Goal: Task Accomplishment & Management: Complete application form

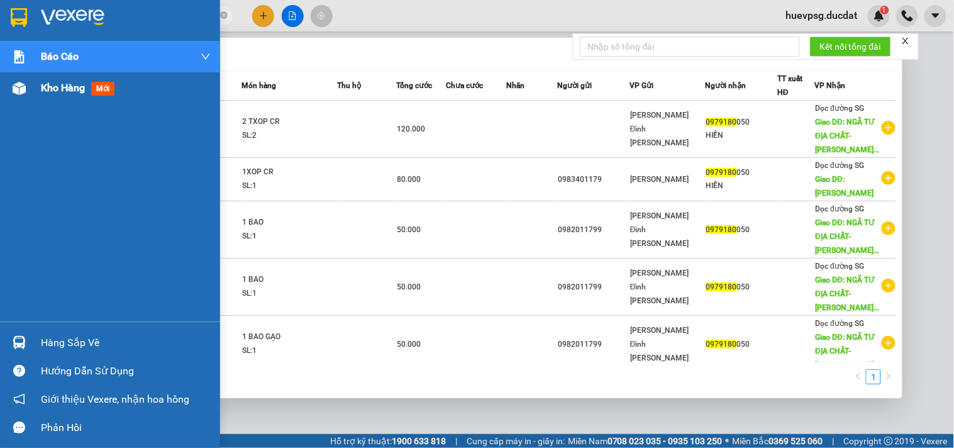
click at [60, 86] on span "Kho hàng" at bounding box center [63, 88] width 44 height 12
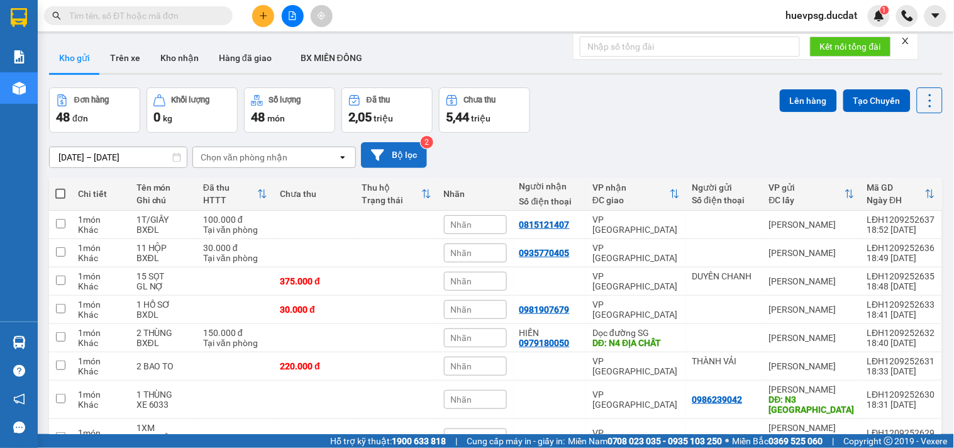
click at [387, 159] on button "Bộ lọc" at bounding box center [394, 155] width 66 height 26
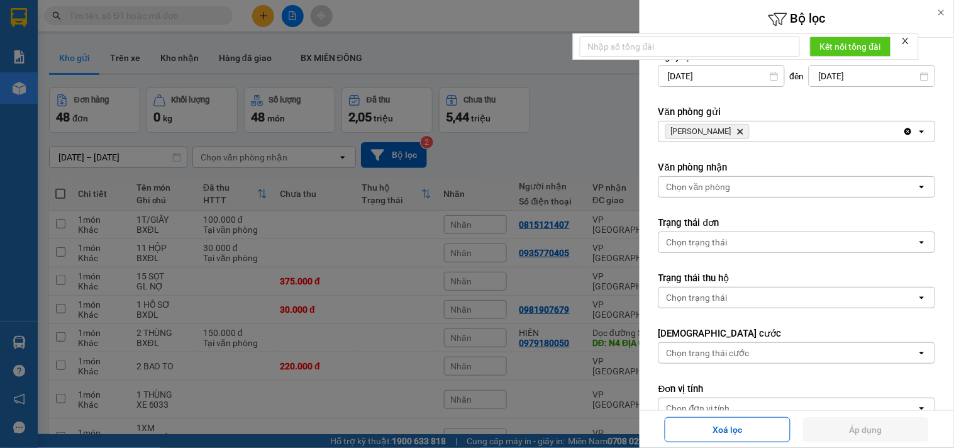
click at [608, 136] on div at bounding box center [477, 224] width 954 height 448
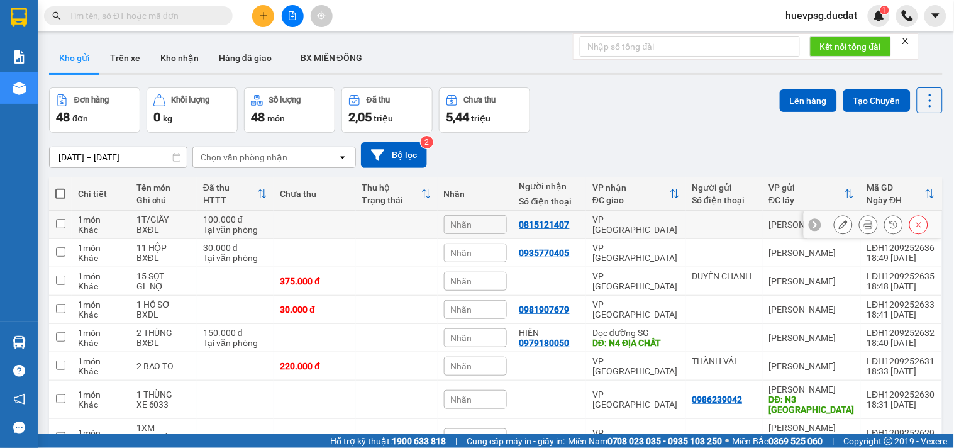
click at [662, 220] on div "VP [GEOGRAPHIC_DATA]" at bounding box center [635, 224] width 87 height 20
checkbox input "true"
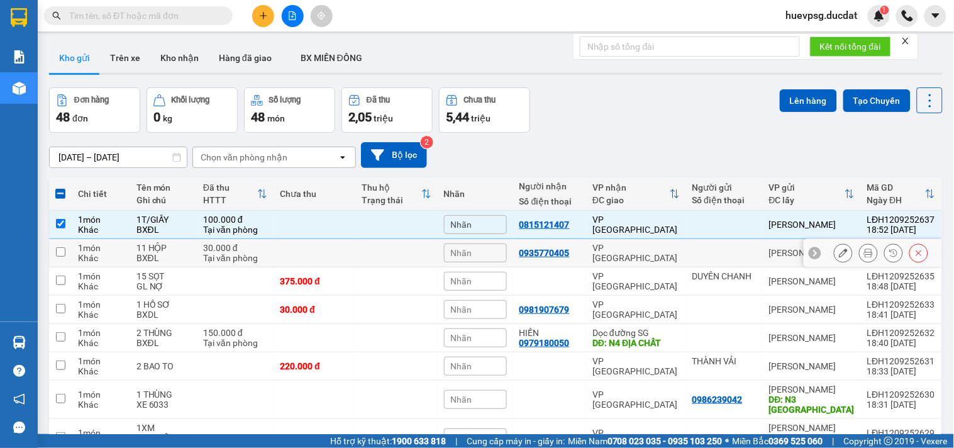
click at [661, 253] on div "VP [GEOGRAPHIC_DATA]" at bounding box center [635, 253] width 87 height 20
checkbox input "true"
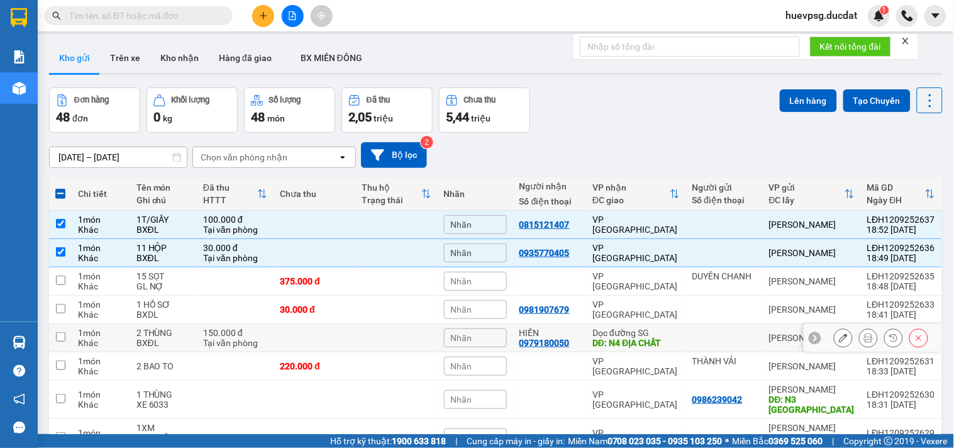
click at [686, 333] on td at bounding box center [724, 338] width 77 height 28
checkbox input "true"
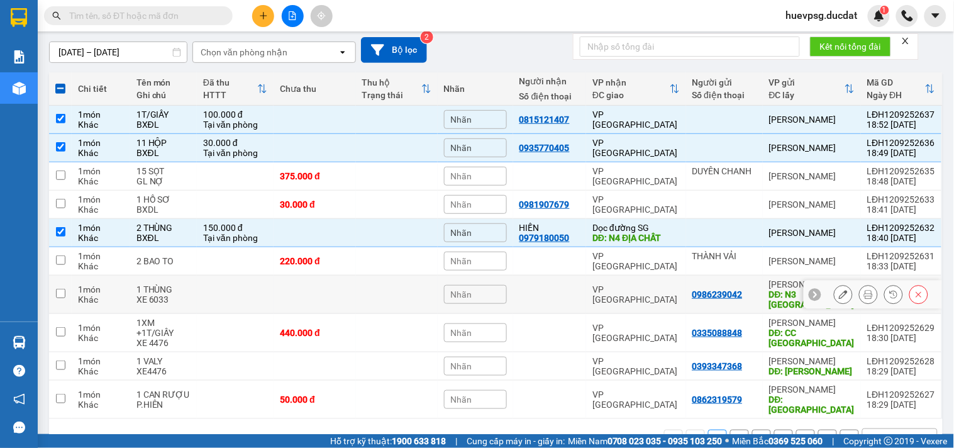
scroll to position [122, 0]
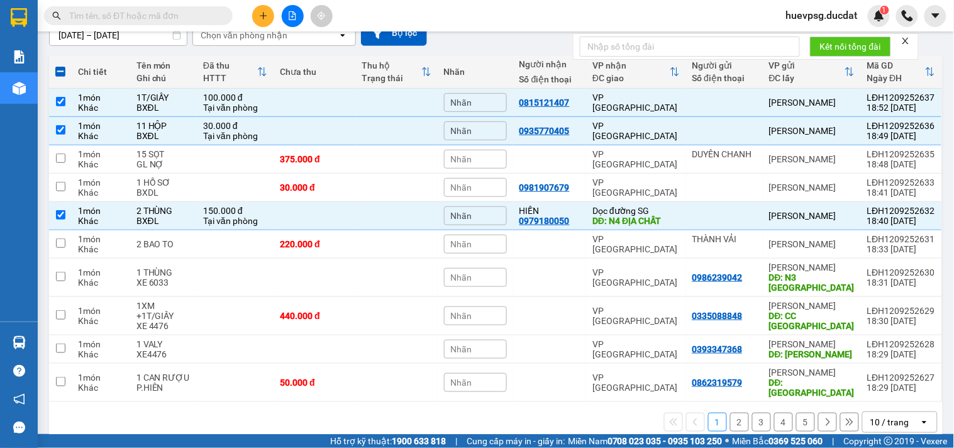
click at [875, 416] on div "10 / trang" at bounding box center [889, 422] width 39 height 13
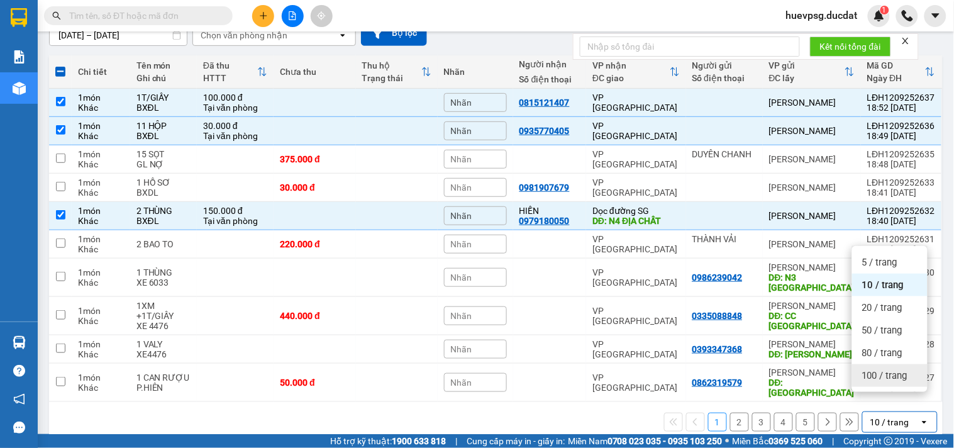
click at [877, 372] on span "100 / trang" at bounding box center [884, 375] width 45 height 13
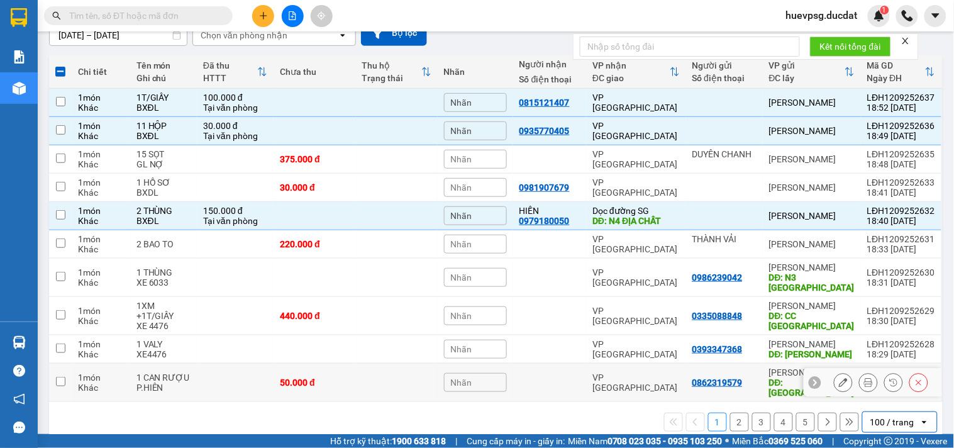
checkbox input "false"
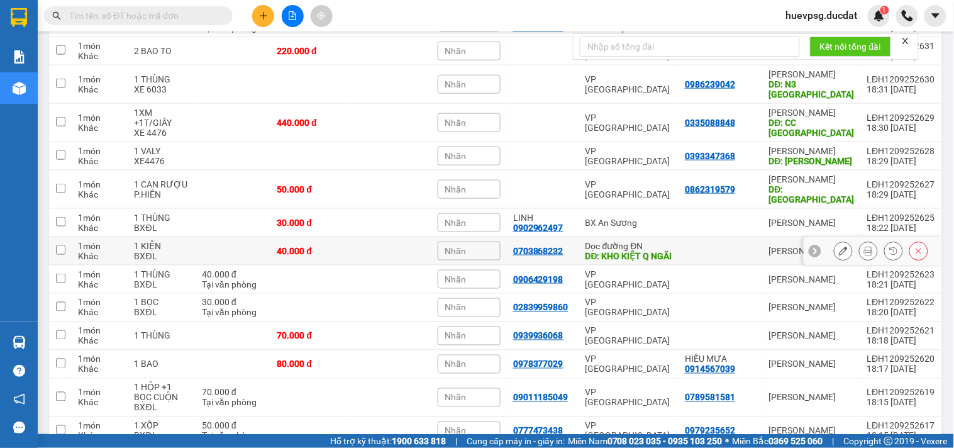
scroll to position [331, 0]
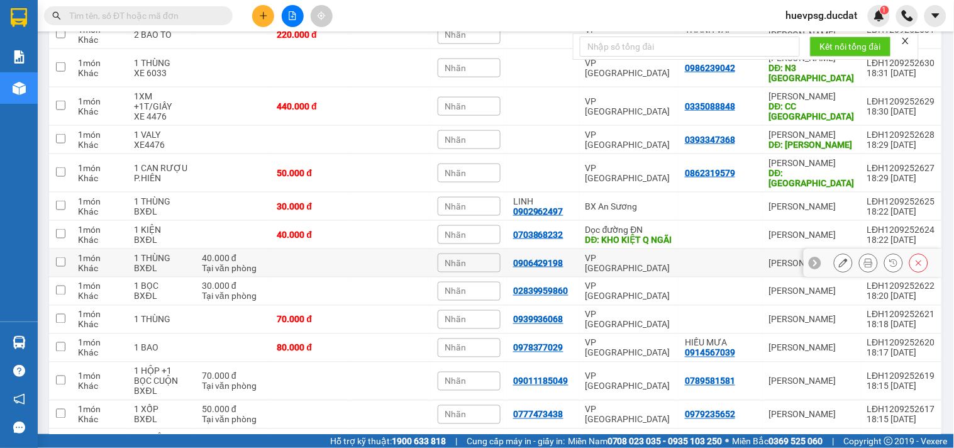
click at [418, 260] on td at bounding box center [391, 263] width 80 height 28
checkbox input "true"
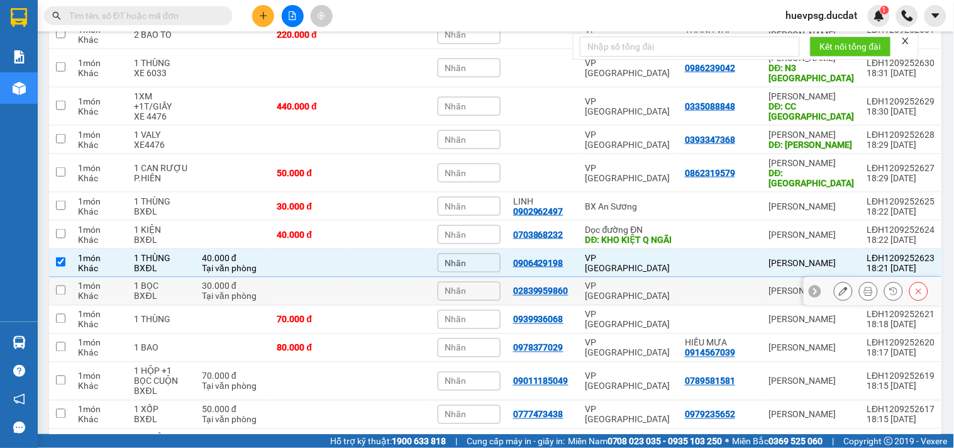
click at [399, 280] on td at bounding box center [391, 291] width 80 height 28
checkbox input "true"
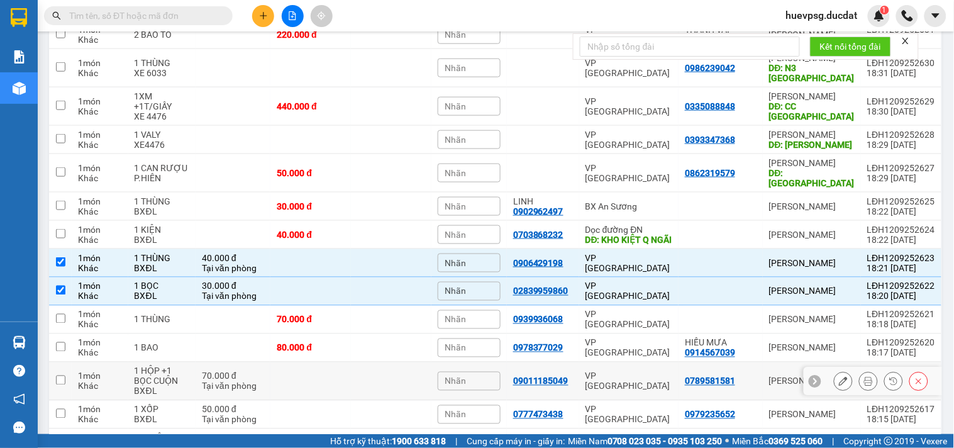
click at [362, 372] on td at bounding box center [391, 381] width 80 height 38
checkbox input "true"
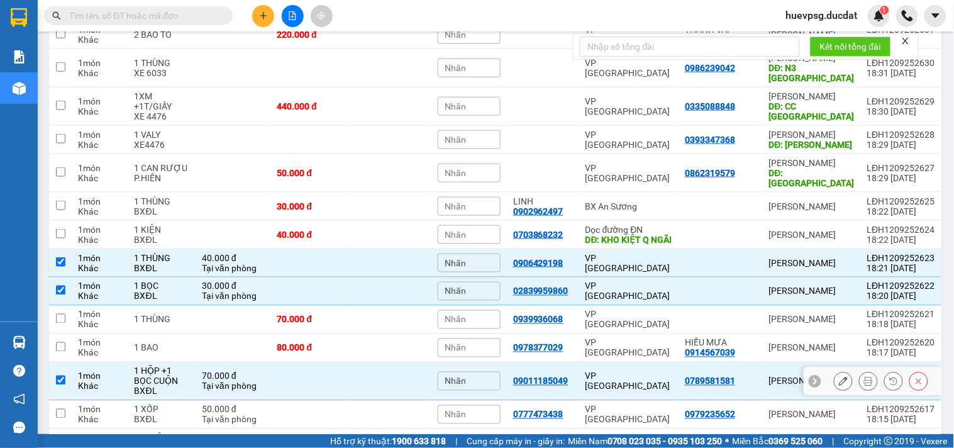
scroll to position [401, 0]
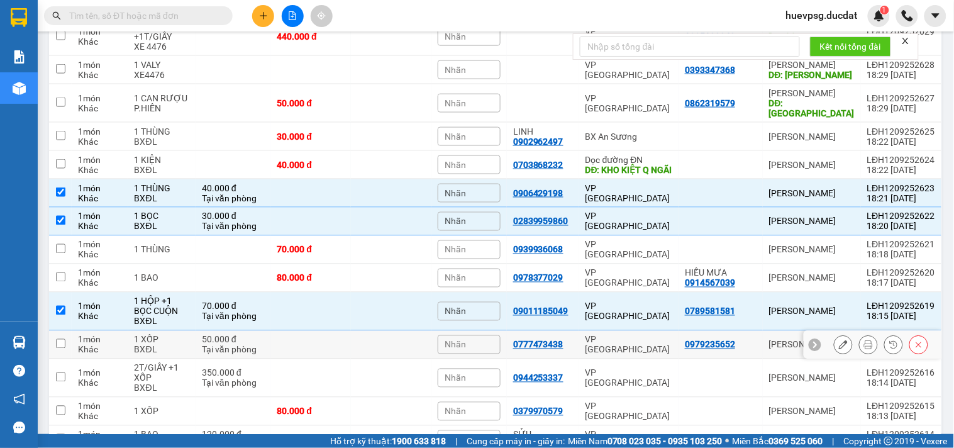
click at [351, 331] on td at bounding box center [310, 345] width 80 height 28
checkbox input "true"
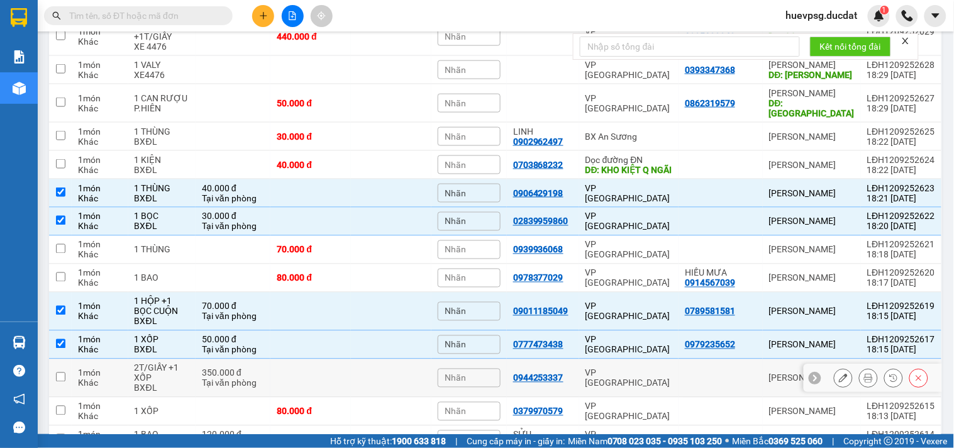
click at [335, 374] on td at bounding box center [310, 378] width 80 height 38
checkbox input "true"
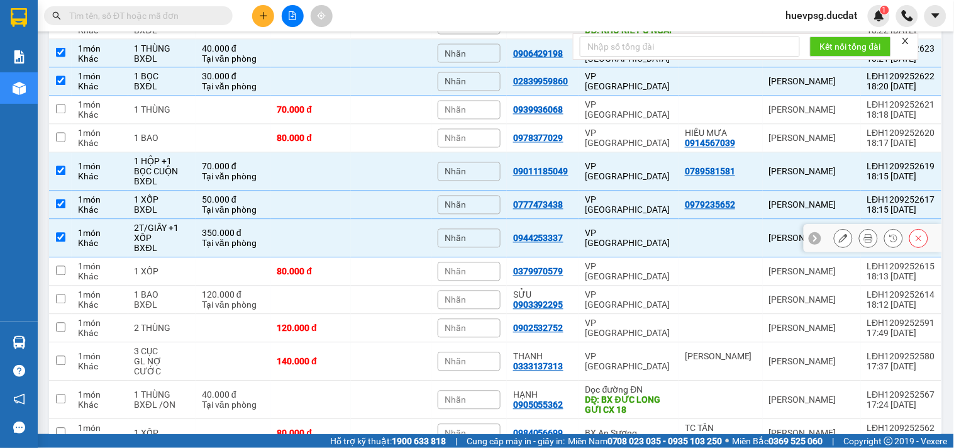
scroll to position [541, 0]
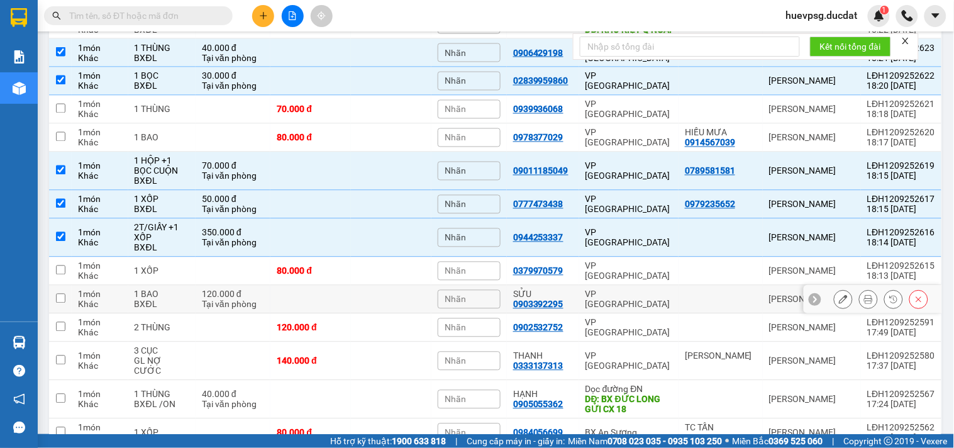
click at [356, 299] on td at bounding box center [391, 299] width 80 height 28
checkbox input "true"
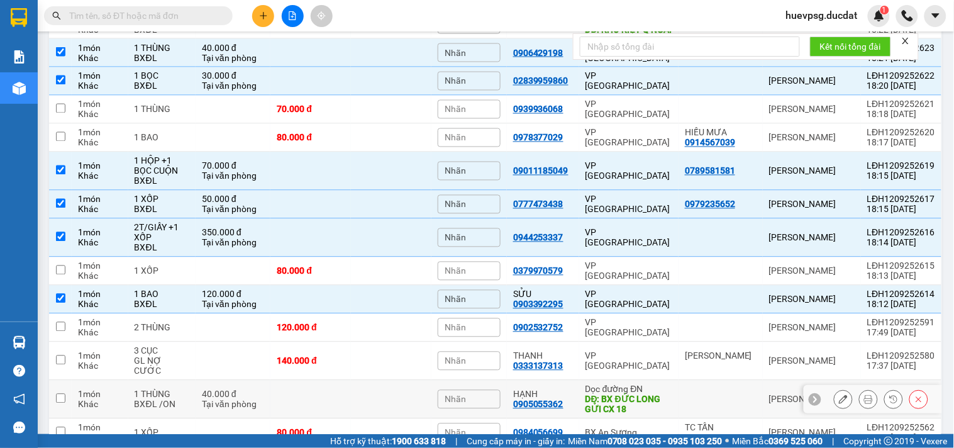
click at [351, 388] on td at bounding box center [310, 399] width 80 height 38
checkbox input "true"
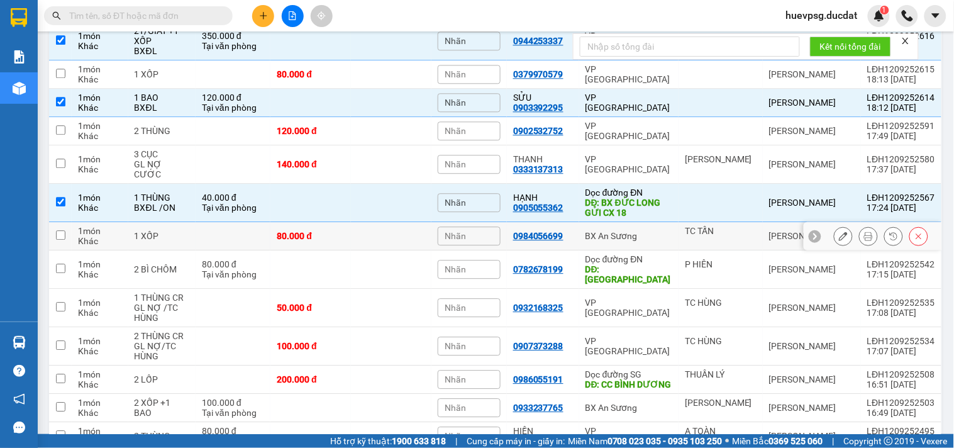
scroll to position [751, 0]
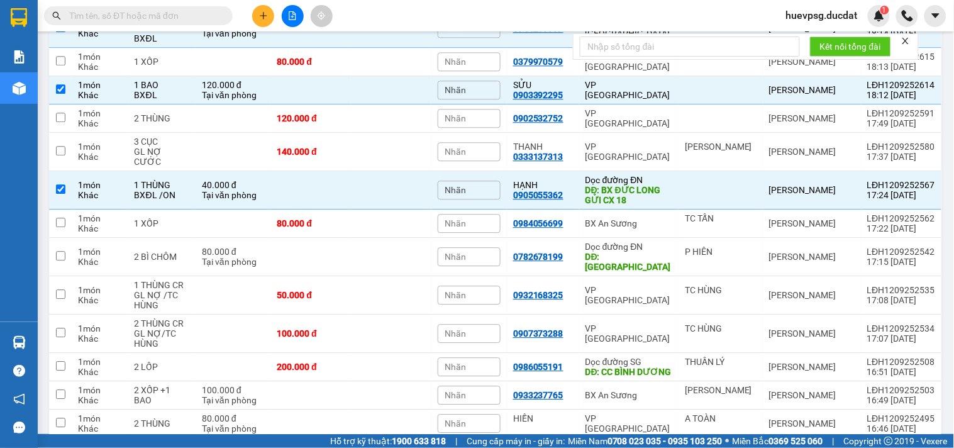
click at [257, 23] on button at bounding box center [263, 16] width 22 height 22
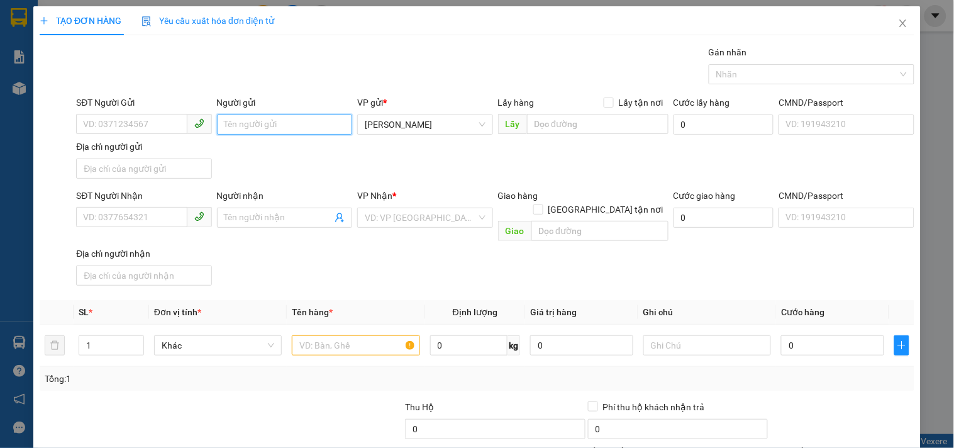
click at [287, 118] on input "Người gửi" at bounding box center [284, 124] width 135 height 20
click at [390, 215] on input "search" at bounding box center [420, 217] width 111 height 19
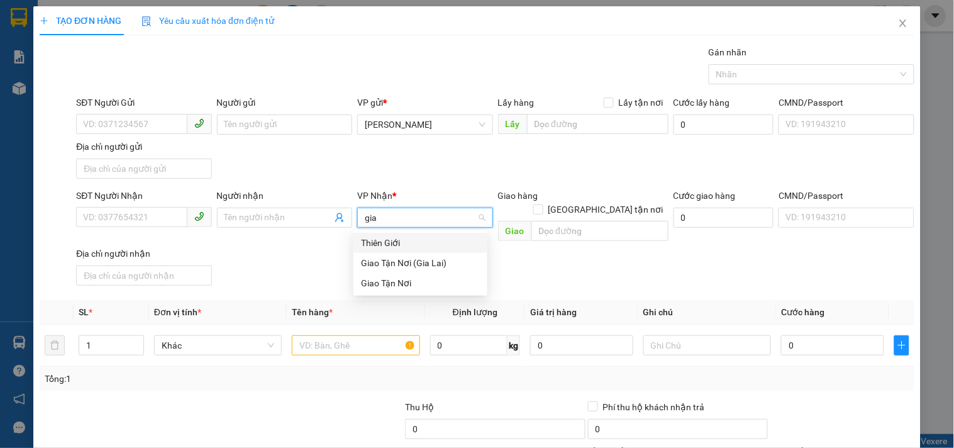
type input "giao"
click at [425, 257] on div "Giao Tận Nơi" at bounding box center [420, 263] width 119 height 14
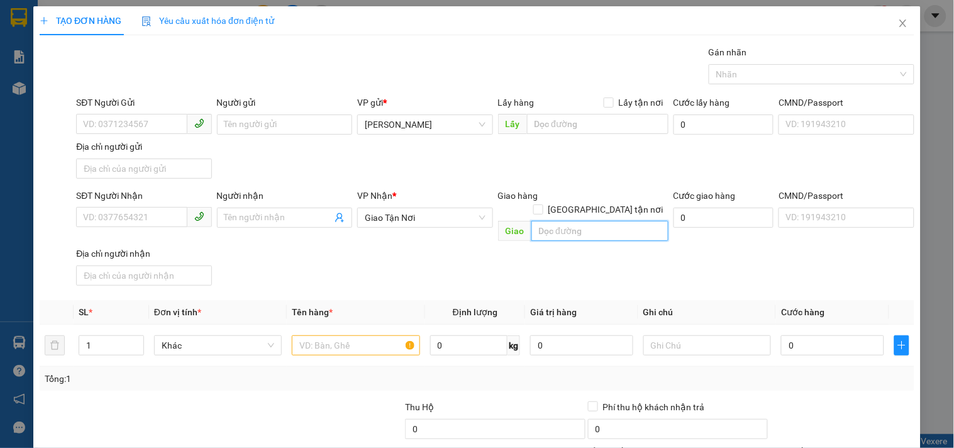
click at [532, 221] on input "text" at bounding box center [599, 231] width 137 height 20
click at [318, 335] on input "text" at bounding box center [356, 345] width 128 height 20
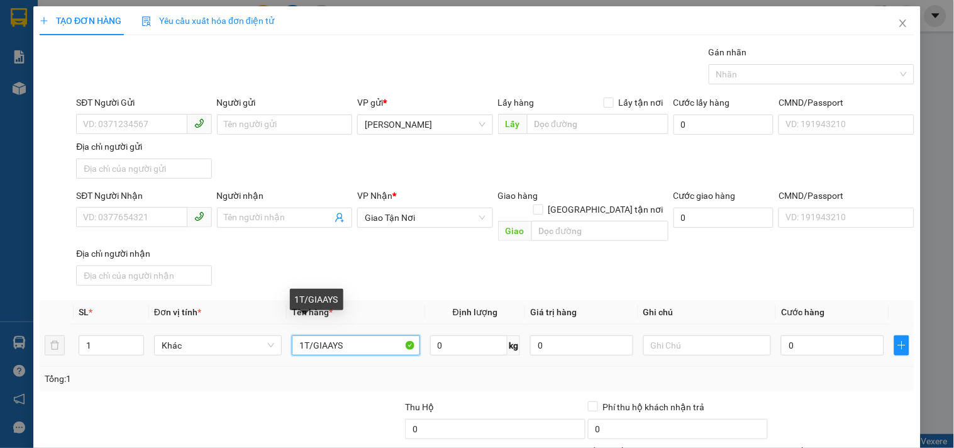
click at [331, 335] on input "1T/GIAAYS" at bounding box center [356, 345] width 128 height 20
type input "1T/GIẤY"
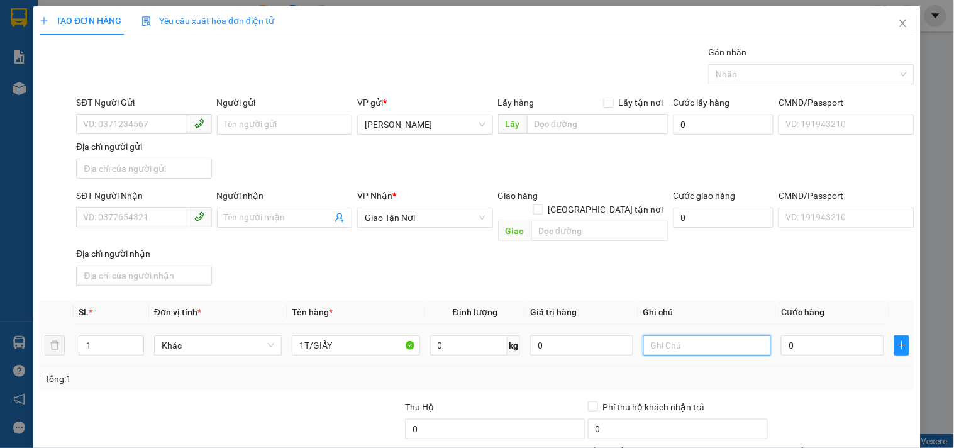
click at [645, 335] on input "text" at bounding box center [707, 345] width 128 height 20
type input "GTN100CR"
type input "4"
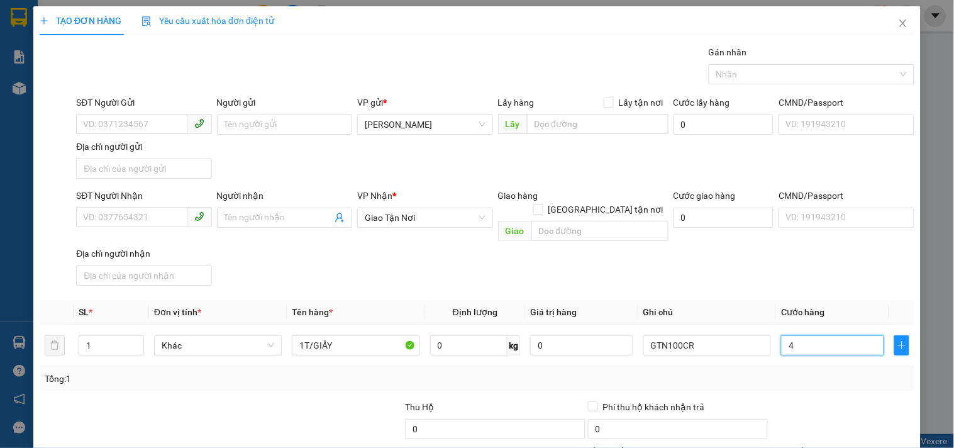
type input "40"
type input "40.000"
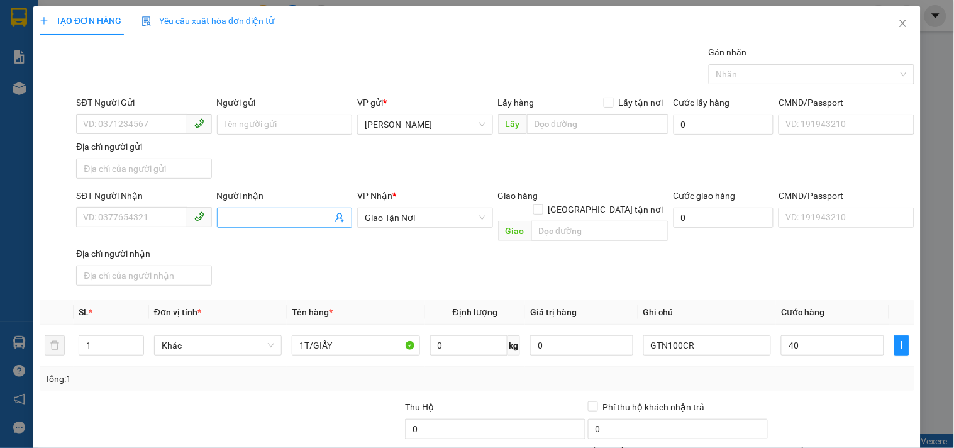
type input "40.000"
click at [303, 225] on span at bounding box center [284, 218] width 135 height 20
click at [303, 222] on input "Người nhận" at bounding box center [278, 218] width 108 height 14
type input "BẾN QUÊN KO CHỤP"
click at [542, 204] on input "[GEOGRAPHIC_DATA] tận nơi" at bounding box center [537, 208] width 9 height 9
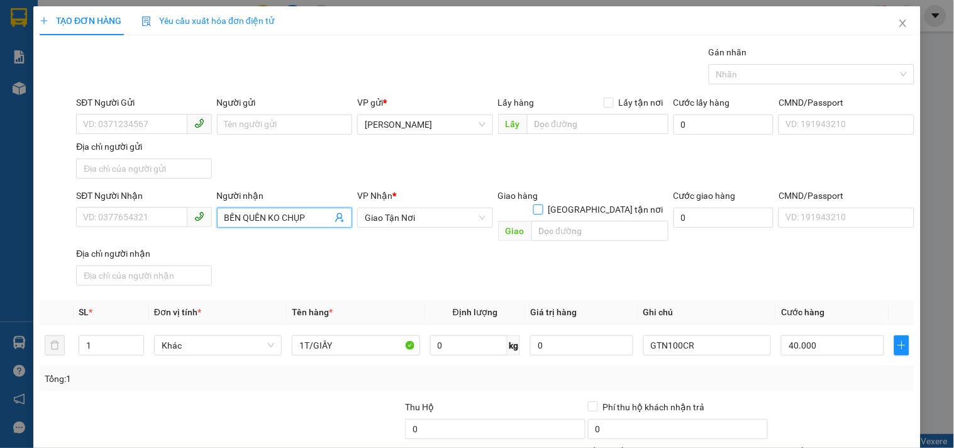
checkbox input "true"
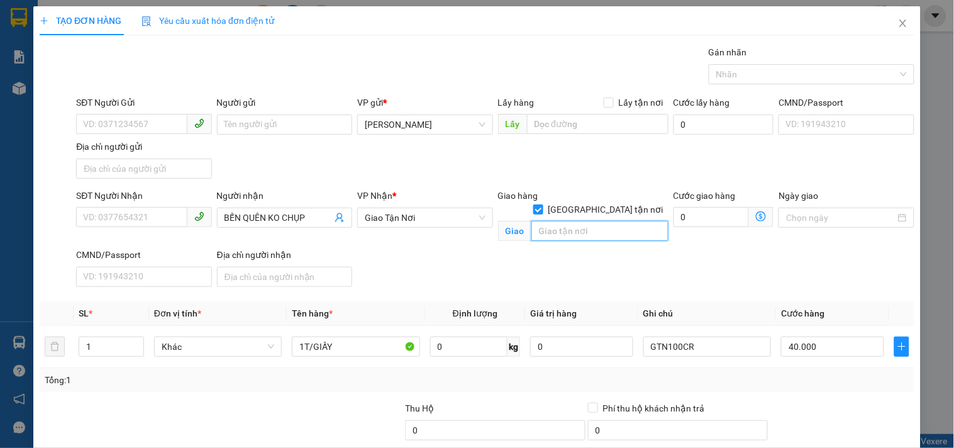
click at [585, 221] on input "text" at bounding box center [599, 231] width 137 height 20
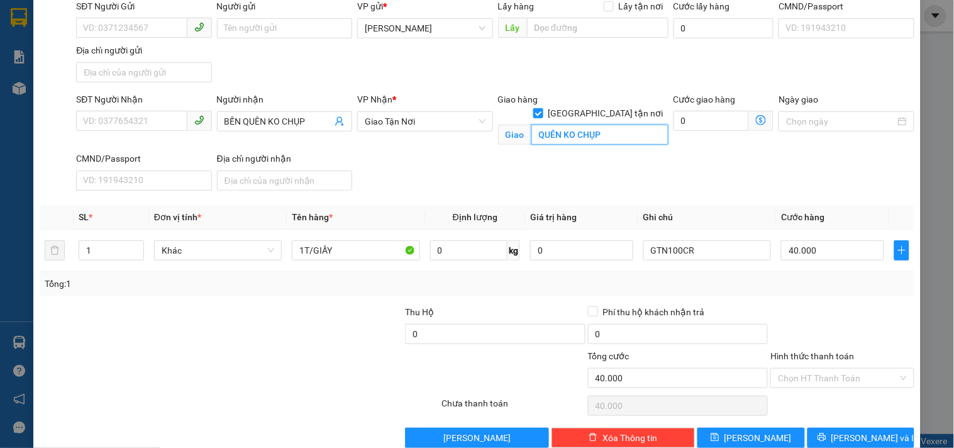
scroll to position [121, 0]
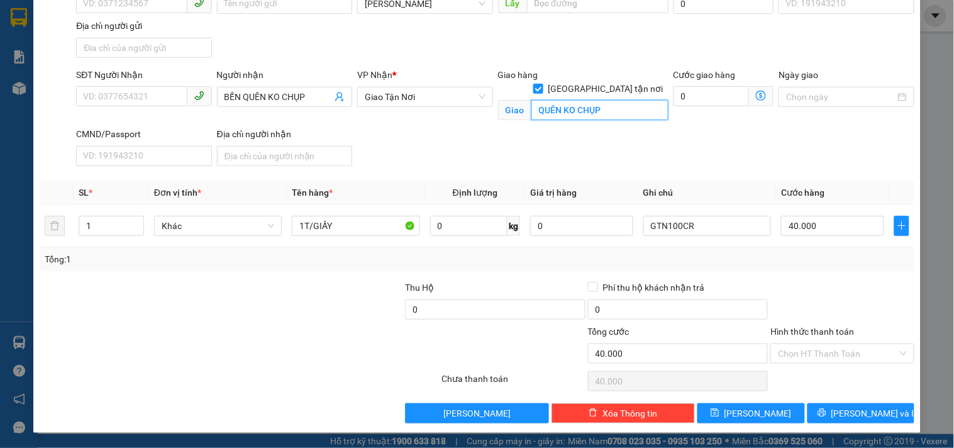
type input "QUÊN KO CHỤP"
click at [247, 302] on div at bounding box center [312, 302] width 183 height 44
click at [819, 409] on button "[PERSON_NAME] và In" at bounding box center [860, 413] width 107 height 20
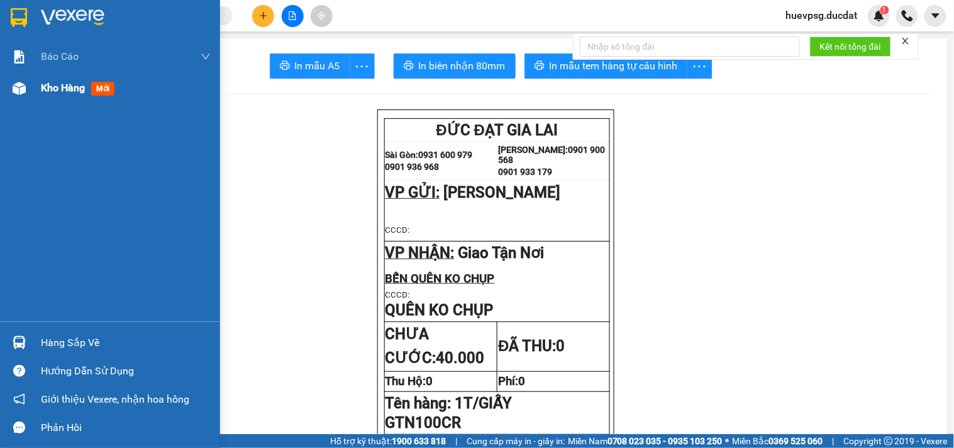
click at [70, 84] on span "Kho hàng" at bounding box center [63, 88] width 44 height 12
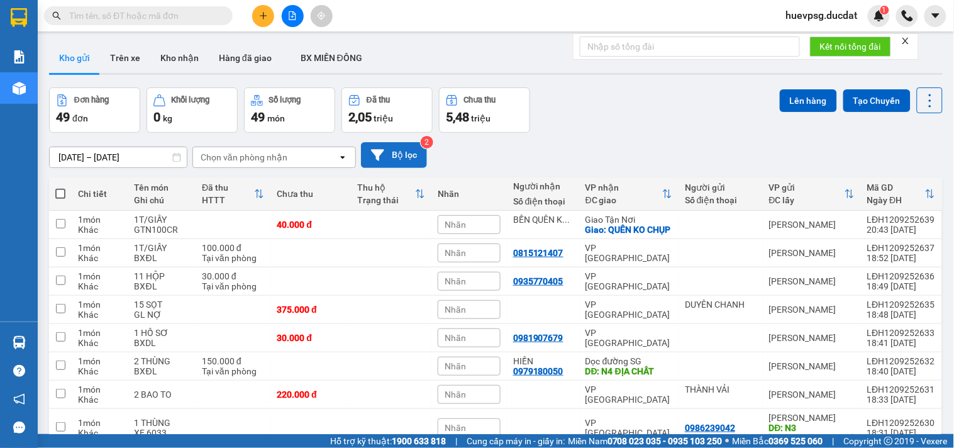
click at [392, 160] on button "Bộ lọc" at bounding box center [394, 155] width 66 height 26
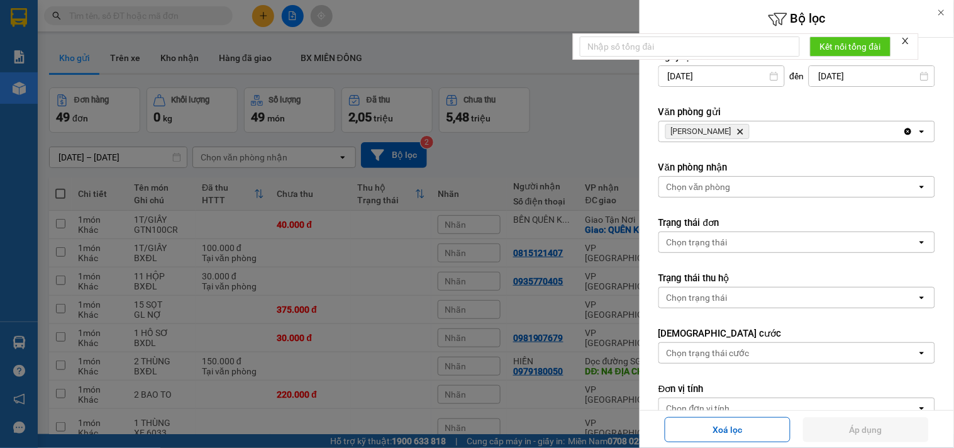
click at [736, 128] on icon "Delete" at bounding box center [740, 132] width 8 height 8
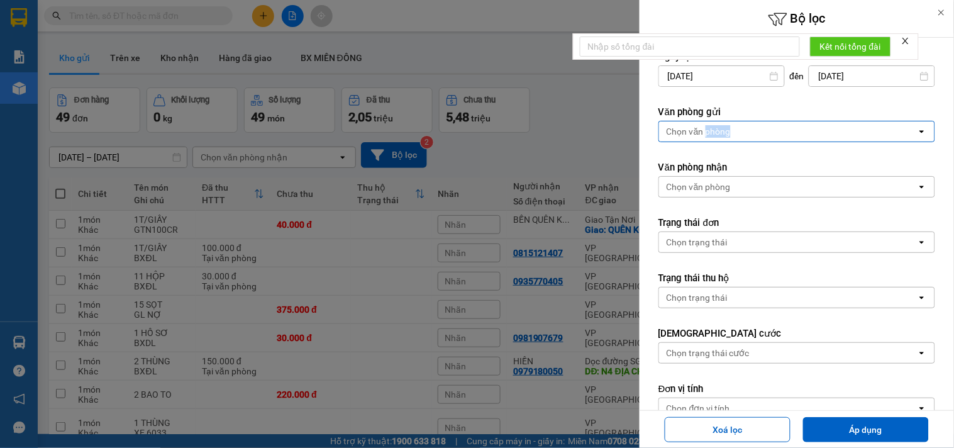
click at [723, 128] on div "Chọn văn phòng" at bounding box center [699, 131] width 64 height 13
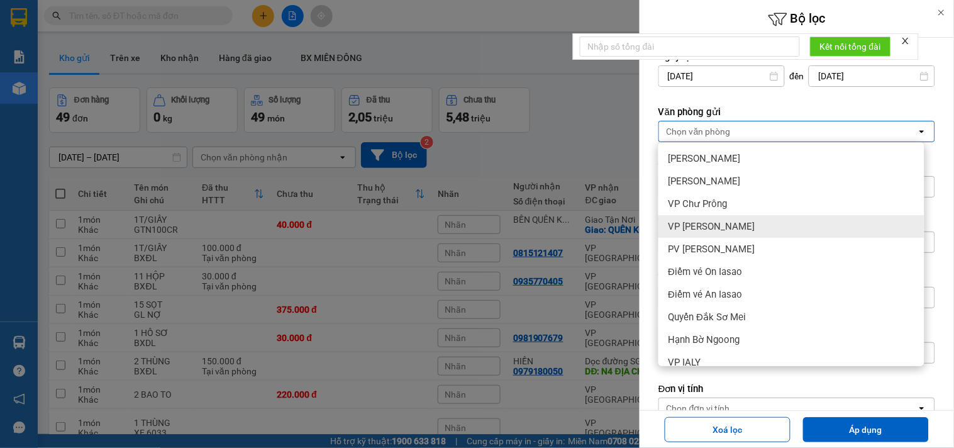
click at [690, 224] on span "VP [PERSON_NAME]" at bounding box center [711, 226] width 87 height 13
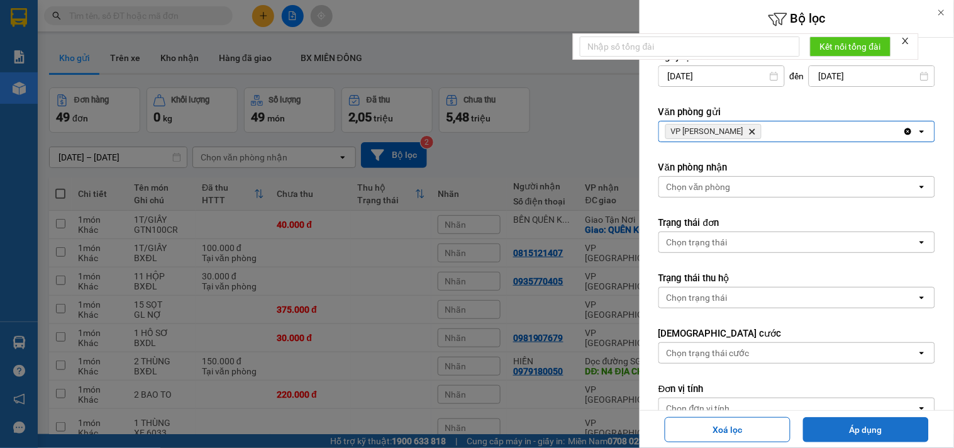
click at [824, 426] on button "Áp dụng" at bounding box center [866, 429] width 126 height 25
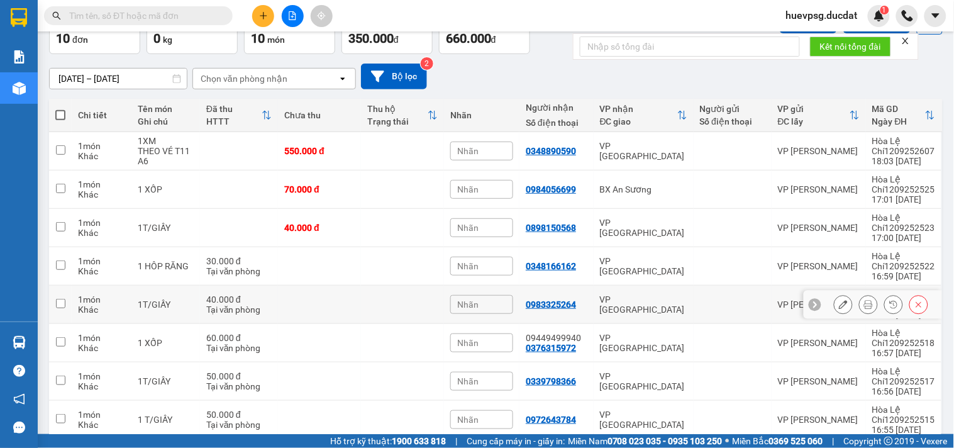
scroll to position [73, 0]
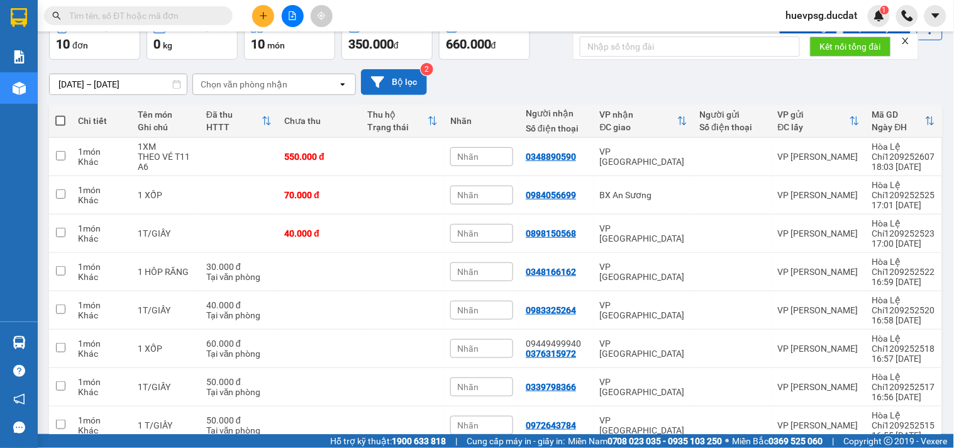
click at [398, 78] on button "Bộ lọc" at bounding box center [394, 82] width 66 height 26
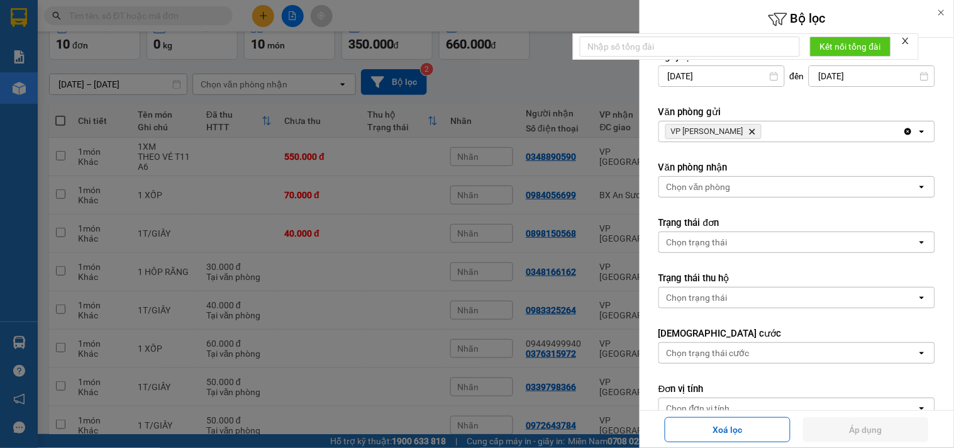
click at [748, 129] on icon "Delete" at bounding box center [752, 132] width 8 height 8
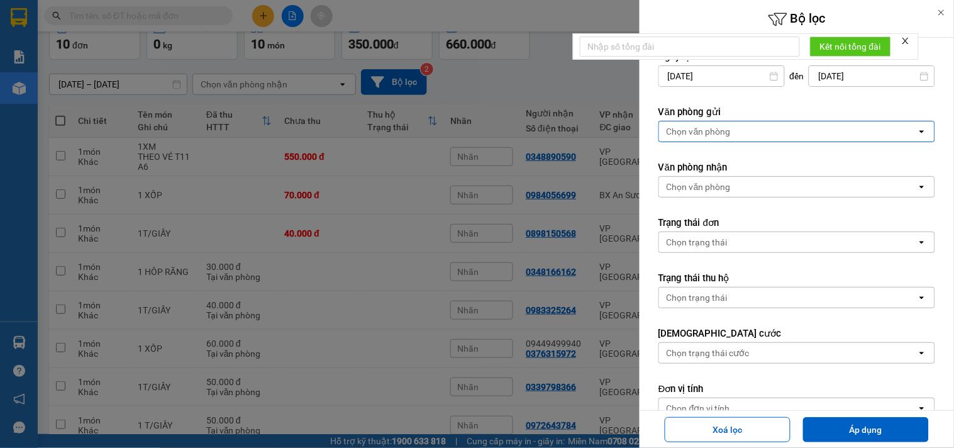
click at [733, 130] on div "Chọn văn phòng" at bounding box center [788, 131] width 258 height 20
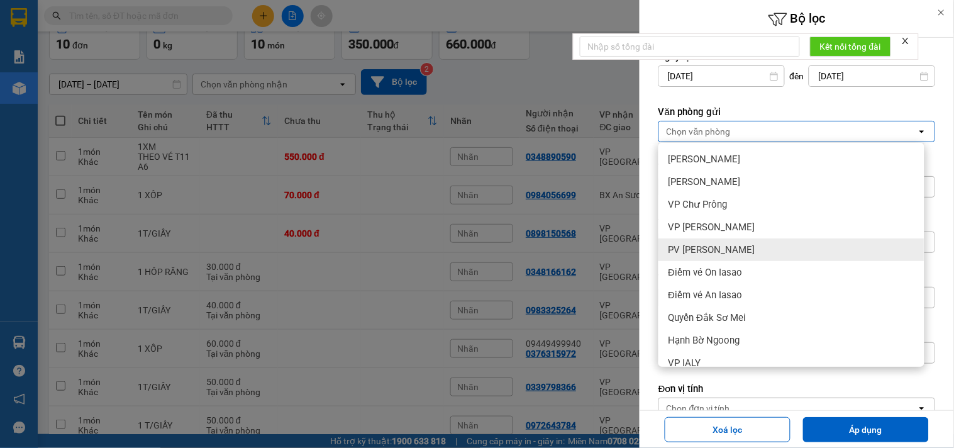
click at [705, 250] on span "PV [PERSON_NAME]" at bounding box center [711, 249] width 87 height 13
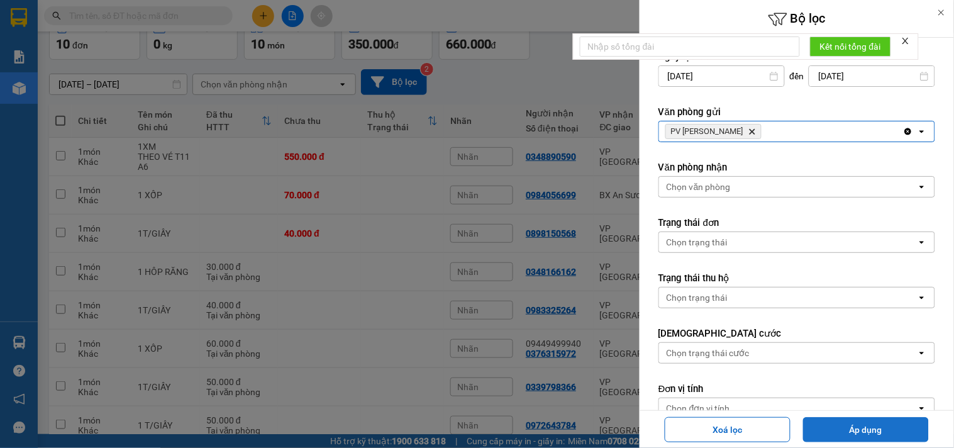
click at [834, 428] on button "Áp dụng" at bounding box center [866, 429] width 126 height 25
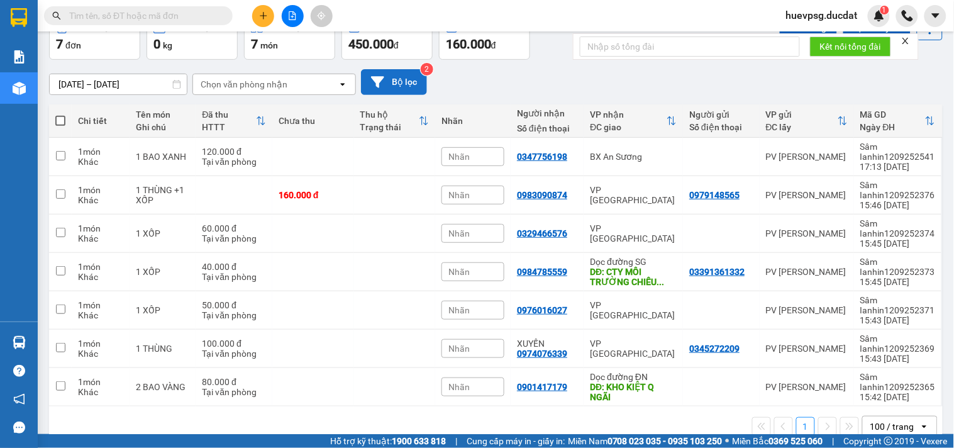
click at [387, 79] on button "Bộ lọc" at bounding box center [394, 82] width 66 height 26
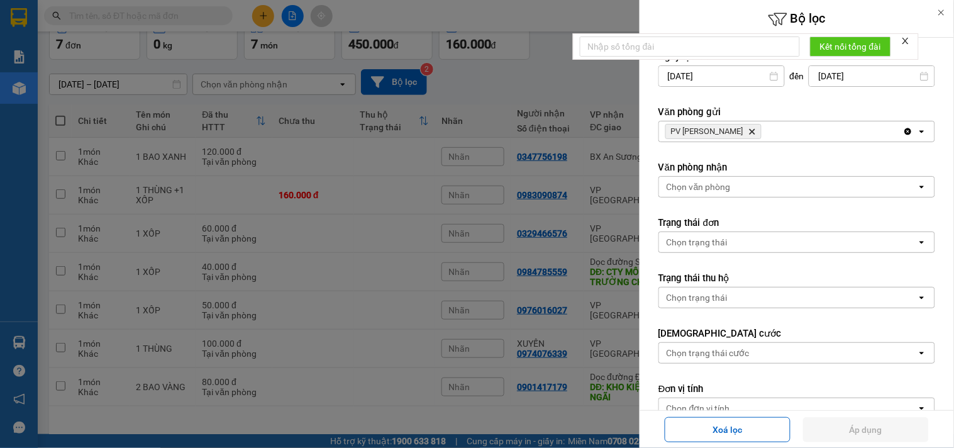
click at [748, 130] on icon "Delete" at bounding box center [752, 132] width 8 height 8
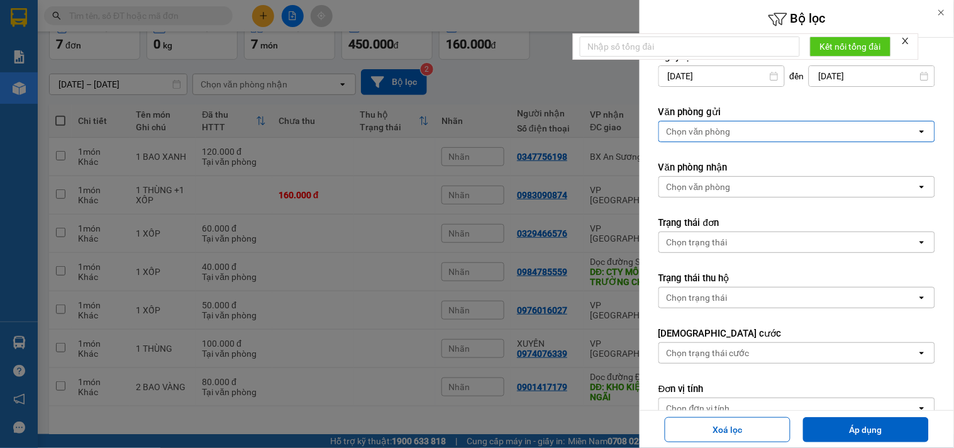
click at [734, 130] on div "Chọn văn phòng" at bounding box center [788, 131] width 258 height 20
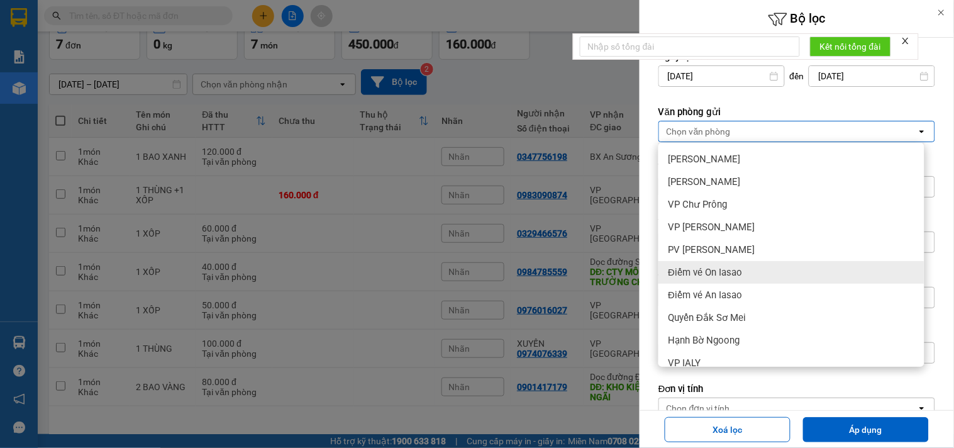
click at [734, 268] on span "Điểm vé On Iasao" at bounding box center [705, 272] width 74 height 13
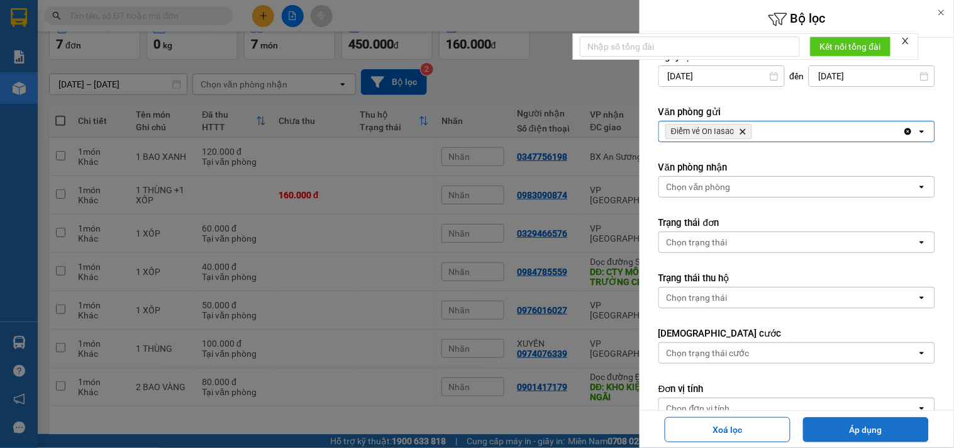
click at [817, 419] on button "Áp dụng" at bounding box center [866, 429] width 126 height 25
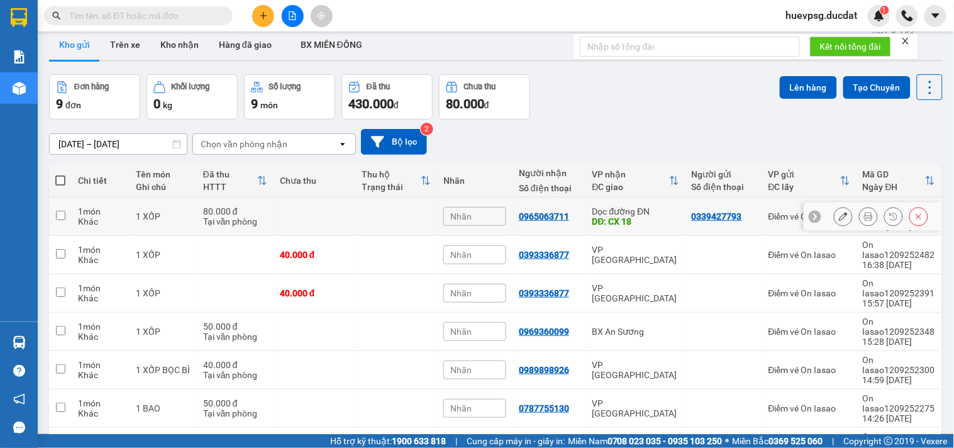
scroll to position [0, 0]
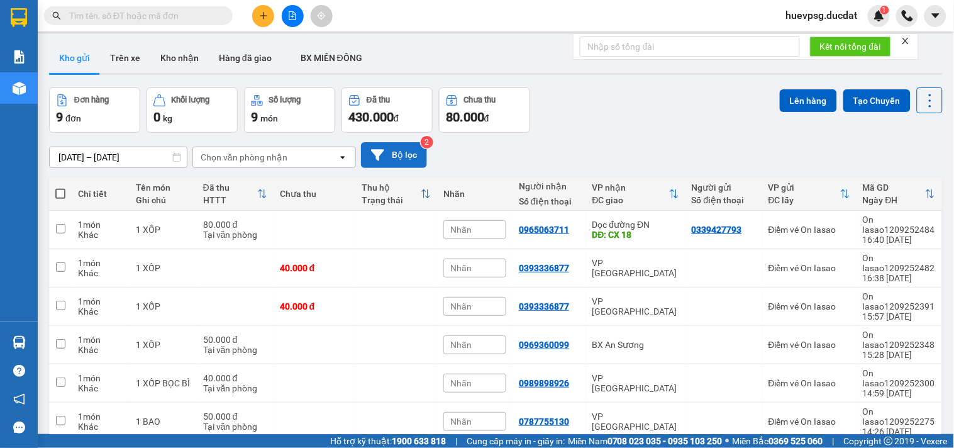
click at [397, 153] on button "Bộ lọc" at bounding box center [394, 155] width 66 height 26
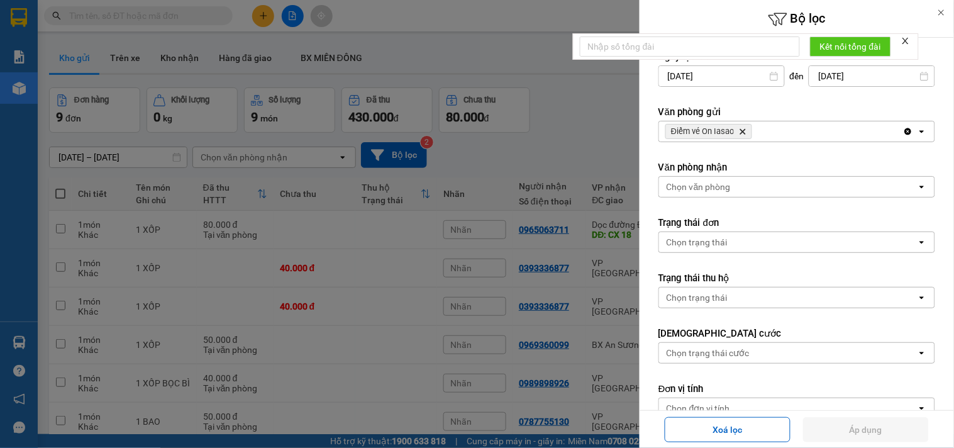
click at [746, 130] on icon "Delete" at bounding box center [743, 132] width 8 height 8
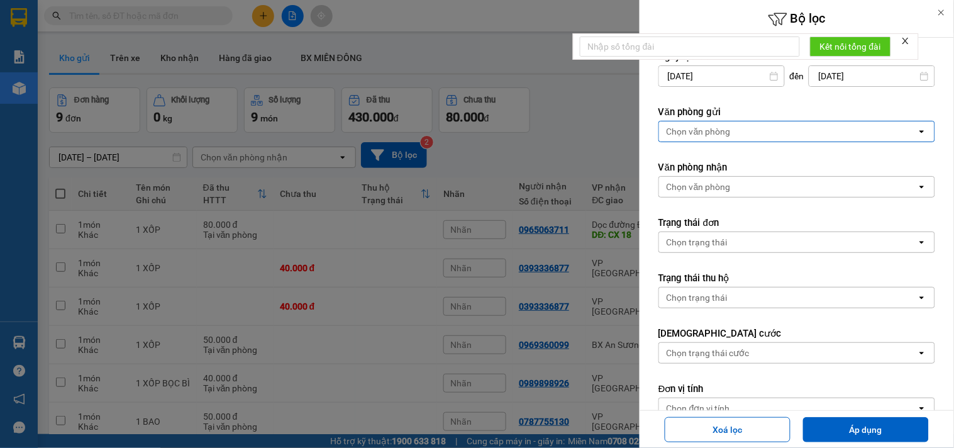
click at [746, 130] on div "Chọn văn phòng" at bounding box center [788, 131] width 258 height 20
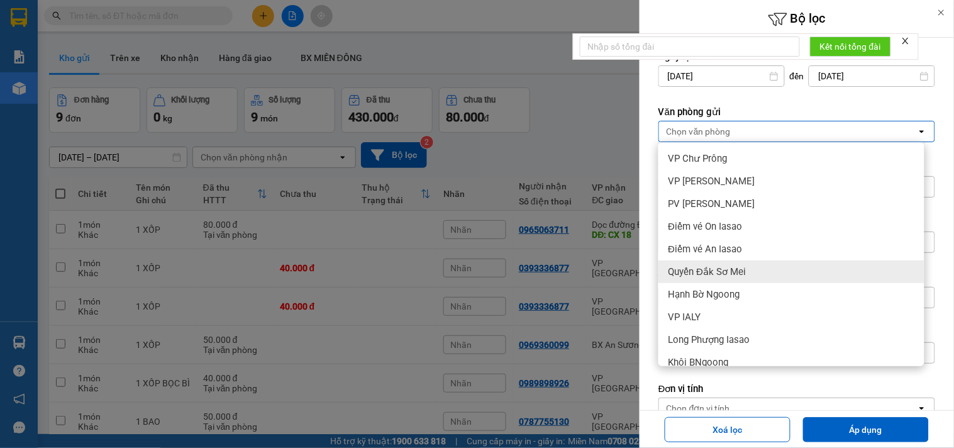
scroll to position [70, 0]
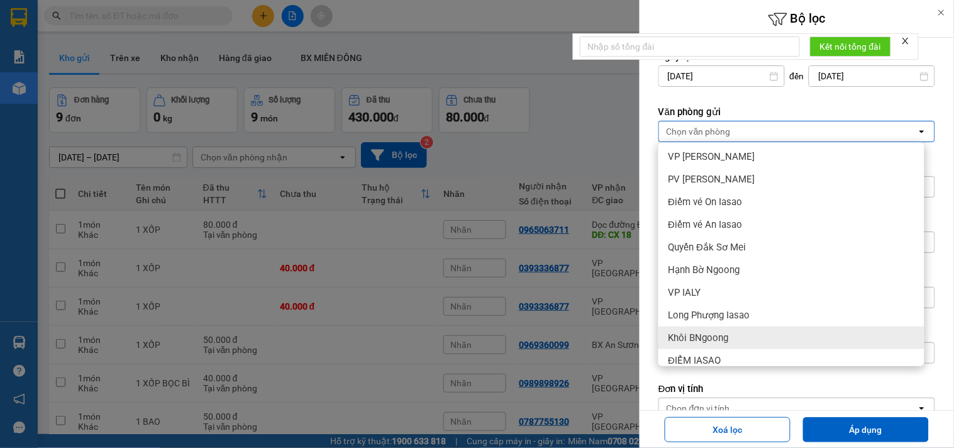
click at [740, 340] on div "Khôi BNgoong" at bounding box center [791, 337] width 266 height 23
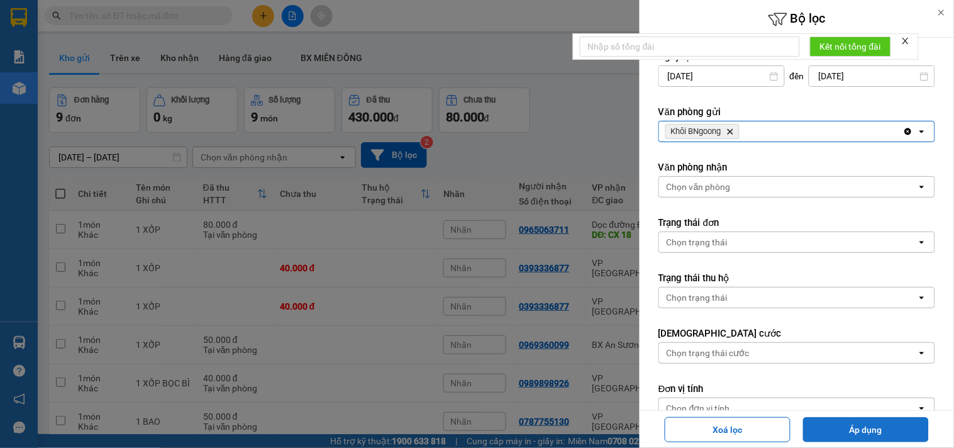
click at [839, 436] on button "Áp dụng" at bounding box center [866, 429] width 126 height 25
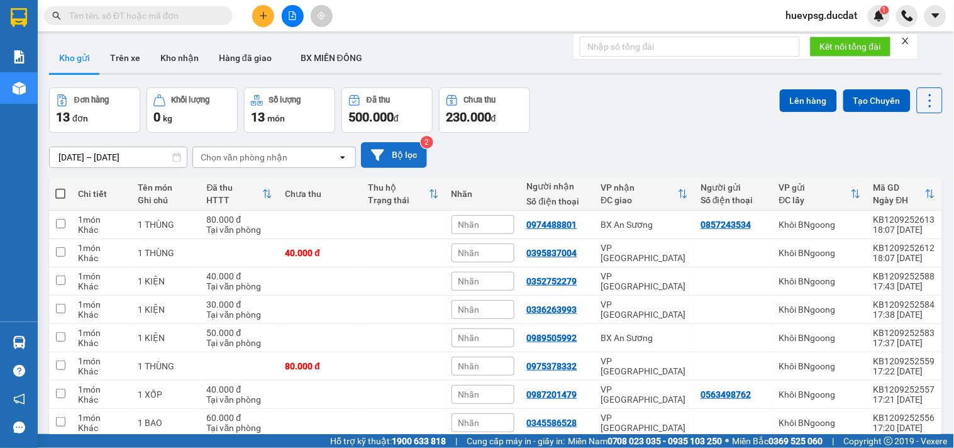
click at [401, 153] on button "Bộ lọc" at bounding box center [394, 155] width 66 height 26
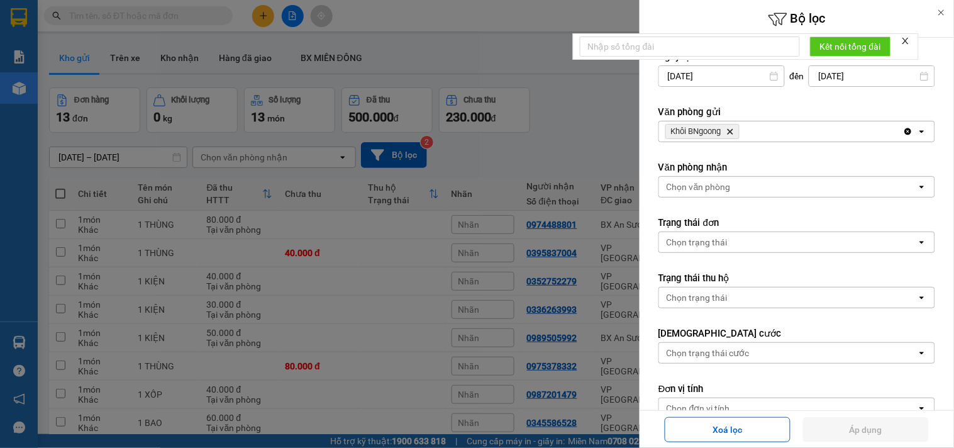
click at [732, 131] on icon "Khôi BNgoong, close by backspace" at bounding box center [731, 132] width 6 height 6
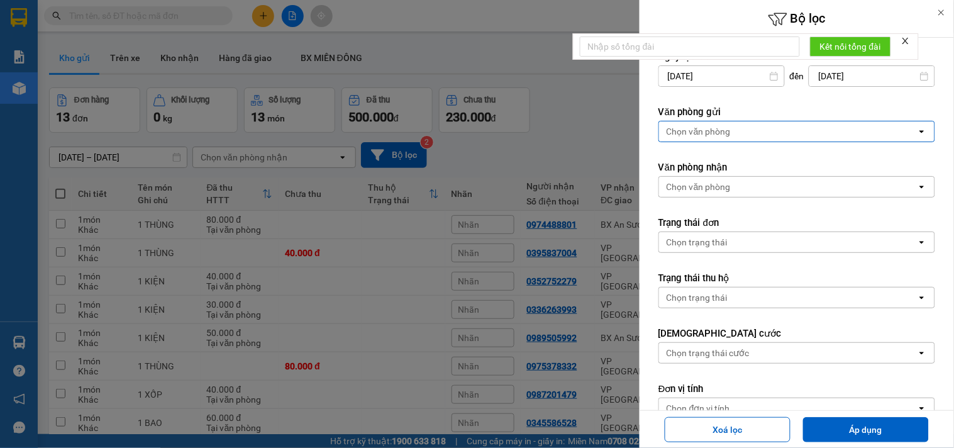
click at [732, 130] on div "Chọn văn phòng" at bounding box center [788, 131] width 258 height 20
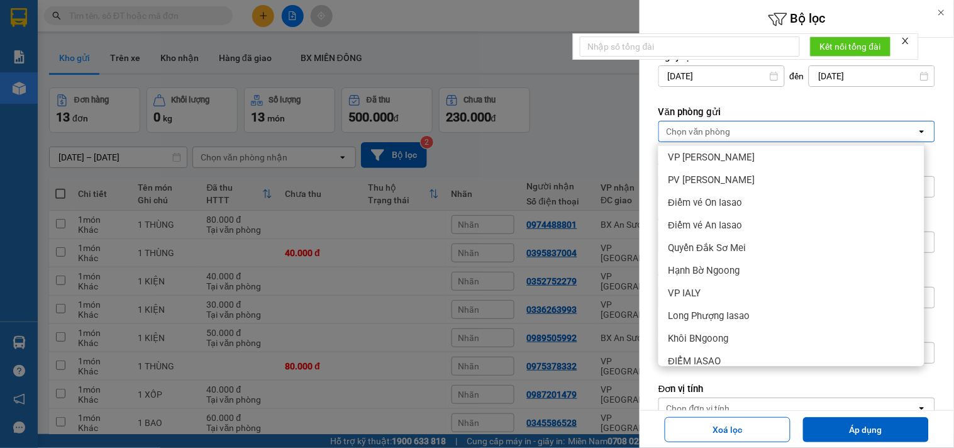
scroll to position [260, 0]
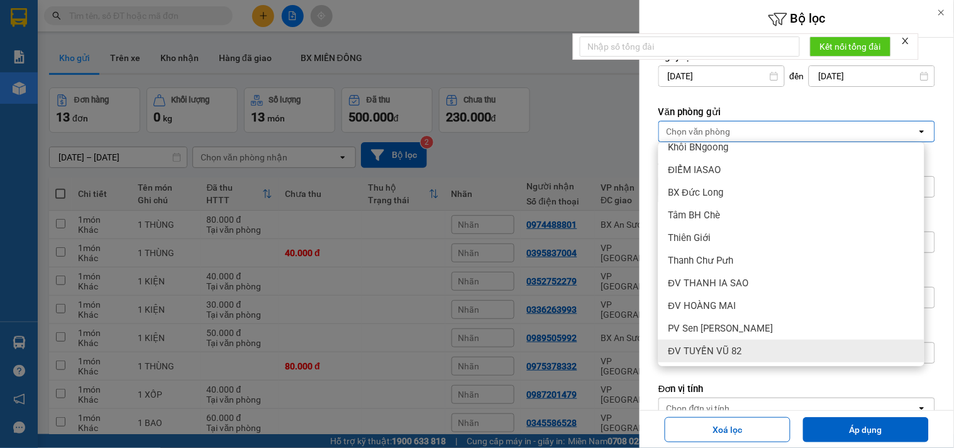
click at [734, 350] on span "ĐV TUYẾN VŨ 82" at bounding box center [705, 351] width 74 height 13
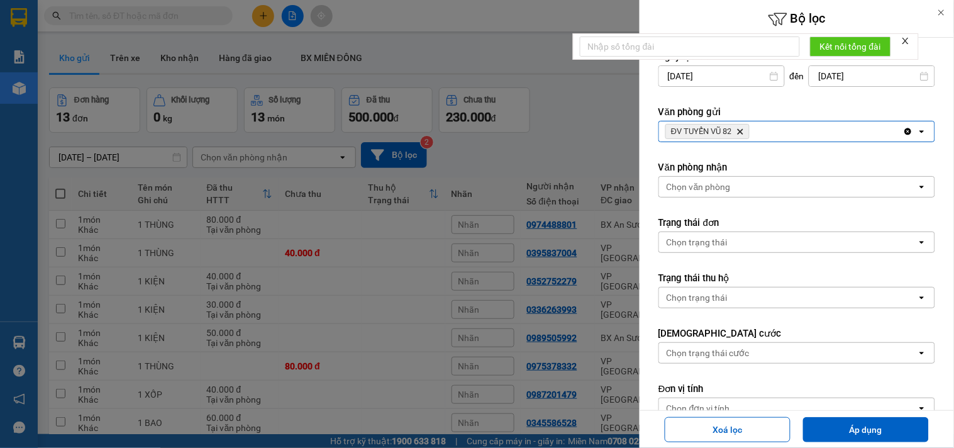
click at [743, 136] on span "ĐV TUYẾN VŨ 82 [GEOGRAPHIC_DATA]" at bounding box center [707, 131] width 84 height 15
click at [739, 130] on icon "Delete" at bounding box center [740, 132] width 8 height 8
click at [739, 130] on div "Chọn văn phòng" at bounding box center [788, 131] width 258 height 20
type input "Y"
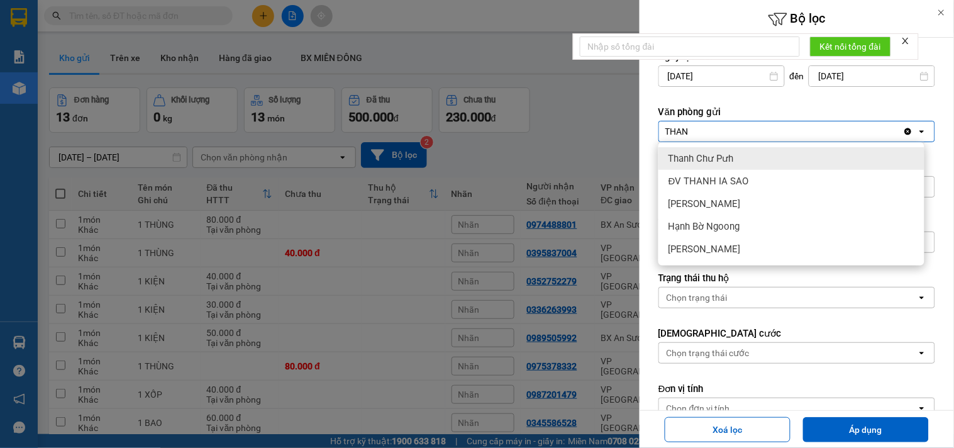
type input "THAN"
click at [756, 162] on div "Thanh Chư Pưh" at bounding box center [791, 158] width 266 height 23
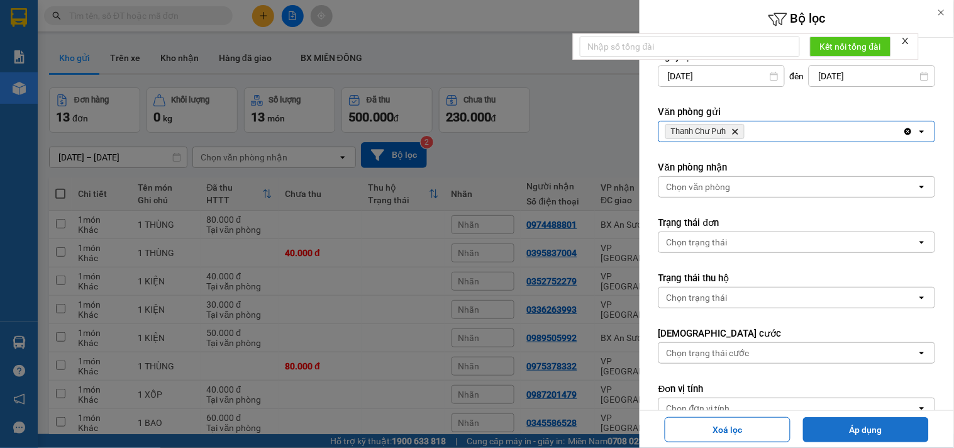
click at [853, 429] on button "Áp dụng" at bounding box center [866, 429] width 126 height 25
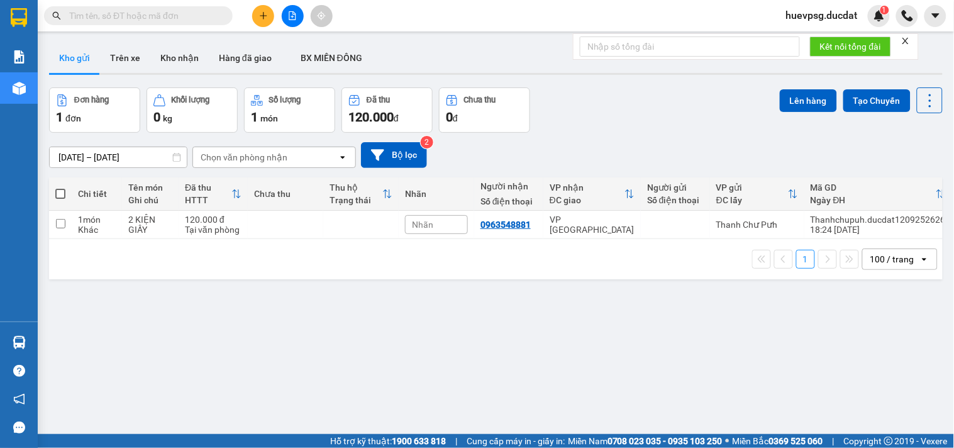
click at [262, 19] on icon "plus" at bounding box center [263, 15] width 9 height 9
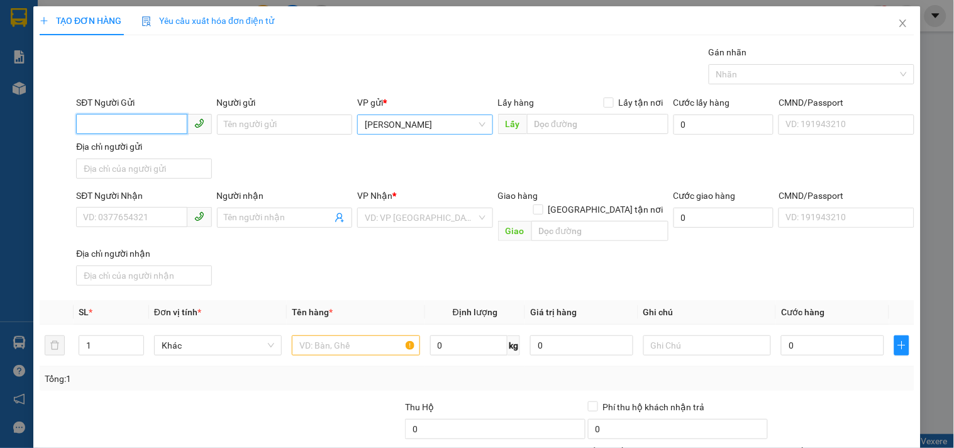
click at [429, 121] on span "[PERSON_NAME]" at bounding box center [425, 124] width 120 height 19
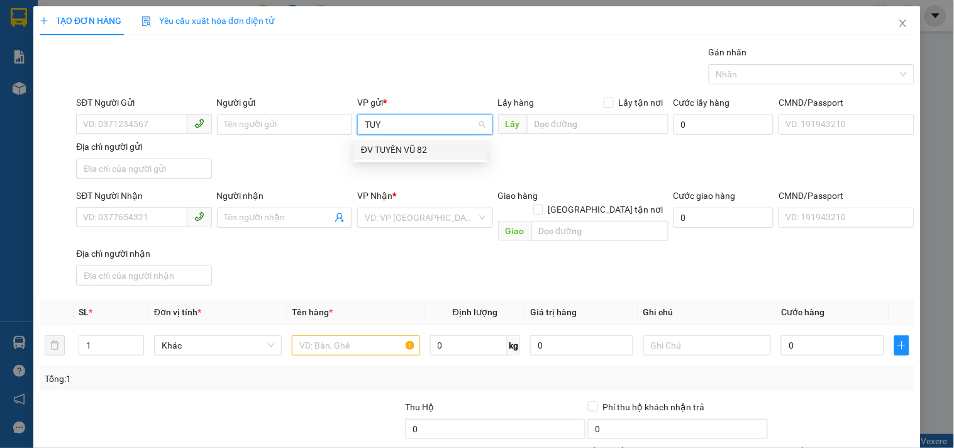
type input "TUYE"
click at [417, 147] on div "ĐV TUYẾN VŨ 82" at bounding box center [420, 150] width 119 height 14
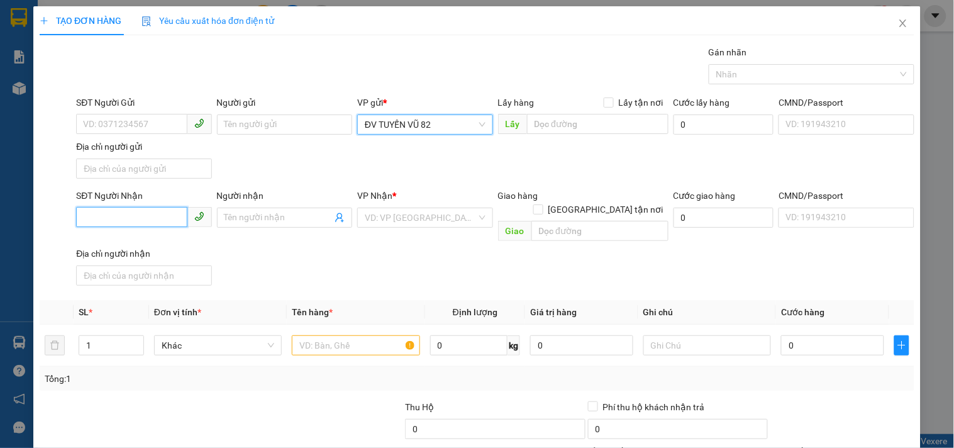
click at [167, 223] on input "SĐT Người Nhận" at bounding box center [131, 217] width 111 height 20
type input "0372239714"
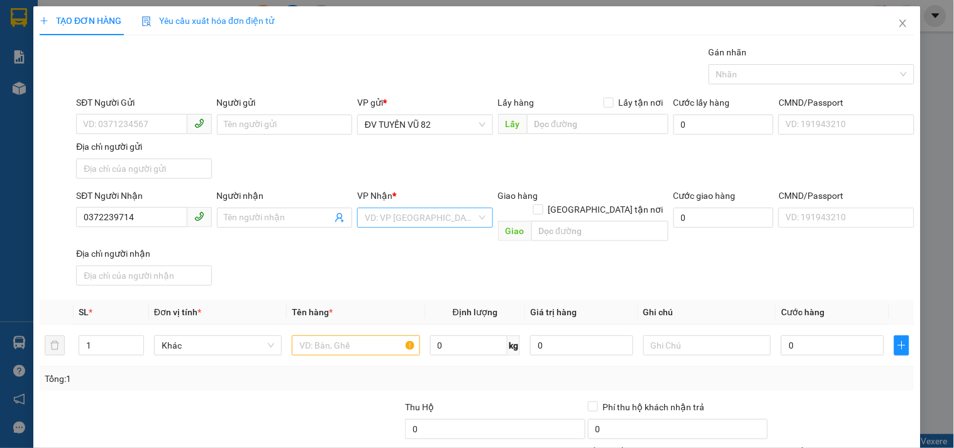
click at [380, 218] on input "search" at bounding box center [420, 217] width 111 height 19
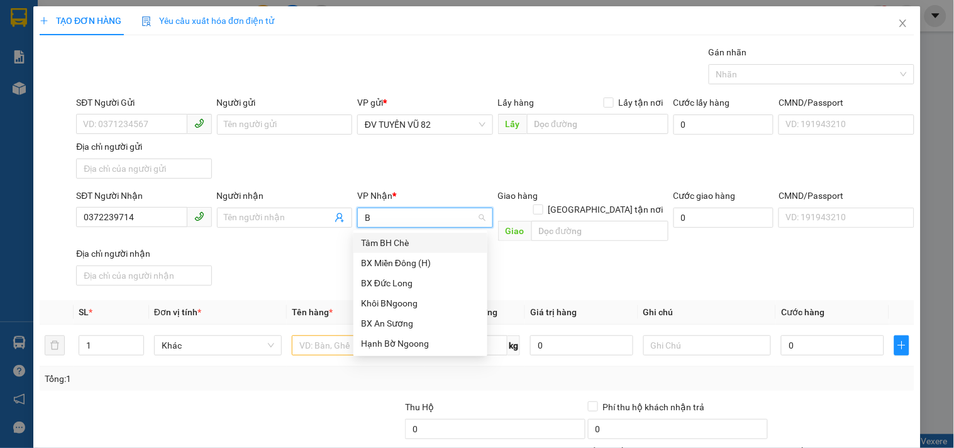
type input "BX"
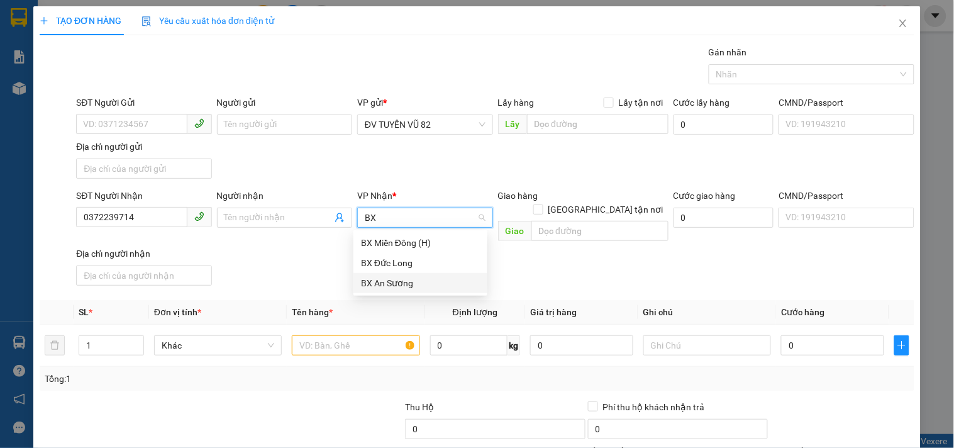
click at [386, 281] on div "BX An Sương" at bounding box center [420, 283] width 119 height 14
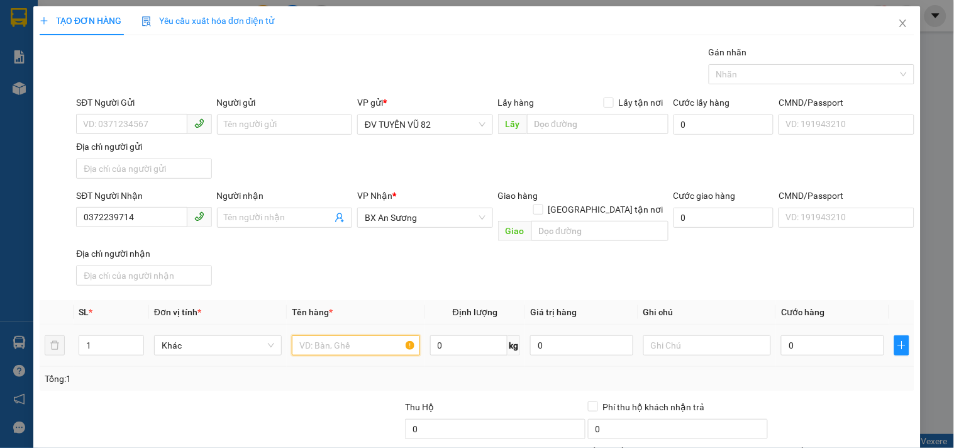
click at [374, 335] on input "text" at bounding box center [356, 345] width 128 height 20
type input "1XM"
click at [794, 335] on input "0" at bounding box center [832, 345] width 103 height 20
type input "4"
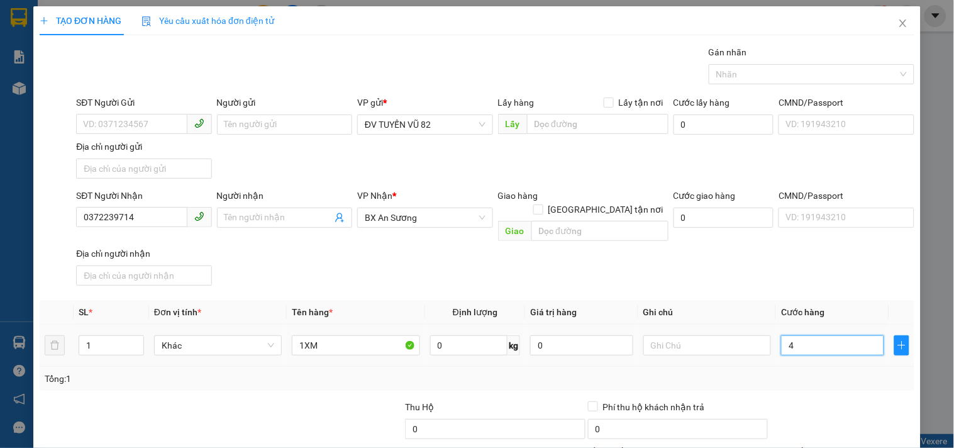
type input "4"
type input "40"
type input "400"
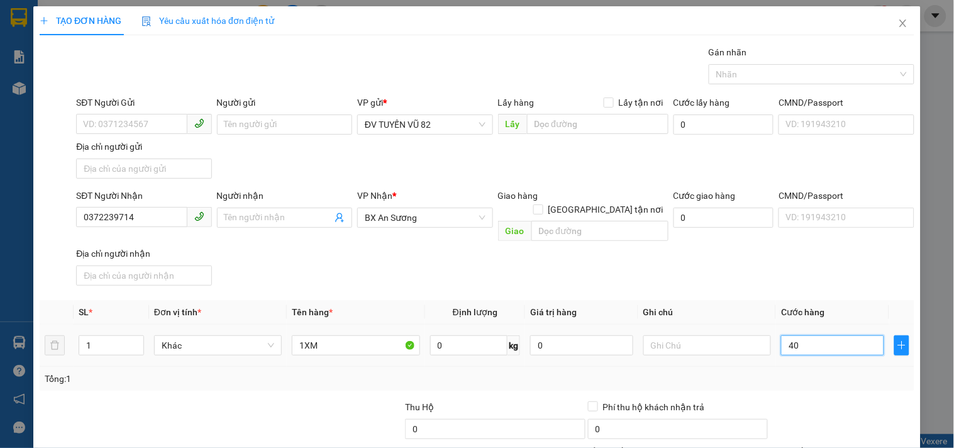
type input "400"
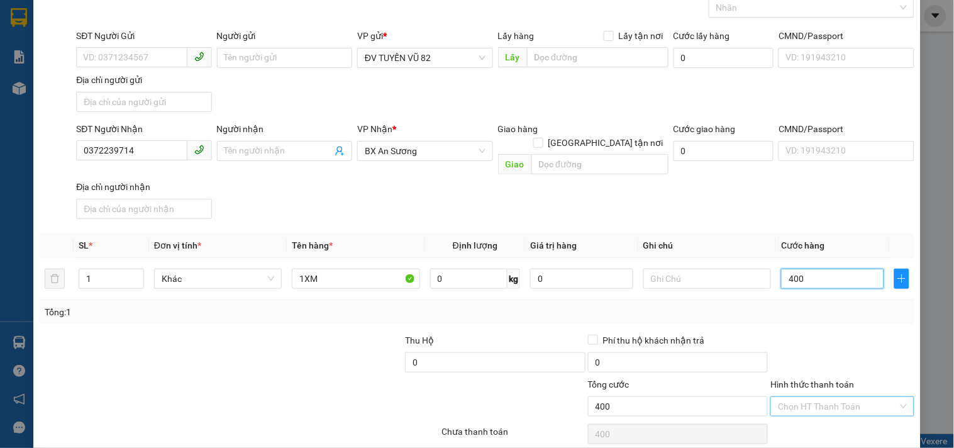
scroll to position [105, 0]
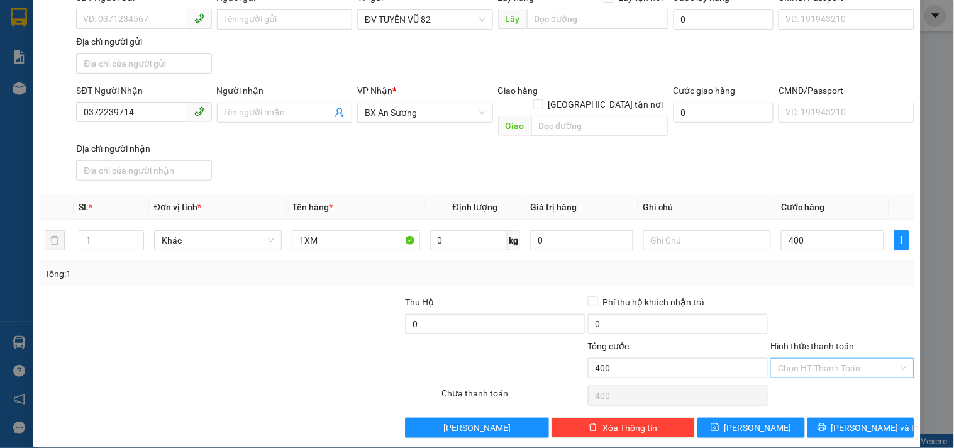
click at [860, 358] on input "Hình thức thanh toán" at bounding box center [837, 367] width 119 height 19
type input "400.000"
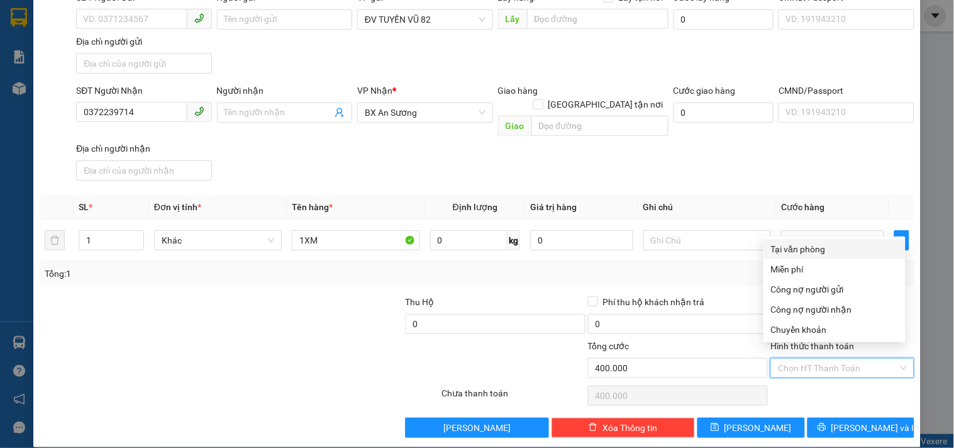
click at [819, 252] on div "Tại văn phòng" at bounding box center [834, 249] width 127 height 14
type input "0"
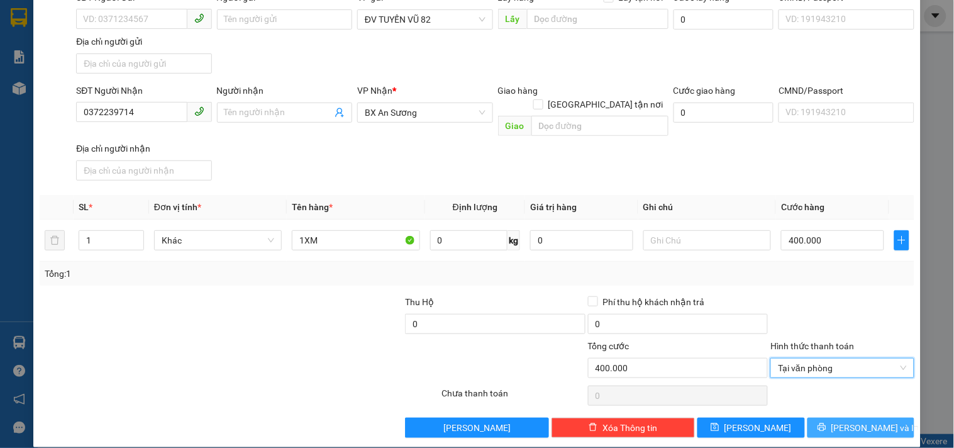
click at [838, 418] on button "[PERSON_NAME] và In" at bounding box center [860, 428] width 107 height 20
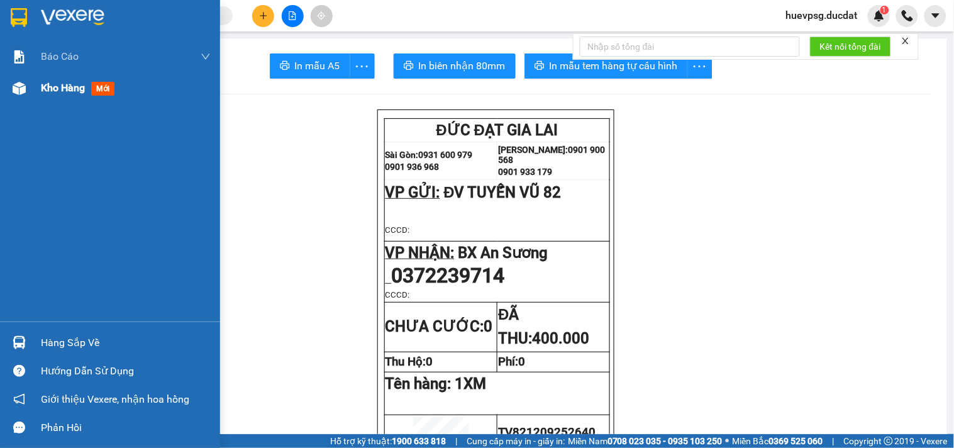
click at [57, 85] on span "Kho hàng" at bounding box center [63, 88] width 44 height 12
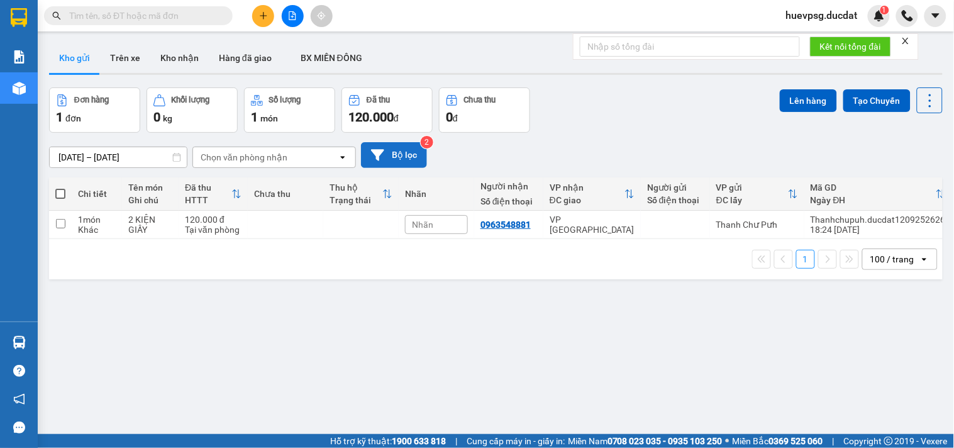
click at [392, 148] on button "Bộ lọc" at bounding box center [394, 155] width 66 height 26
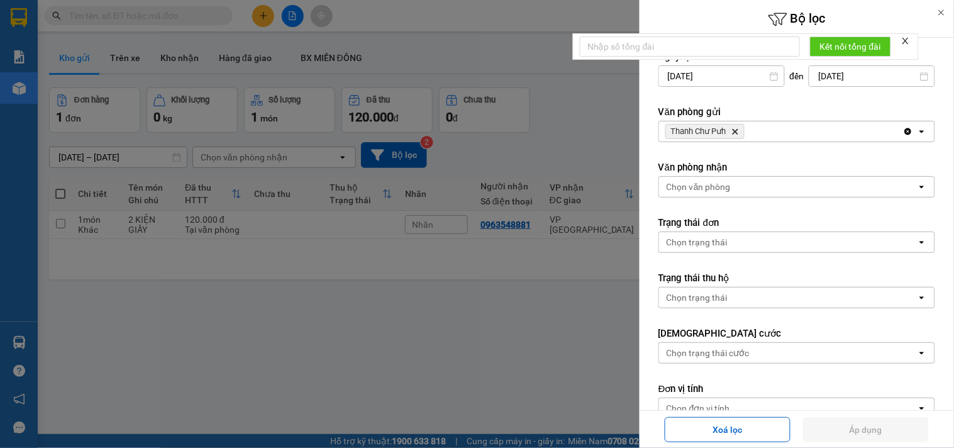
click at [737, 133] on icon "Delete" at bounding box center [735, 132] width 8 height 8
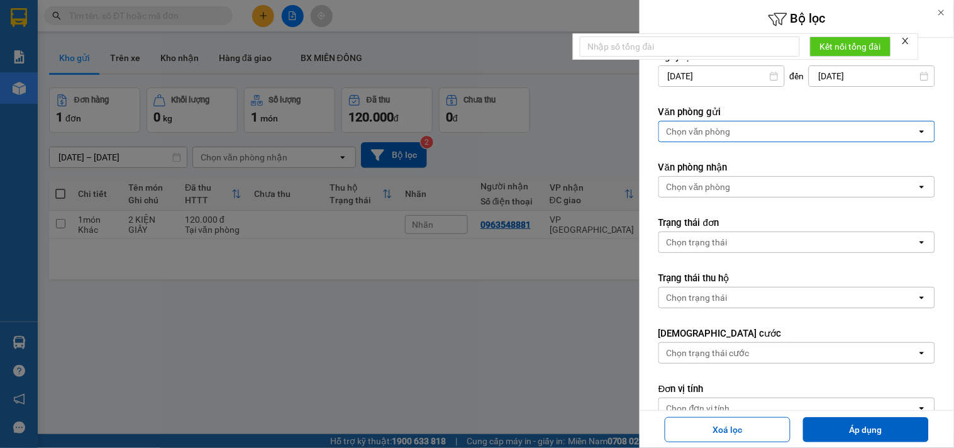
click at [737, 133] on div "Chọn văn phòng" at bounding box center [788, 131] width 258 height 20
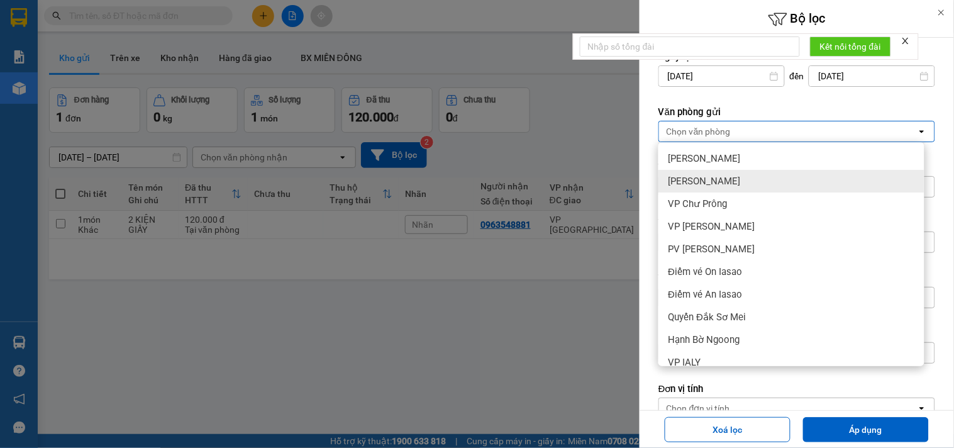
click at [732, 184] on div "[PERSON_NAME]" at bounding box center [791, 181] width 266 height 23
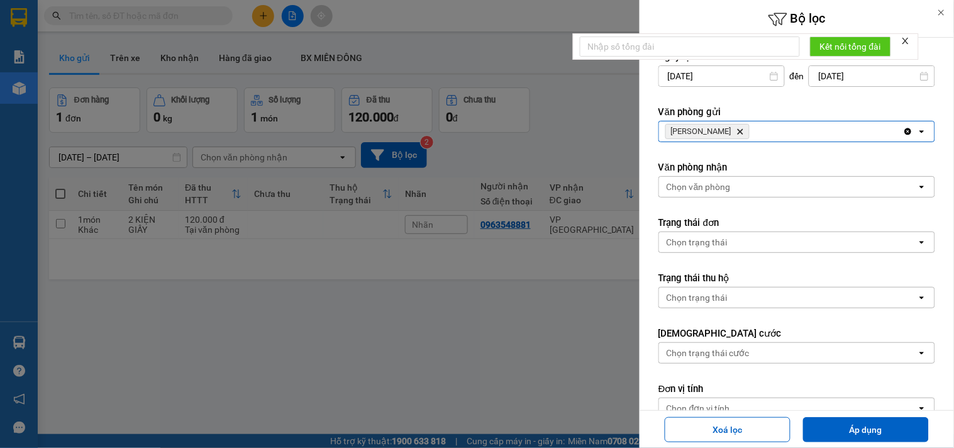
click at [783, 135] on div "[PERSON_NAME] Hành Delete" at bounding box center [781, 131] width 244 height 20
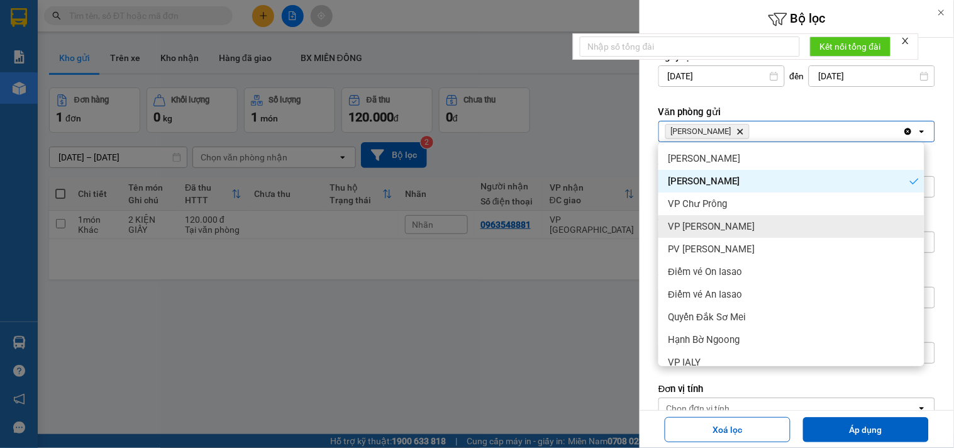
click at [755, 222] on div "VP [PERSON_NAME]" at bounding box center [791, 226] width 266 height 23
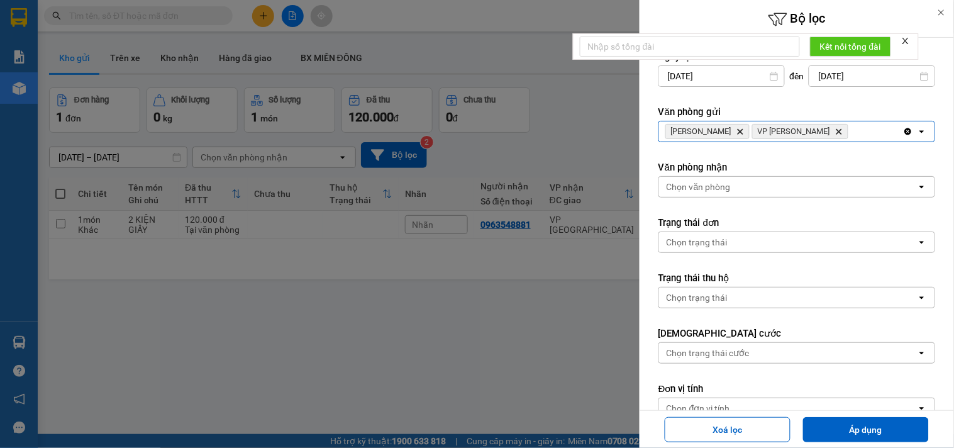
click at [830, 136] on div "[PERSON_NAME] Delete VP Hòa [PERSON_NAME]" at bounding box center [781, 131] width 244 height 20
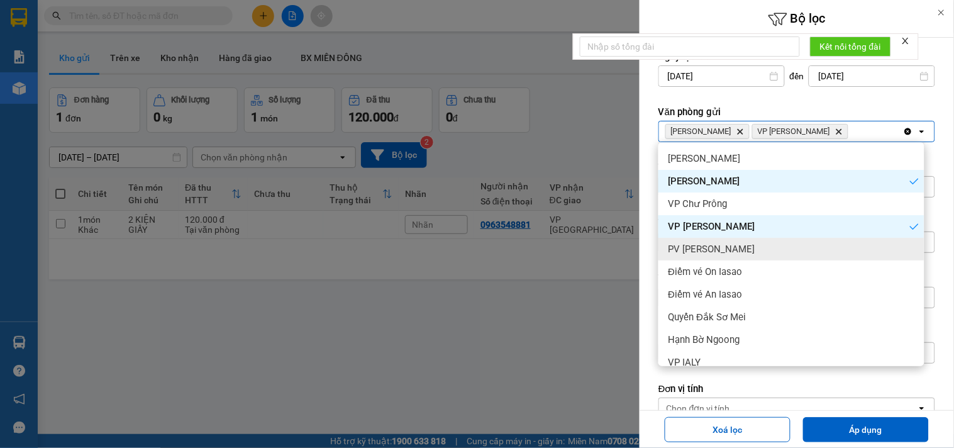
click at [759, 247] on div "PV [PERSON_NAME]" at bounding box center [791, 249] width 266 height 23
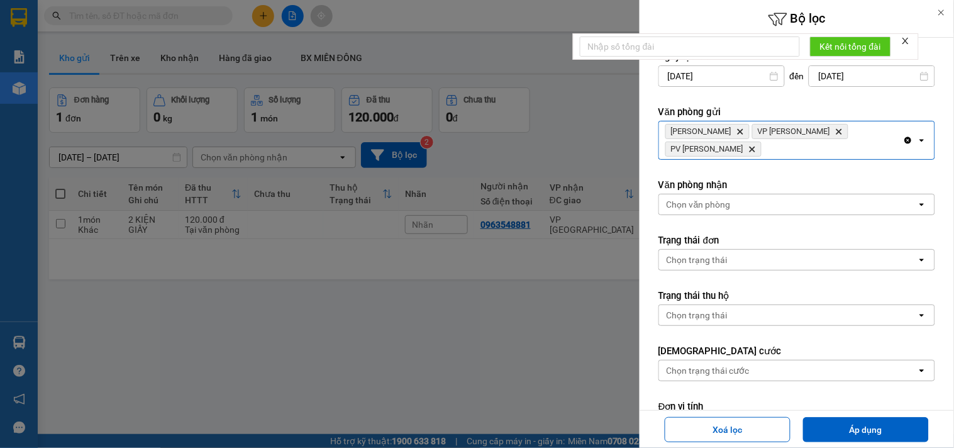
click at [835, 153] on div "[PERSON_NAME] Hành Delete VP Hòa Lệ Chí Delete PV Sâm [PERSON_NAME]" at bounding box center [781, 140] width 244 height 38
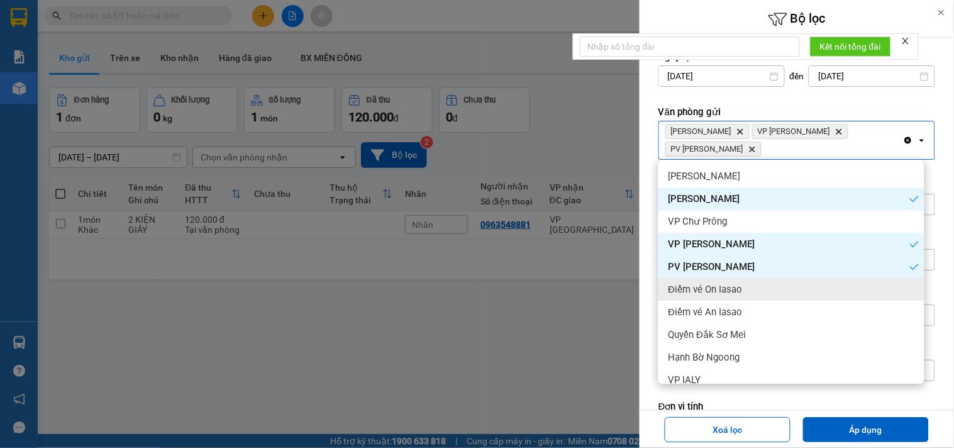
click at [756, 279] on div "Điểm vé On Iasao" at bounding box center [791, 289] width 266 height 23
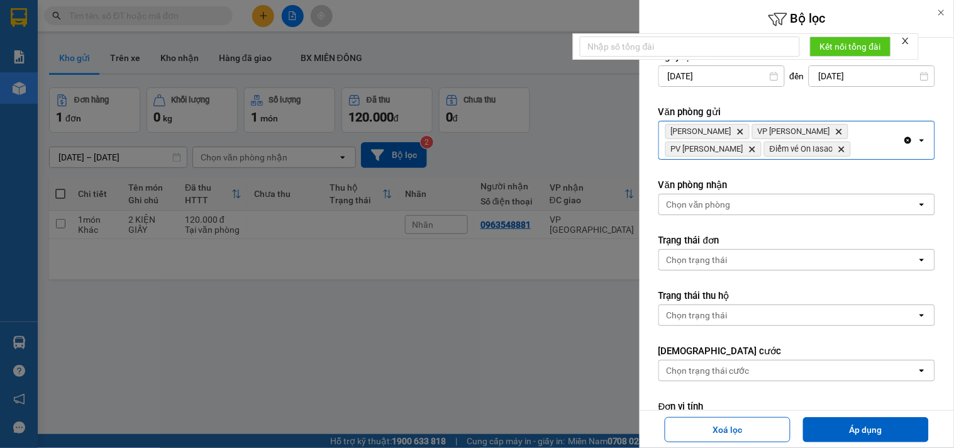
click at [851, 153] on div "[PERSON_NAME] Hành Delete VP Hòa Lệ Chí Delete PV Sâm [PERSON_NAME] vé On [PERS…" at bounding box center [781, 140] width 244 height 38
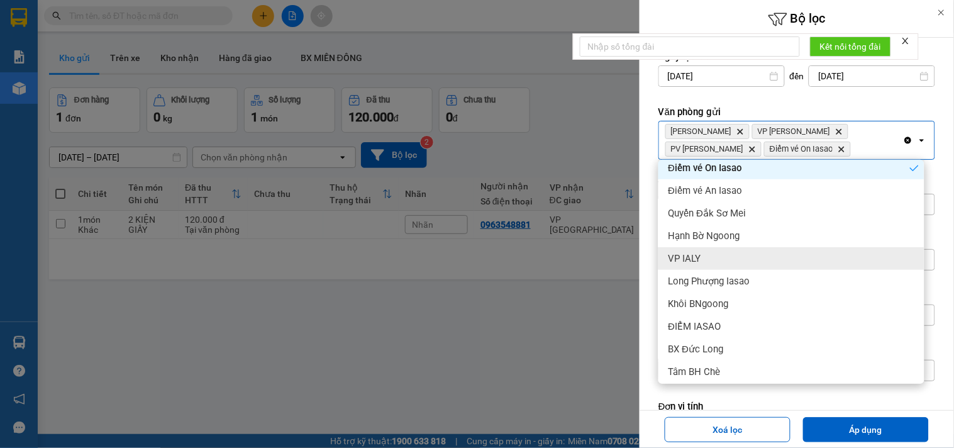
scroll to position [140, 0]
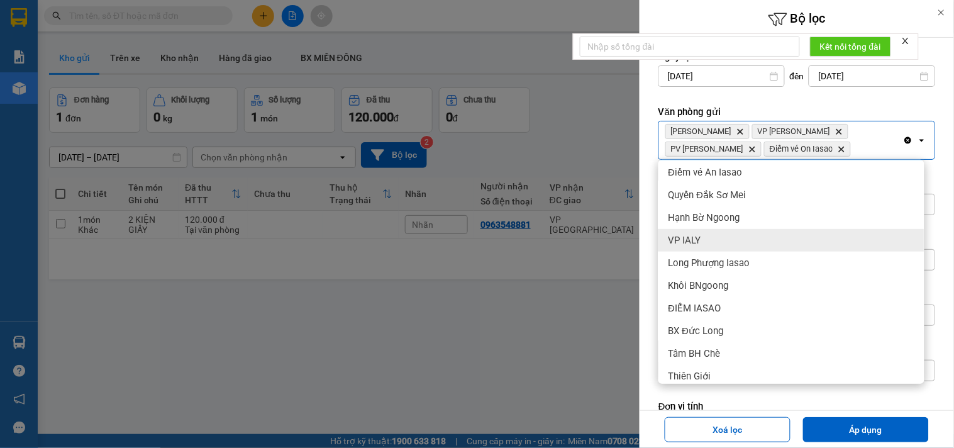
click at [719, 236] on div "VP IALY" at bounding box center [791, 240] width 266 height 23
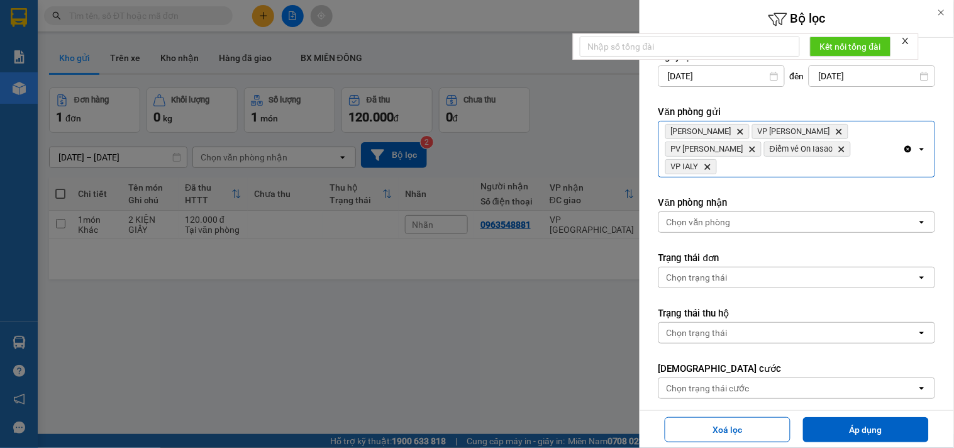
click at [860, 131] on div "[PERSON_NAME] Hành Delete VP Hòa Lệ Chí Delete PV Sâm [PERSON_NAME] vé On [PERS…" at bounding box center [781, 148] width 244 height 55
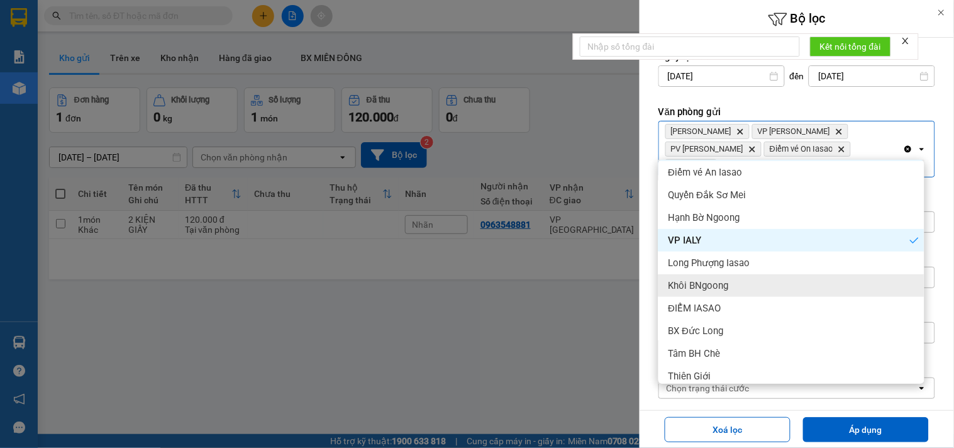
click at [721, 279] on span "Khôi BNgoong" at bounding box center [698, 285] width 60 height 13
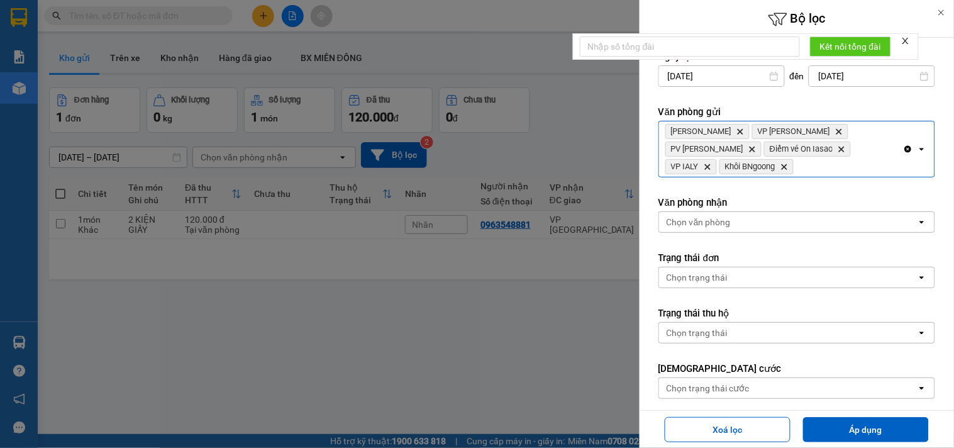
click at [820, 172] on div "[PERSON_NAME] Hành Delete VP Hòa Lệ Chí Delete PV Sâm [PERSON_NAME] vé On [PERS…" at bounding box center [781, 148] width 244 height 55
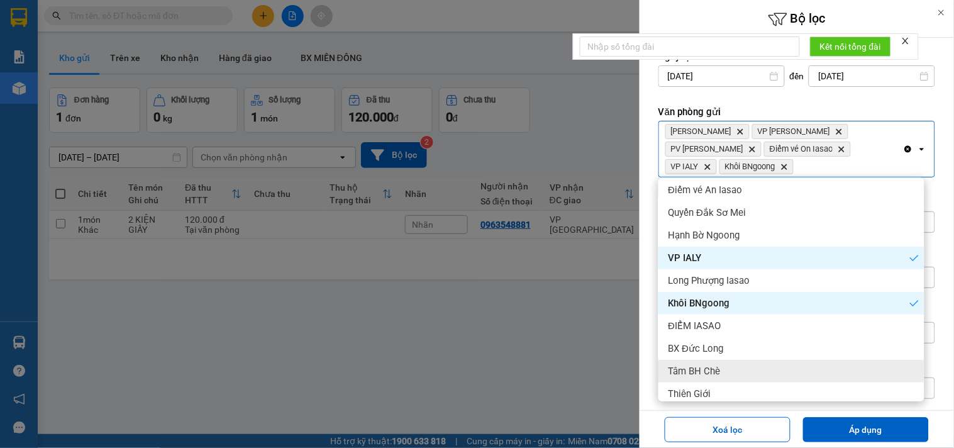
click at [711, 363] on div "Tâm BH Chè" at bounding box center [791, 371] width 266 height 23
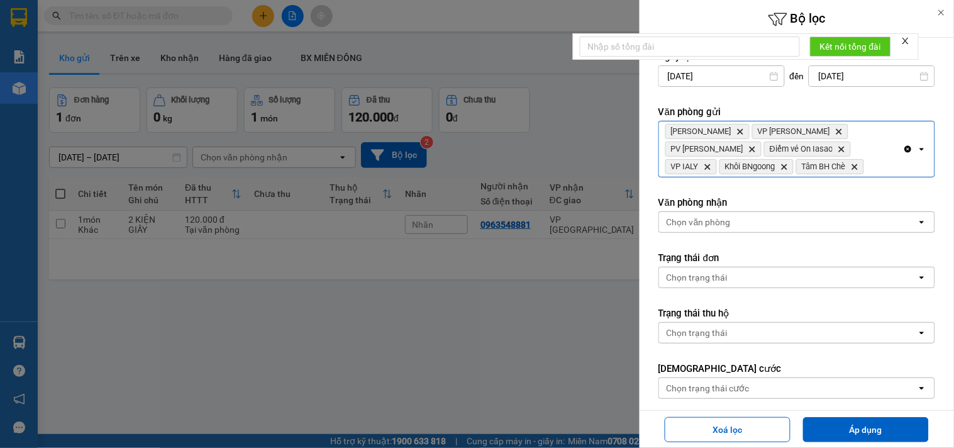
click at [840, 169] on div "[PERSON_NAME] Delete VP Hòa Lệ Chí Delete PV Sâm [PERSON_NAME] vé On [PERSON_NA…" at bounding box center [781, 148] width 244 height 55
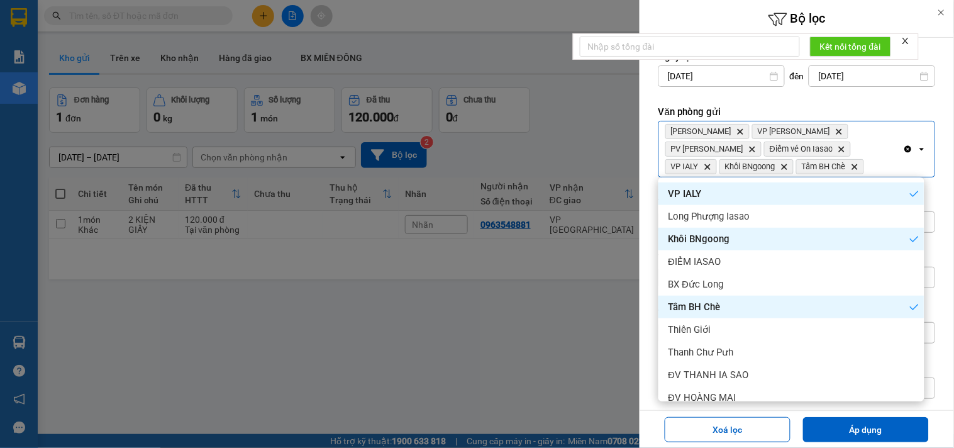
scroll to position [209, 0]
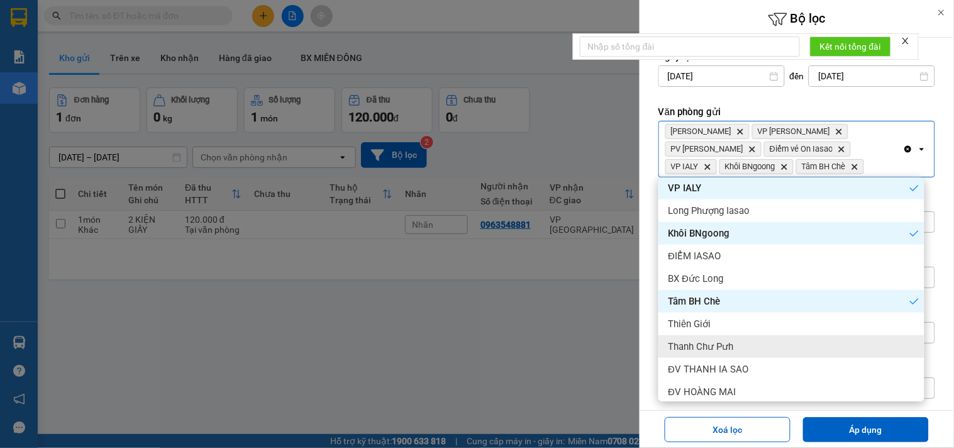
click at [726, 348] on span "Thanh Chư Pưh" at bounding box center [700, 346] width 65 height 13
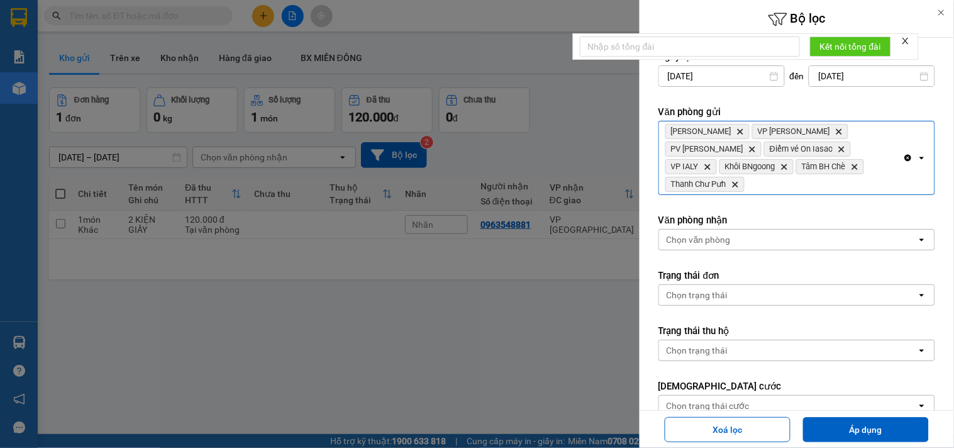
click at [846, 182] on div "[PERSON_NAME] Hành Delete VP Hòa Lệ Chí Delete PV Sâm [PERSON_NAME] vé On [PERS…" at bounding box center [781, 157] width 244 height 73
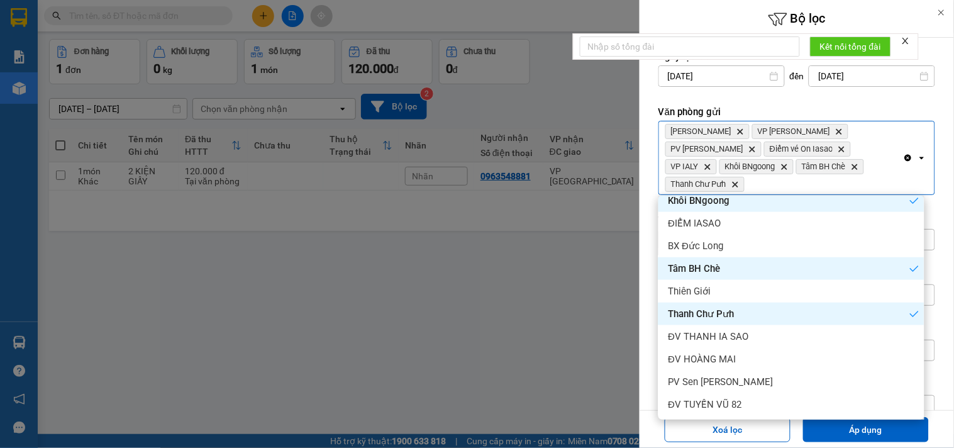
scroll to position [58, 0]
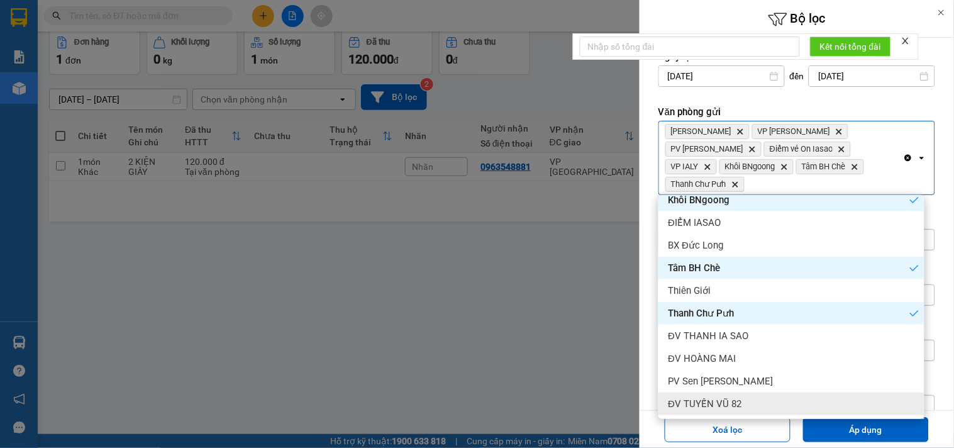
click at [709, 407] on span "ĐV TUYẾN VŨ 82" at bounding box center [705, 403] width 74 height 13
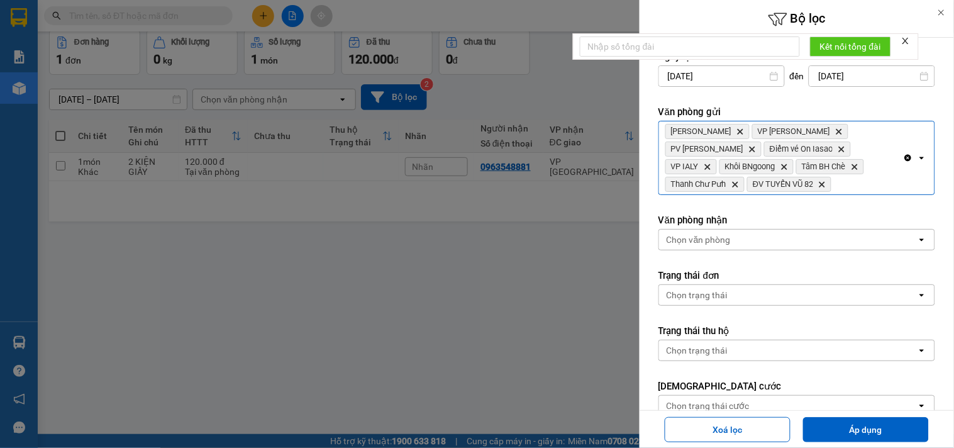
click at [862, 183] on div "[PERSON_NAME] Hành Delete VP Hòa Lệ Chí Delete PV Sâm [PERSON_NAME] vé On [PERS…" at bounding box center [781, 157] width 244 height 73
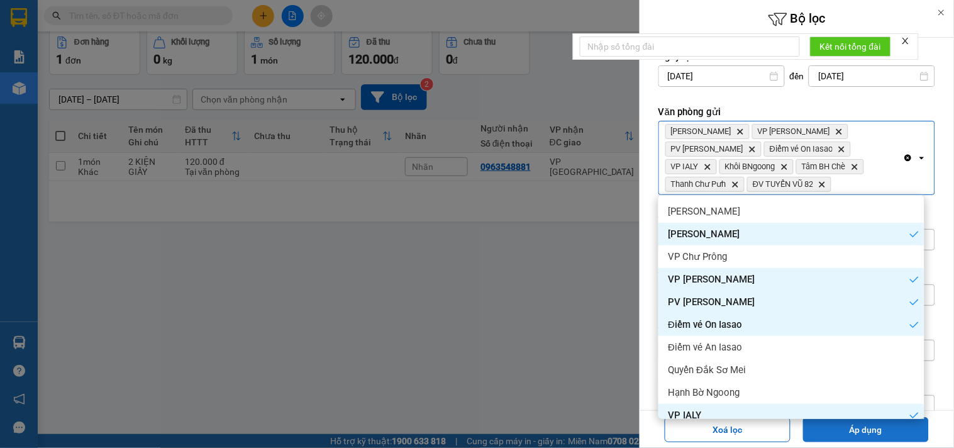
click at [856, 429] on button "Áp dụng" at bounding box center [866, 429] width 126 height 25
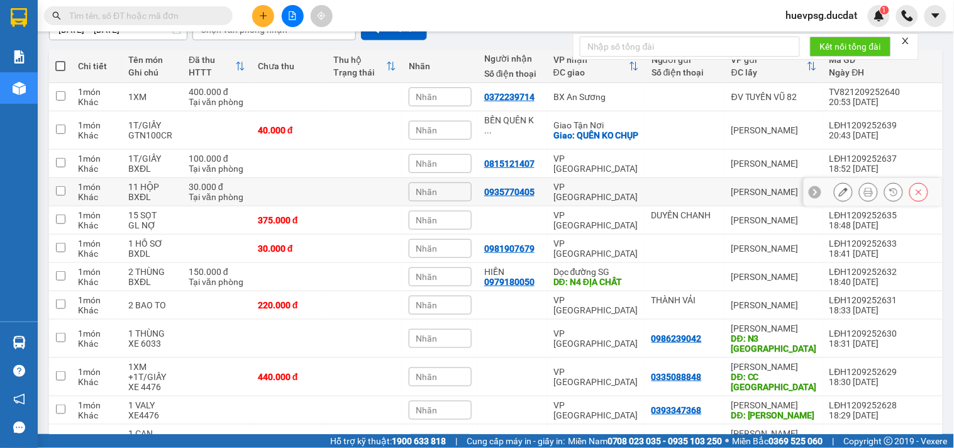
scroll to position [0, 0]
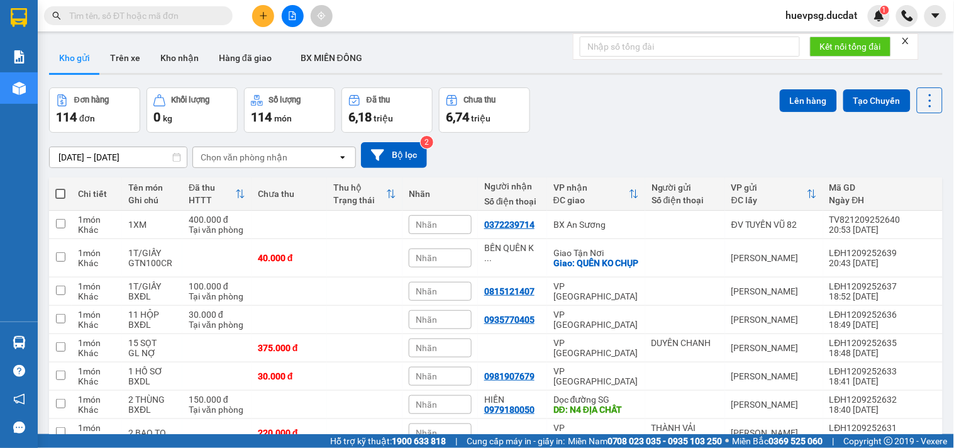
click at [323, 149] on div "Chọn văn phòng nhận" at bounding box center [265, 157] width 145 height 20
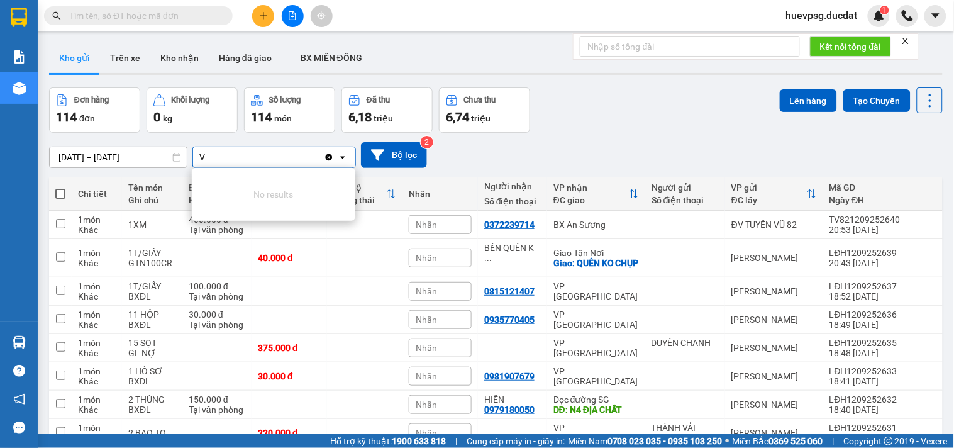
type input "VP"
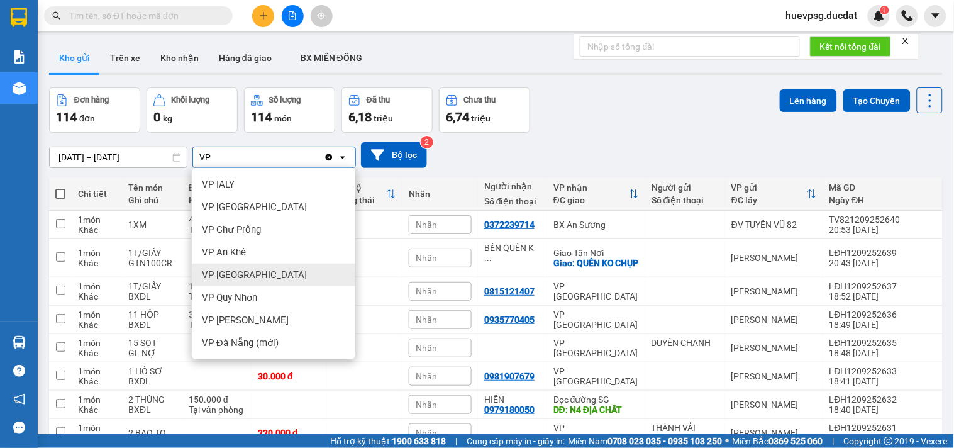
drag, startPoint x: 233, startPoint y: 270, endPoint x: 252, endPoint y: 211, distance: 62.6
click at [233, 271] on span "VP [GEOGRAPHIC_DATA]" at bounding box center [254, 274] width 105 height 13
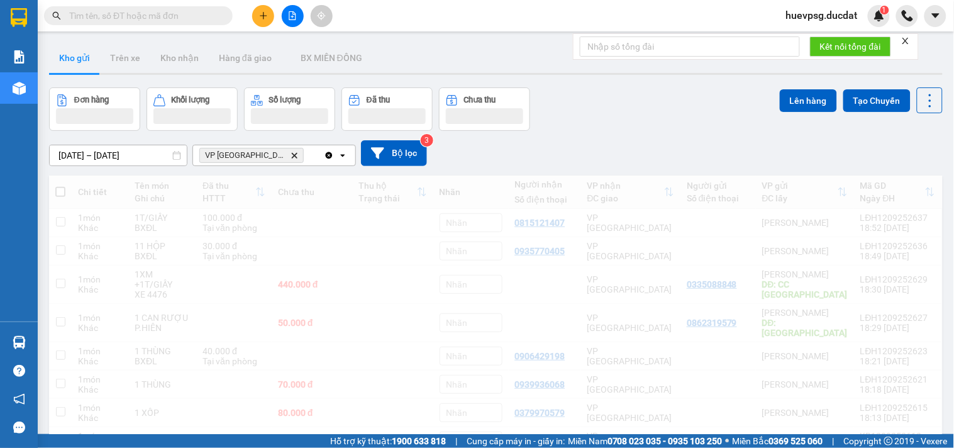
click at [293, 156] on div "VP [GEOGRAPHIC_DATA] Delete" at bounding box center [258, 155] width 131 height 20
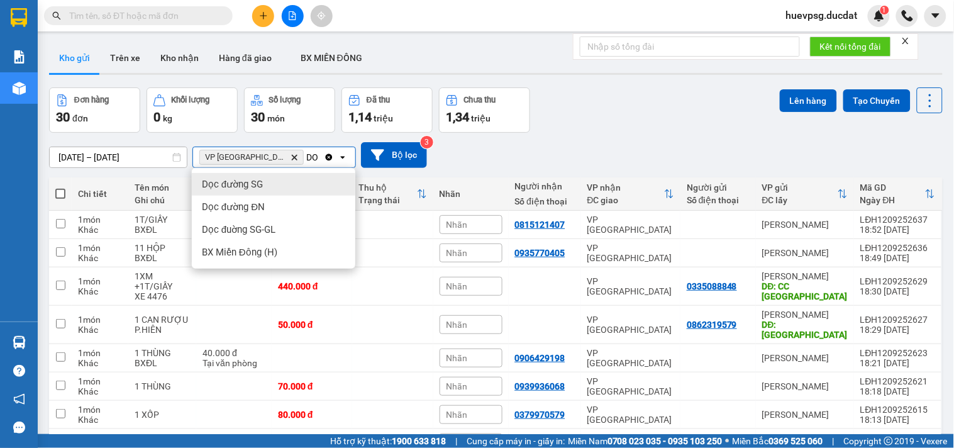
type input "DO"
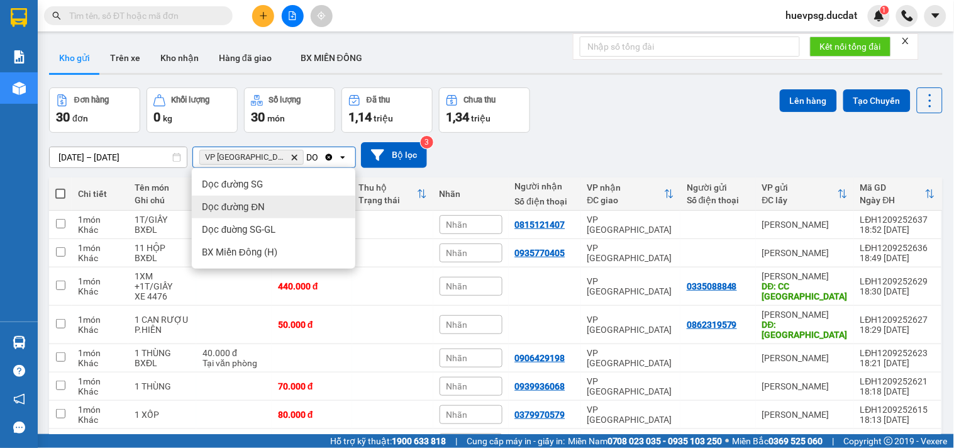
click at [267, 201] on div "Dọc đường ĐN" at bounding box center [273, 207] width 163 height 23
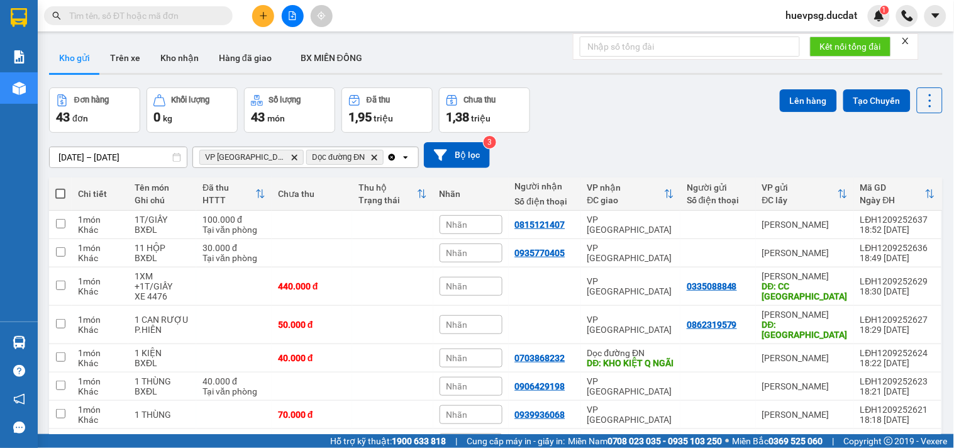
click at [61, 195] on span at bounding box center [60, 194] width 10 height 10
click at [60, 187] on input "checkbox" at bounding box center [60, 187] width 0 height 0
checkbox input "true"
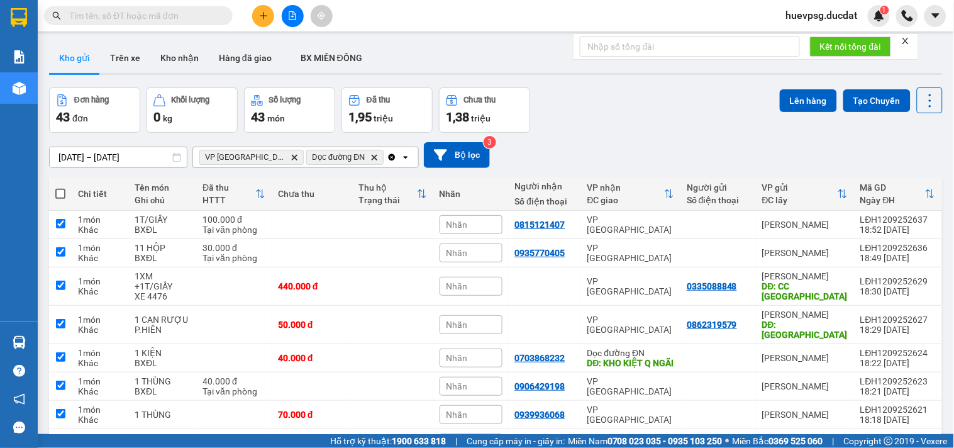
checkbox input "true"
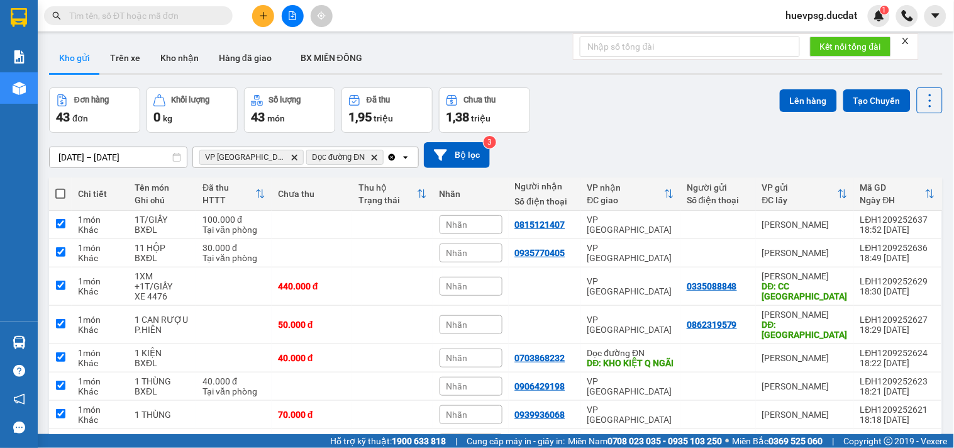
checkbox input "true"
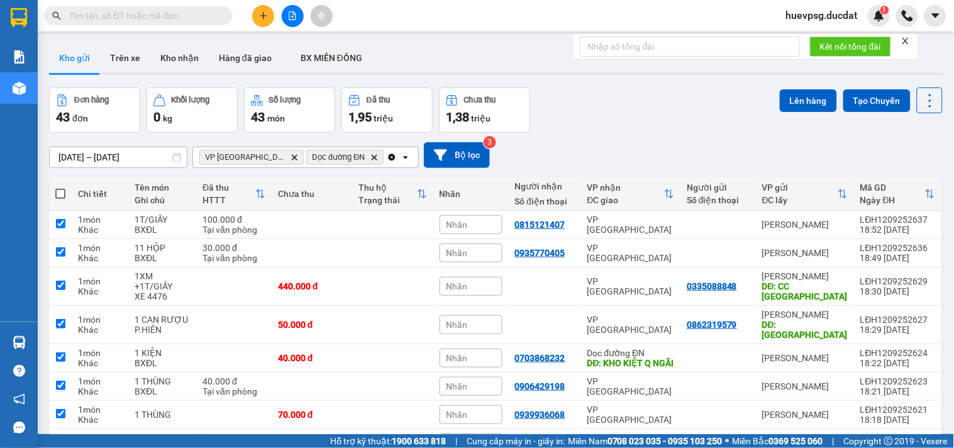
checkbox input "true"
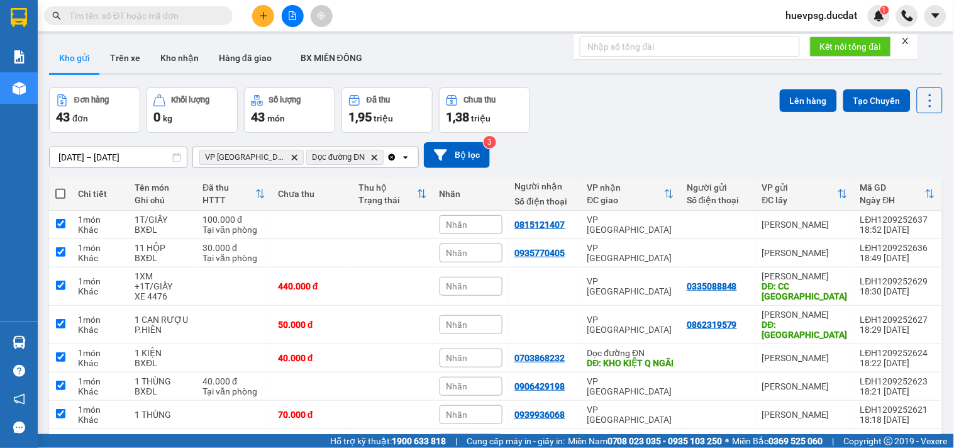
checkbox input "true"
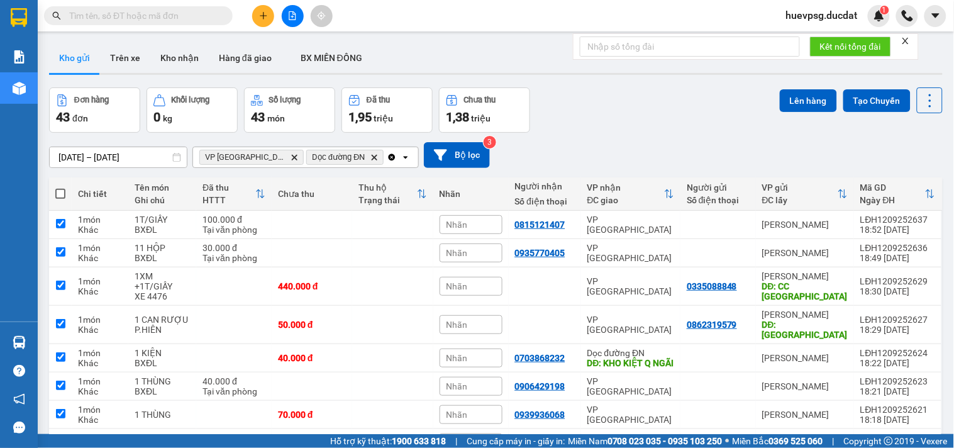
checkbox input "true"
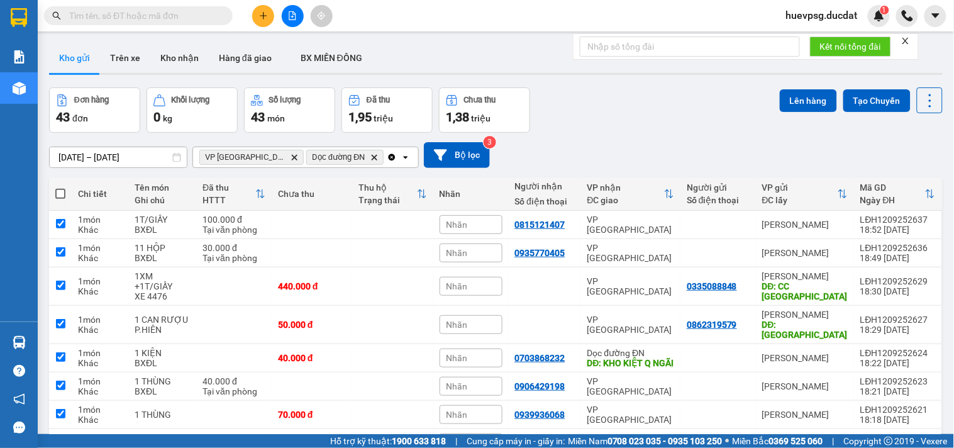
checkbox input "true"
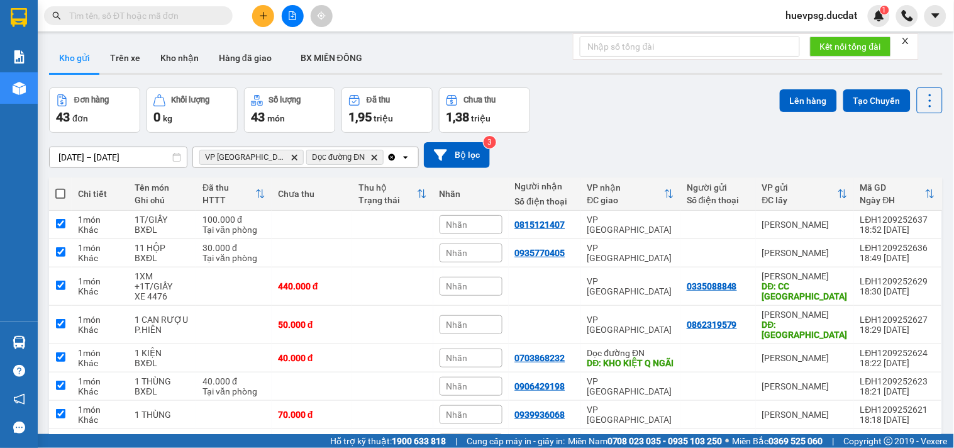
checkbox input "true"
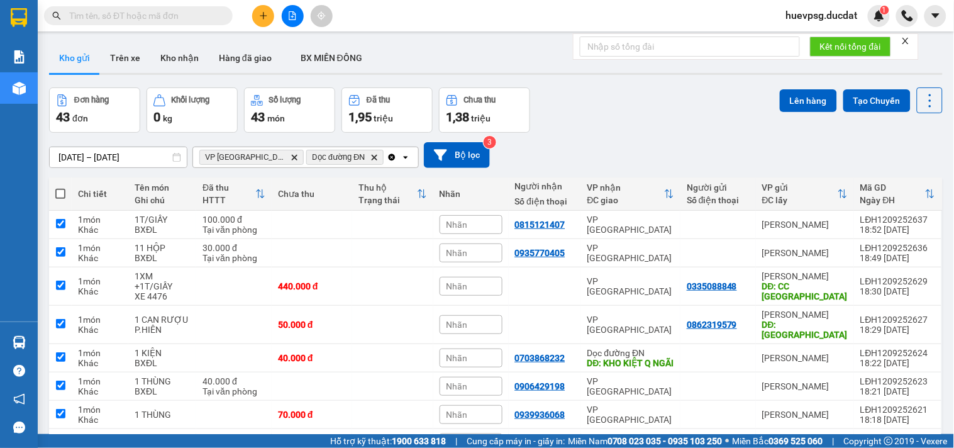
checkbox input "true"
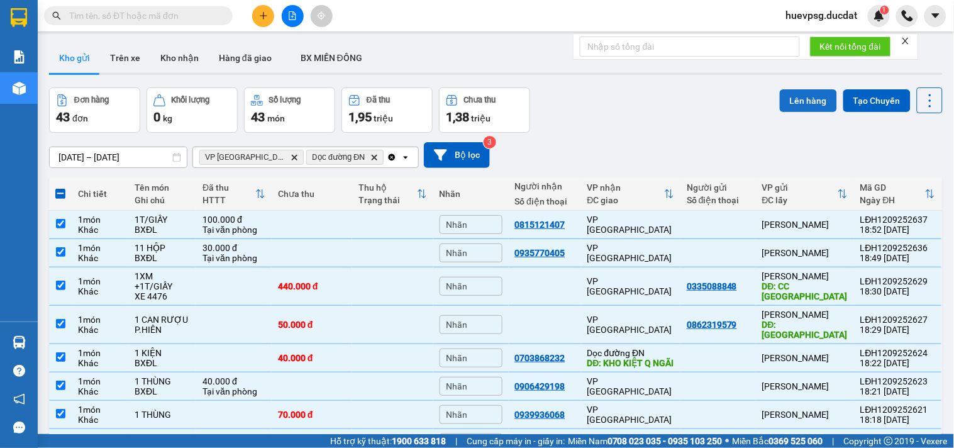
click at [784, 102] on button "Lên hàng" at bounding box center [808, 100] width 57 height 23
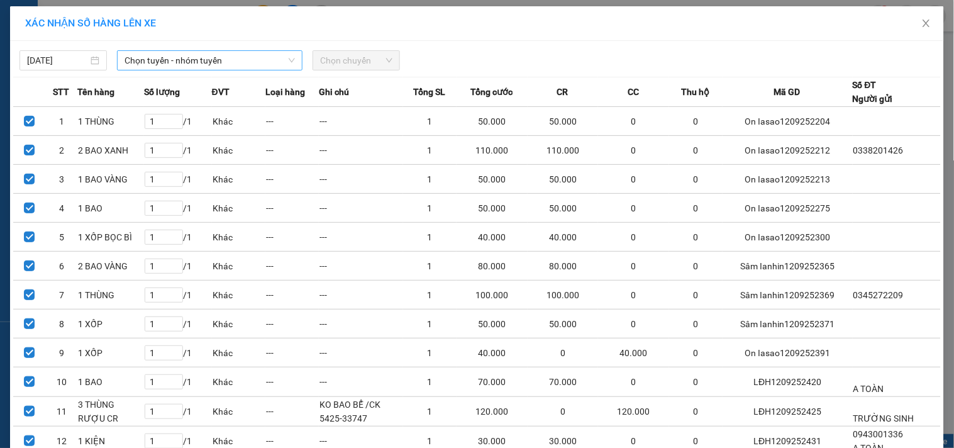
click at [272, 64] on span "Chọn tuyến - nhóm tuyến" at bounding box center [210, 60] width 170 height 19
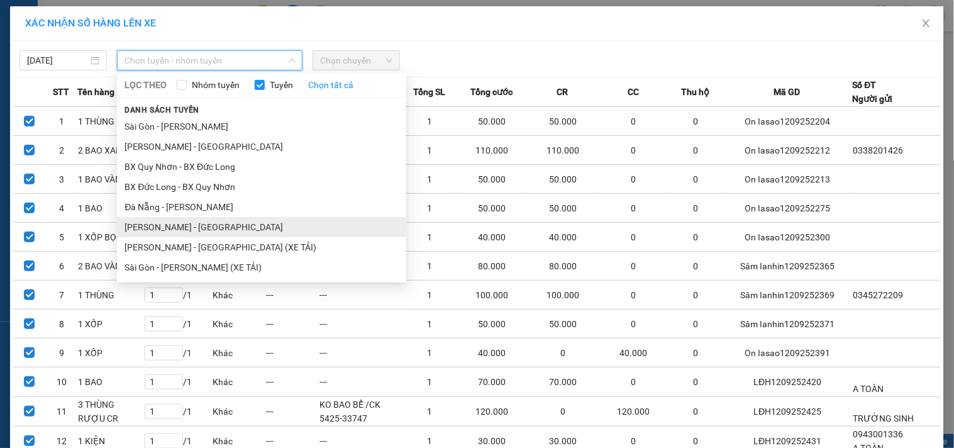
click at [170, 221] on li "[PERSON_NAME] - [GEOGRAPHIC_DATA]" at bounding box center [261, 227] width 289 height 20
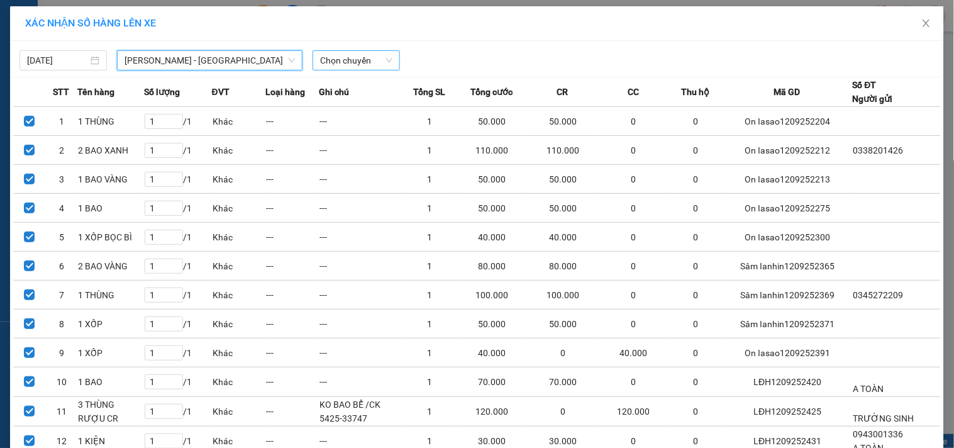
click at [347, 64] on span "Chọn chuyến" at bounding box center [356, 60] width 72 height 19
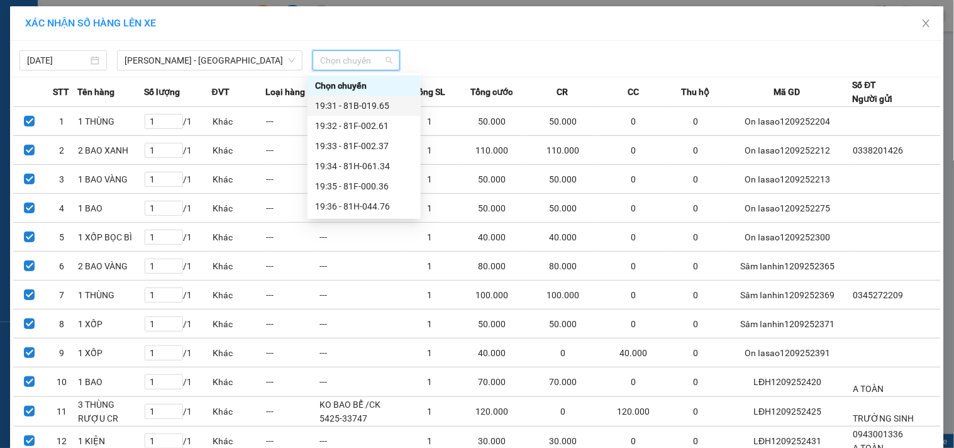
click at [353, 102] on div "19:31 - 81B-019.65" at bounding box center [364, 106] width 98 height 14
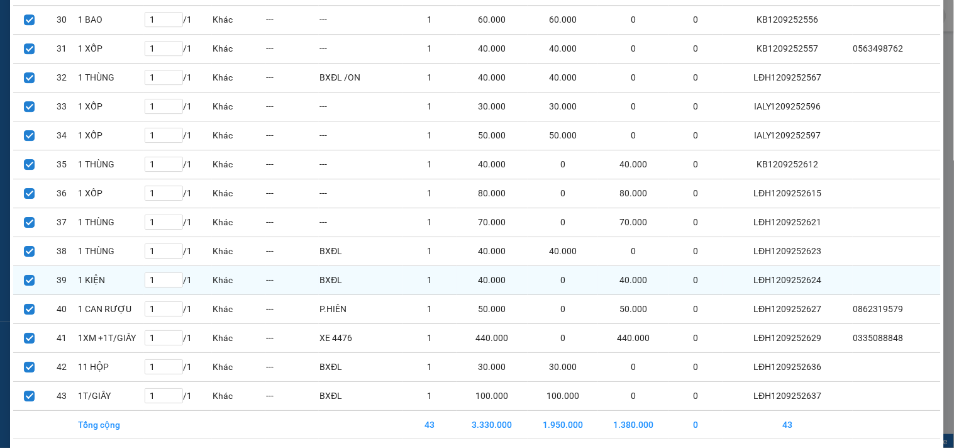
scroll to position [1026, 0]
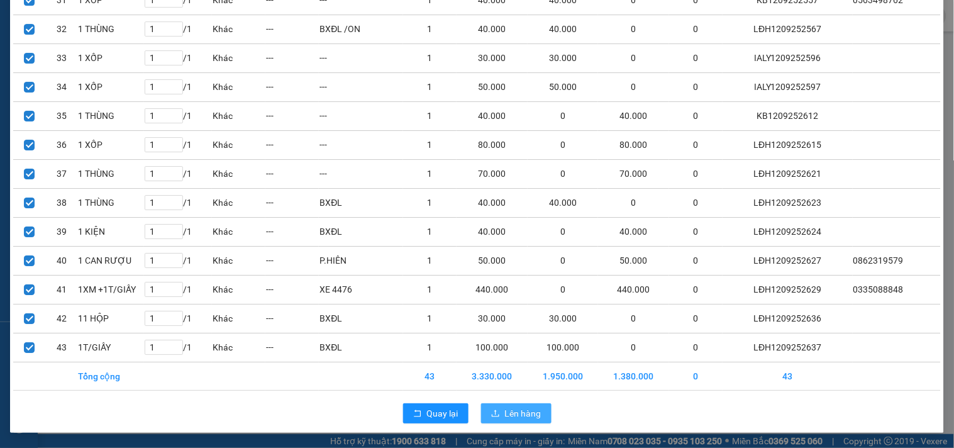
click at [507, 406] on span "Lên hàng" at bounding box center [523, 413] width 36 height 14
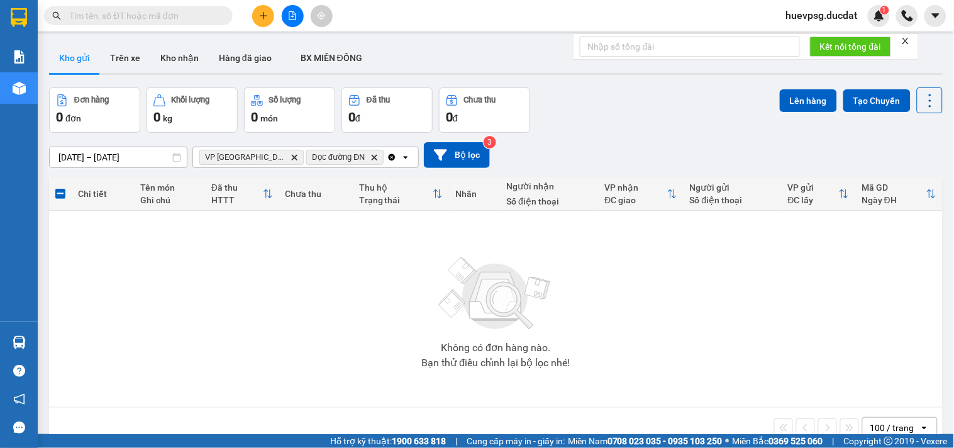
click at [389, 154] on icon "Clear all" at bounding box center [392, 156] width 7 height 7
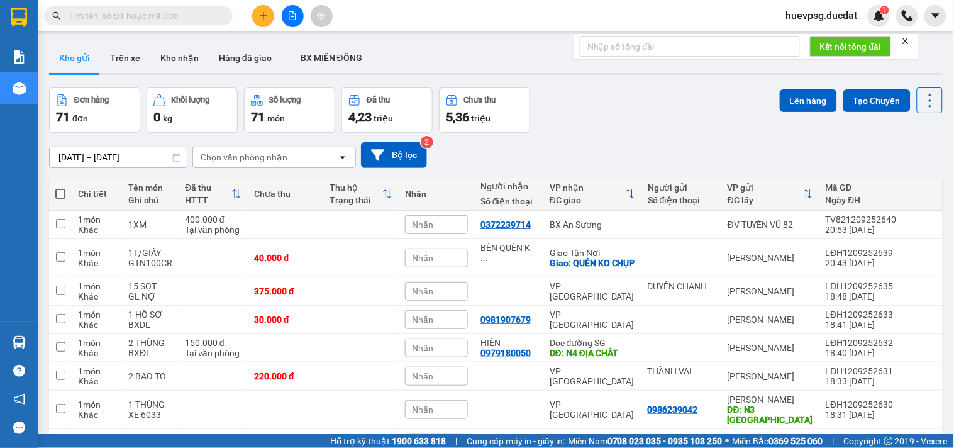
click at [311, 156] on div "Chọn văn phòng nhận" at bounding box center [265, 157] width 145 height 20
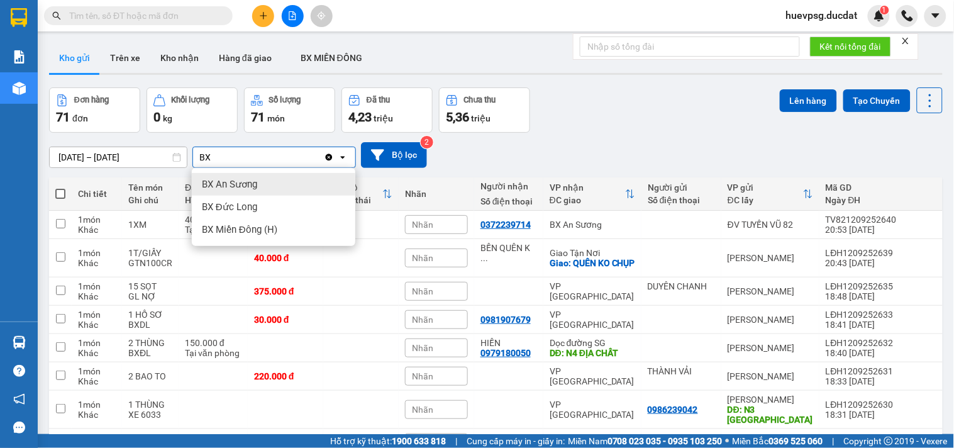
type input "BX"
click at [253, 185] on span "BX An Sương" at bounding box center [229, 184] width 55 height 13
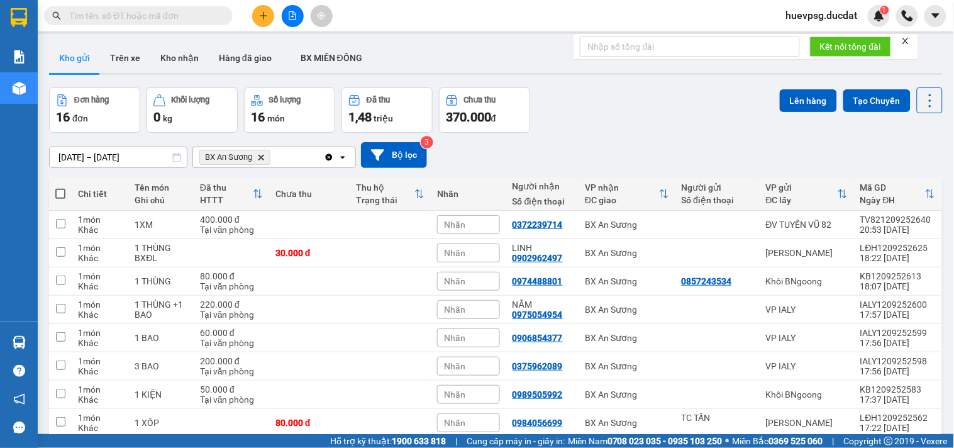
click at [58, 191] on span at bounding box center [60, 194] width 10 height 10
click at [60, 187] on input "checkbox" at bounding box center [60, 187] width 0 height 0
checkbox input "true"
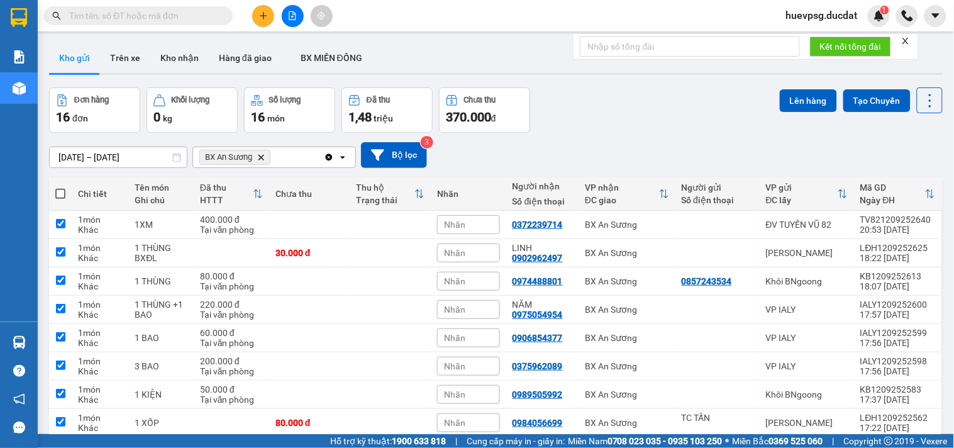
checkbox input "true"
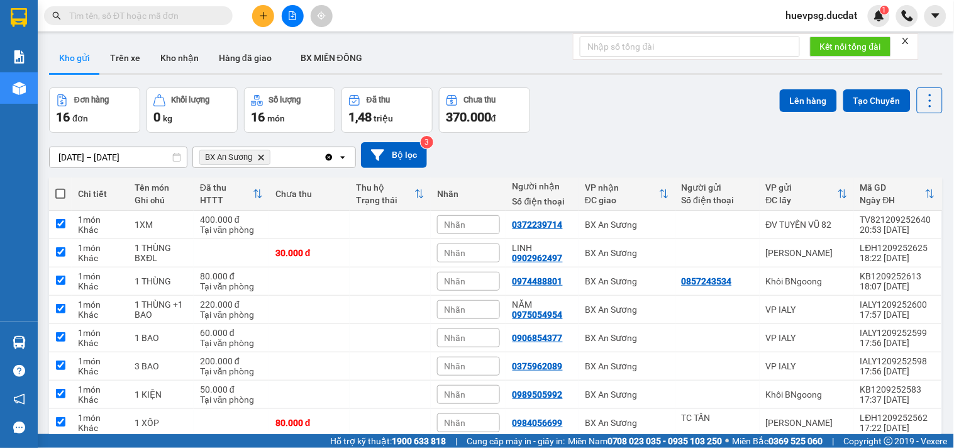
checkbox input "true"
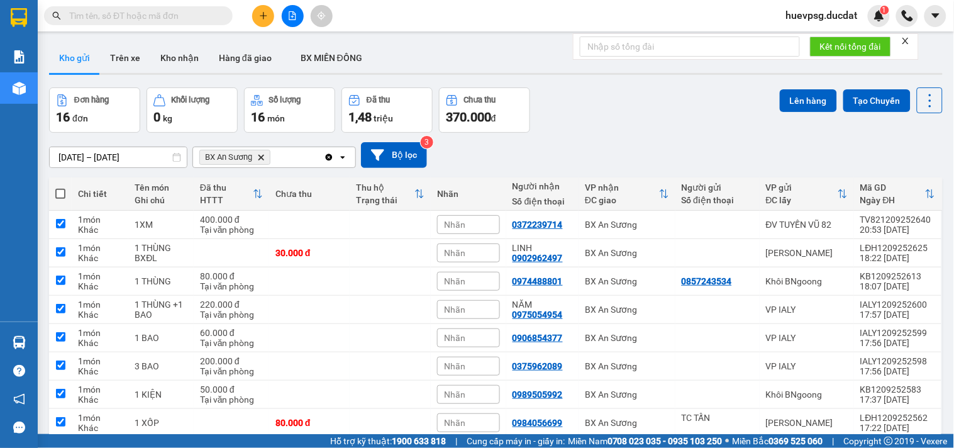
checkbox input "true"
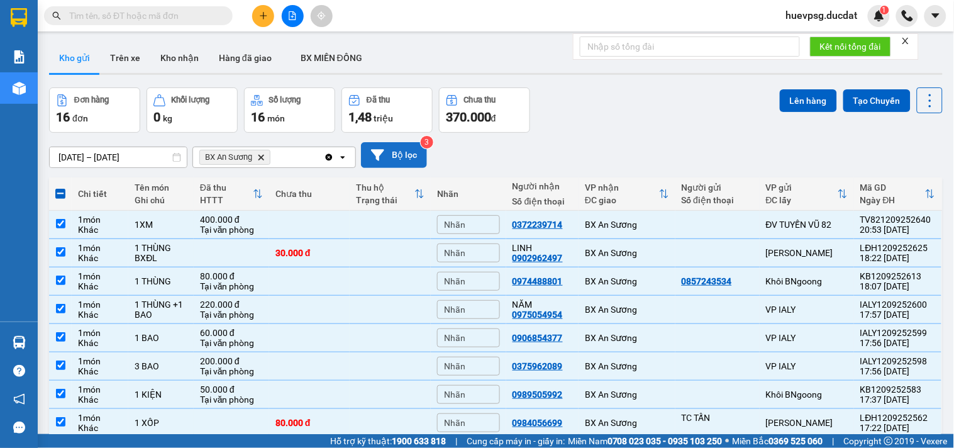
click at [397, 157] on button "Bộ lọc" at bounding box center [394, 155] width 66 height 26
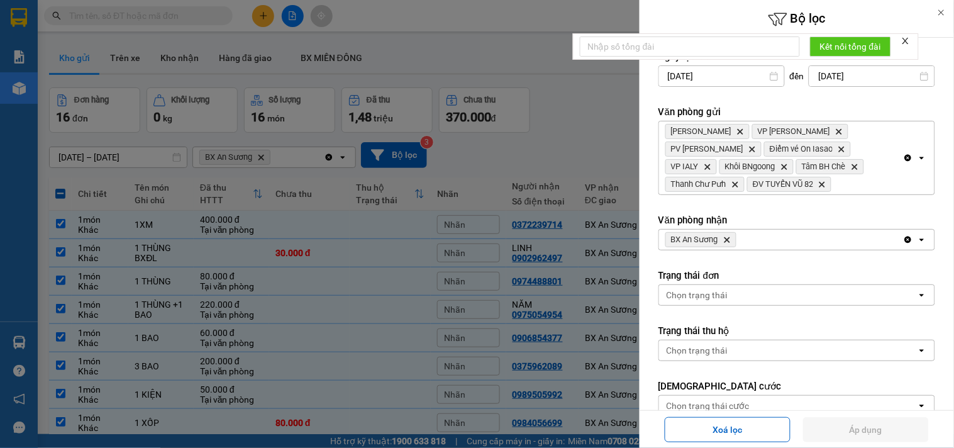
scroll to position [209, 0]
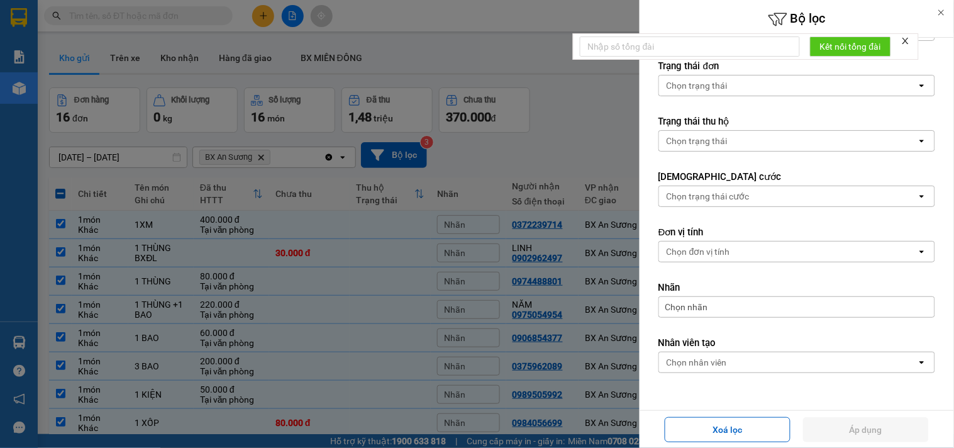
click at [599, 161] on div at bounding box center [477, 224] width 954 height 448
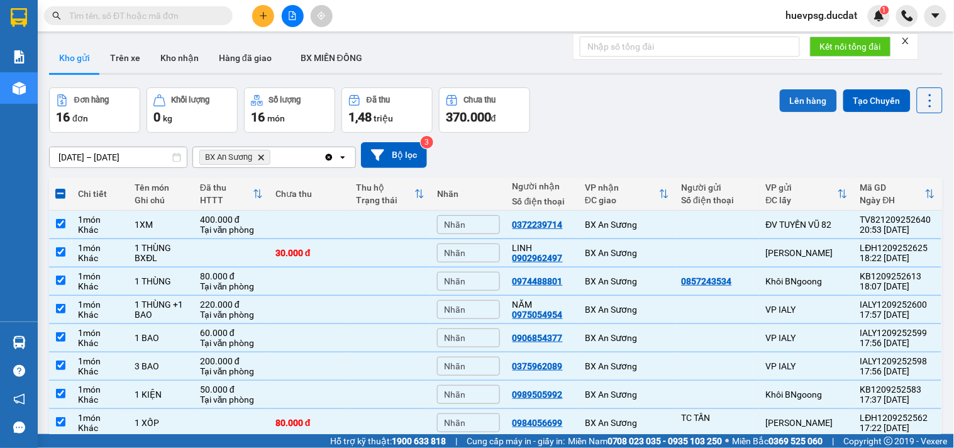
click at [796, 104] on button "Lên hàng" at bounding box center [808, 100] width 57 height 23
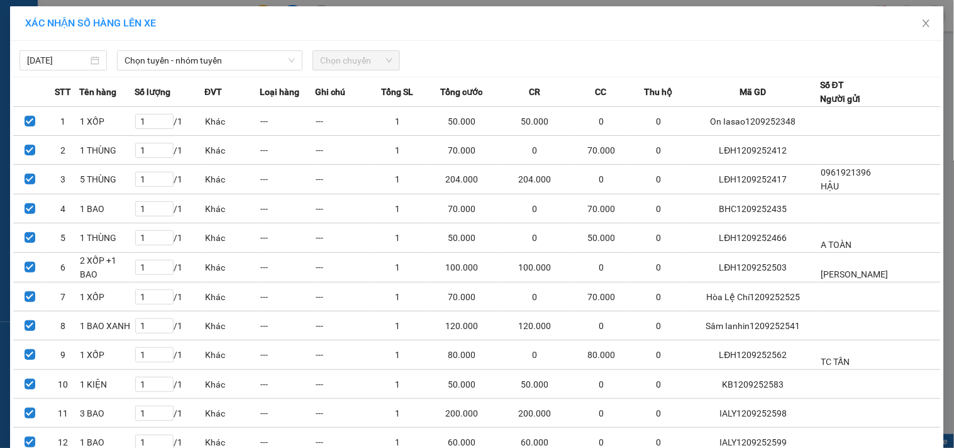
click at [362, 65] on span "Chọn chuyến" at bounding box center [356, 60] width 72 height 19
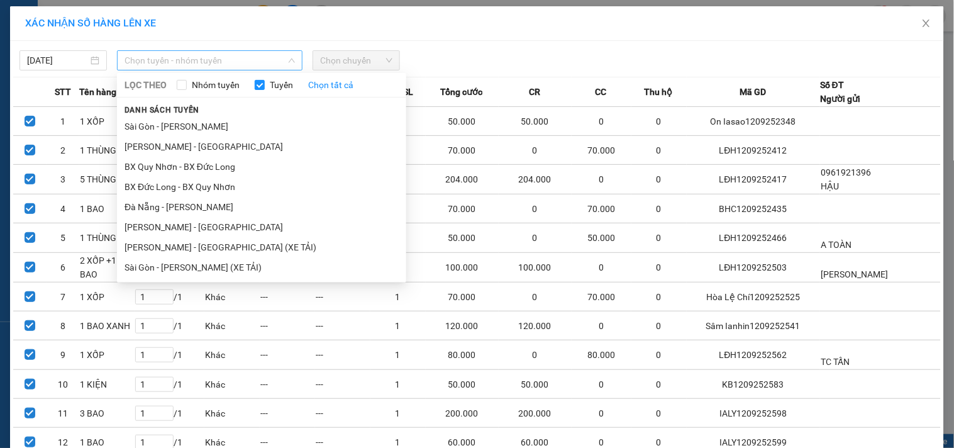
click at [253, 58] on span "Chọn tuyến - nhóm tuyến" at bounding box center [210, 60] width 170 height 19
click at [167, 143] on li "[PERSON_NAME] - [GEOGRAPHIC_DATA]" at bounding box center [261, 146] width 289 height 20
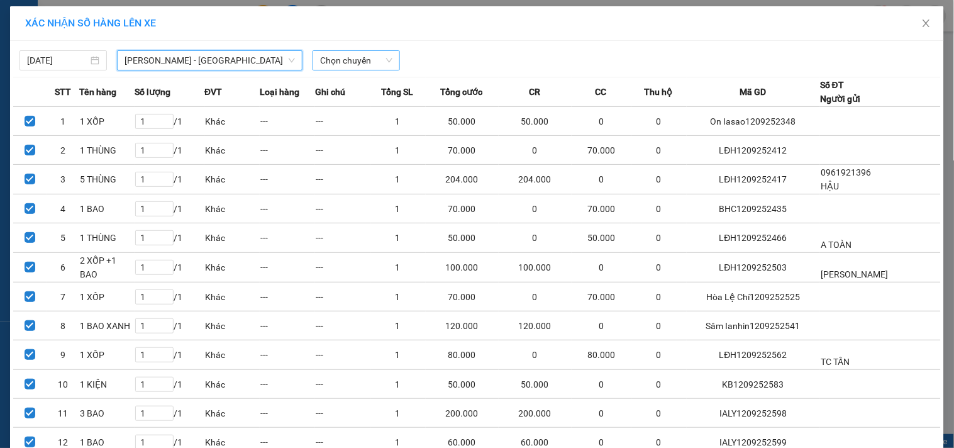
click at [335, 67] on span "Chọn chuyến" at bounding box center [356, 60] width 72 height 19
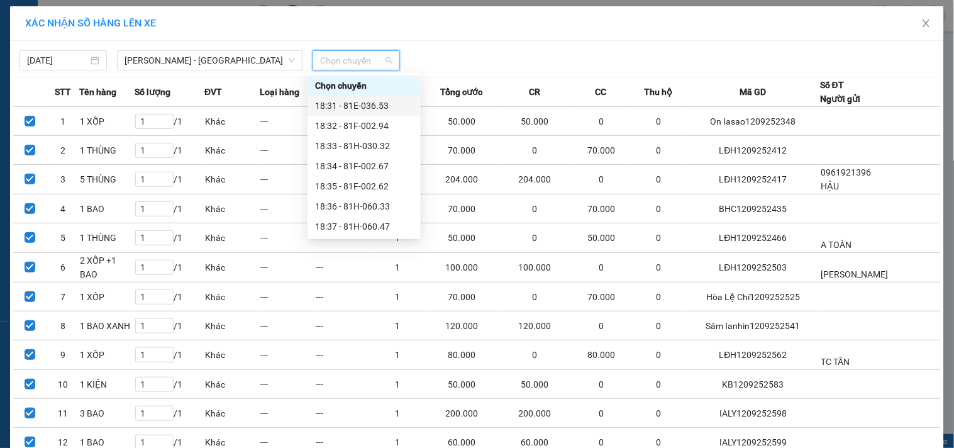
click at [347, 103] on div "18:31 - 81E-036.53" at bounding box center [364, 106] width 98 height 14
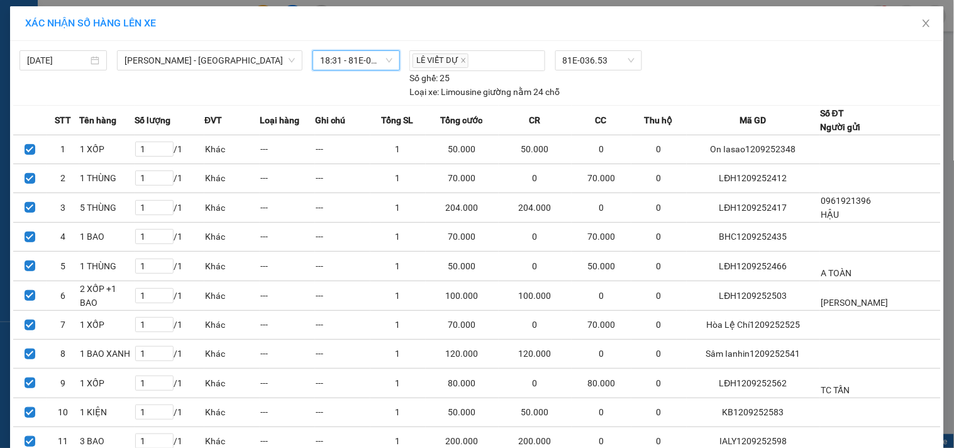
scroll to position [240, 0]
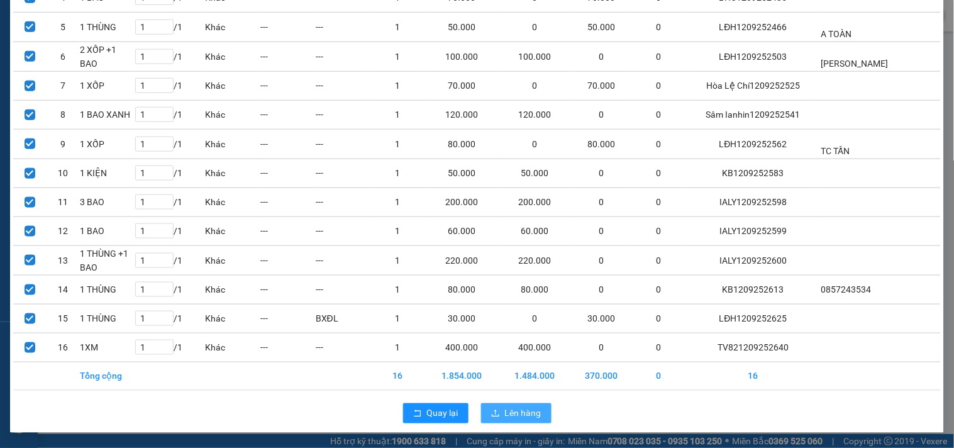
click at [507, 411] on span "Lên hàng" at bounding box center [523, 413] width 36 height 14
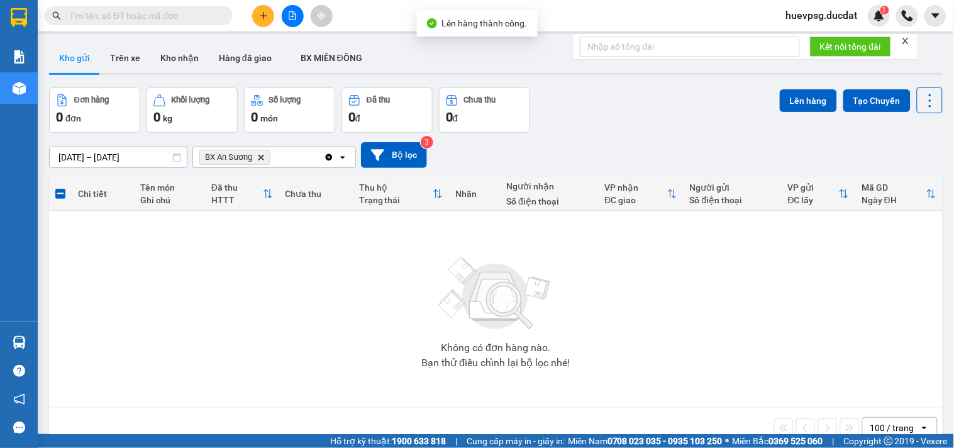
click at [263, 155] on icon "Delete" at bounding box center [261, 157] width 8 height 8
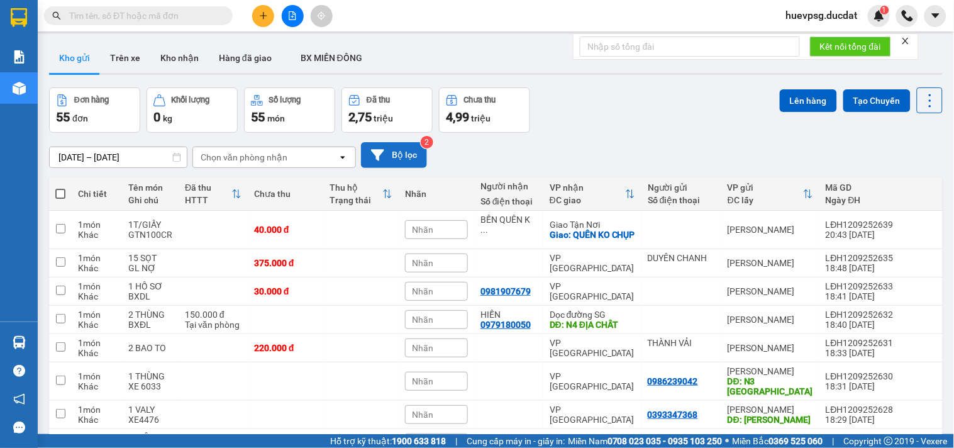
click at [406, 153] on button "Bộ lọc" at bounding box center [394, 155] width 66 height 26
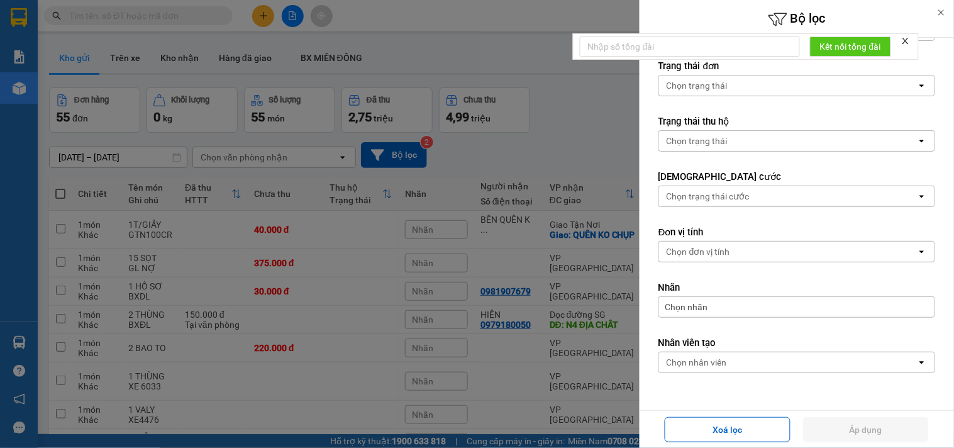
scroll to position [242, 0]
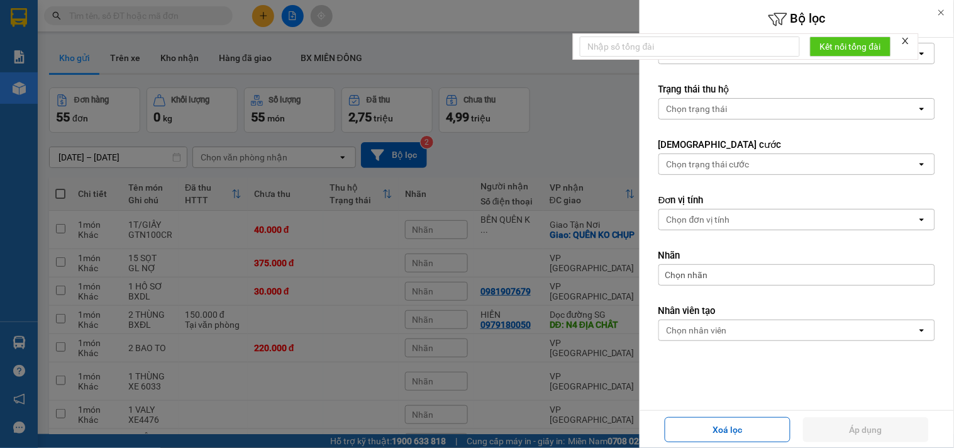
click at [732, 330] on div "Chọn nhân viên" at bounding box center [788, 330] width 258 height 20
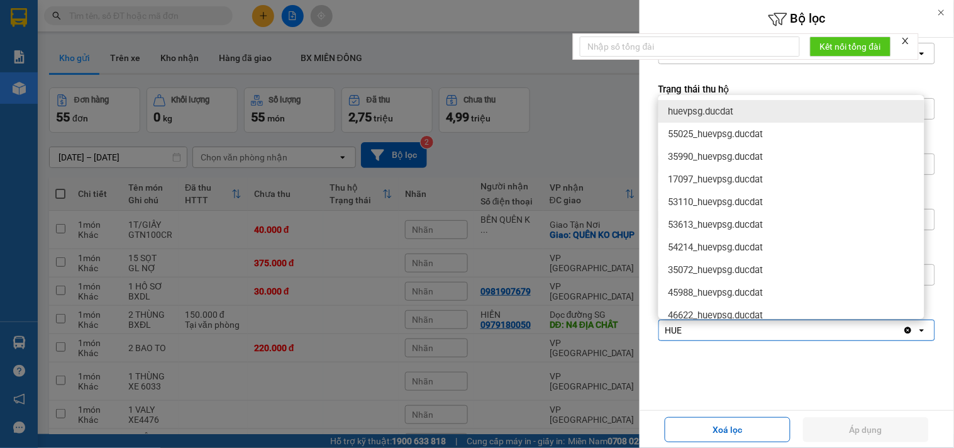
type input "HUE"
click at [706, 107] on span "huevpsg.ducdat" at bounding box center [700, 111] width 65 height 13
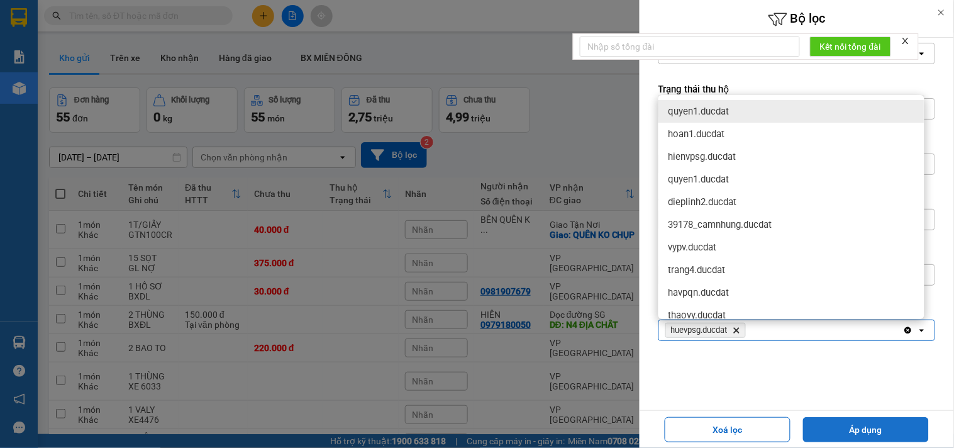
click at [863, 424] on button "Áp dụng" at bounding box center [866, 429] width 126 height 25
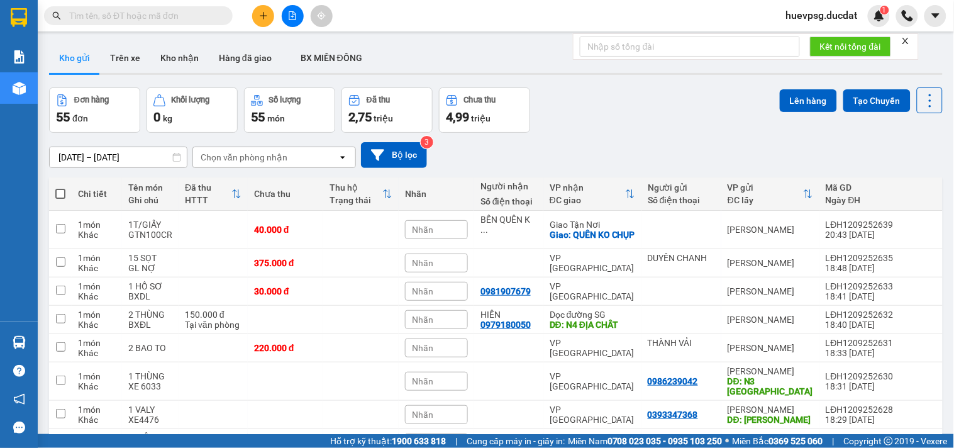
click at [57, 197] on span at bounding box center [60, 194] width 10 height 10
click at [60, 187] on input "checkbox" at bounding box center [60, 187] width 0 height 0
checkbox input "true"
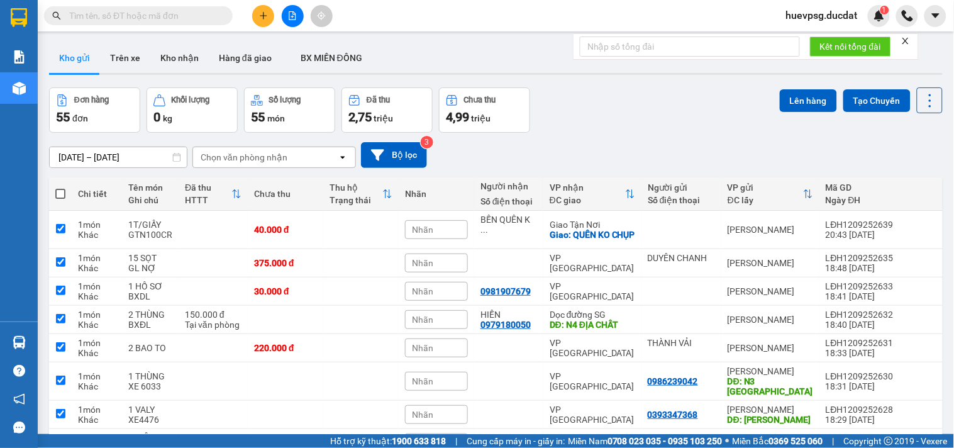
checkbox input "true"
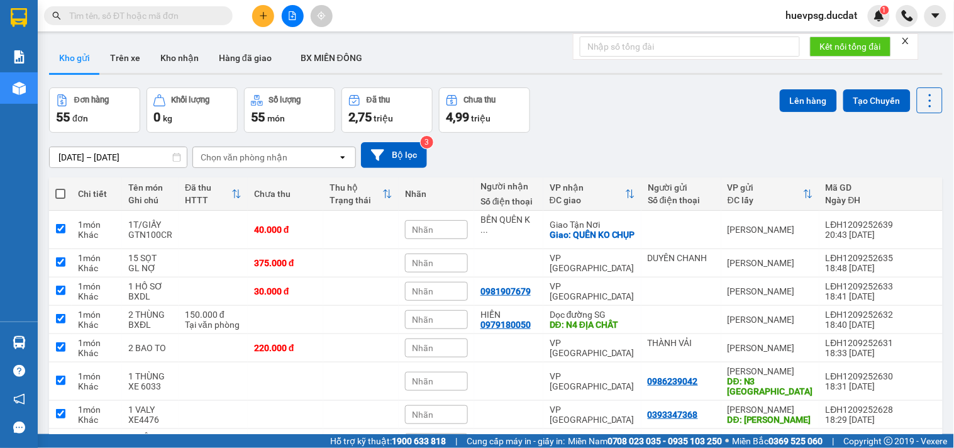
checkbox input "true"
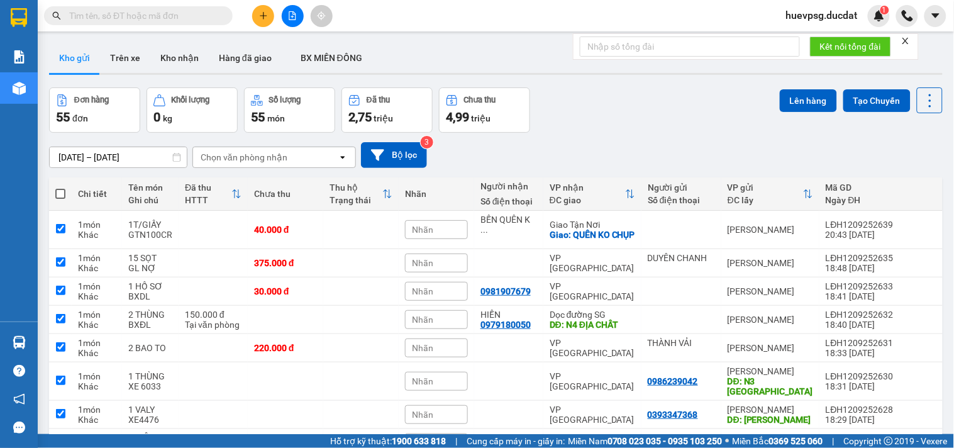
checkbox input "true"
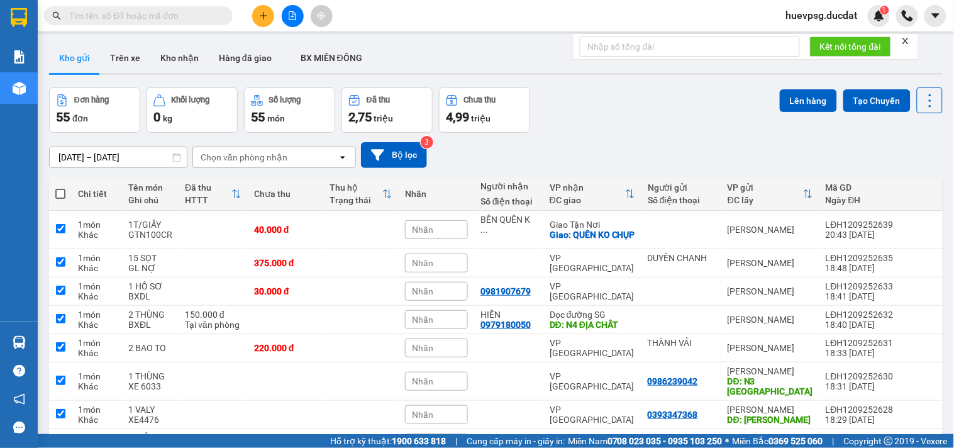
checkbox input "true"
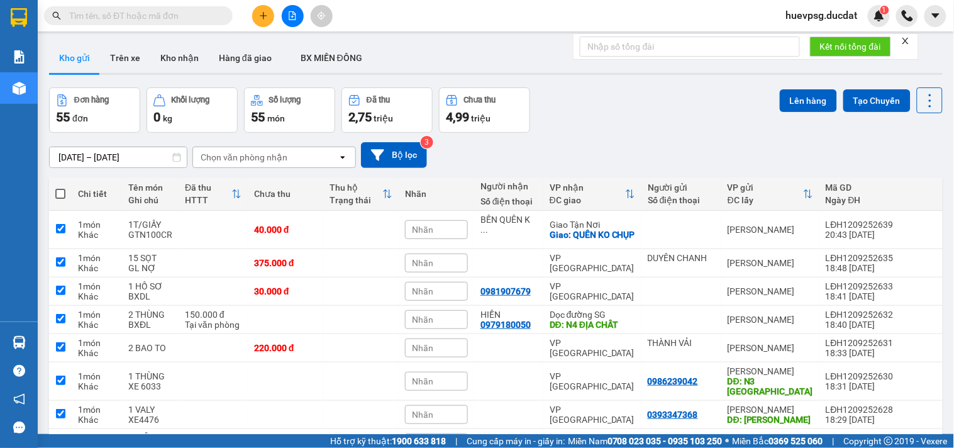
checkbox input "true"
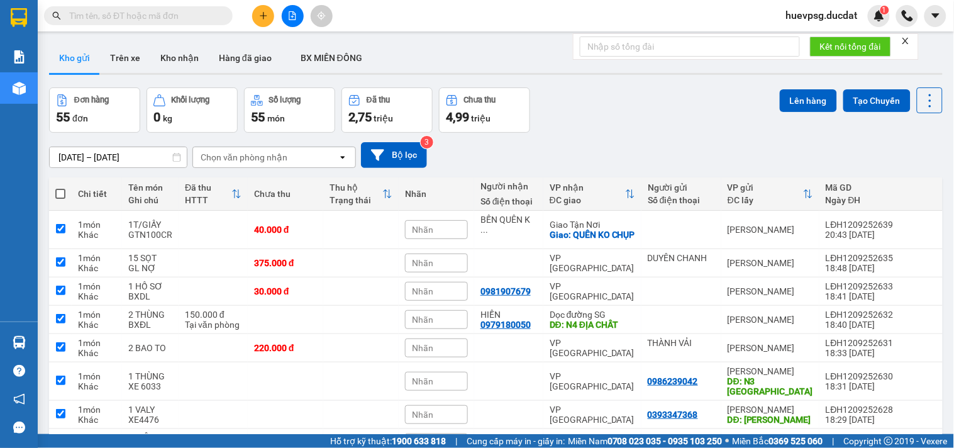
checkbox input "true"
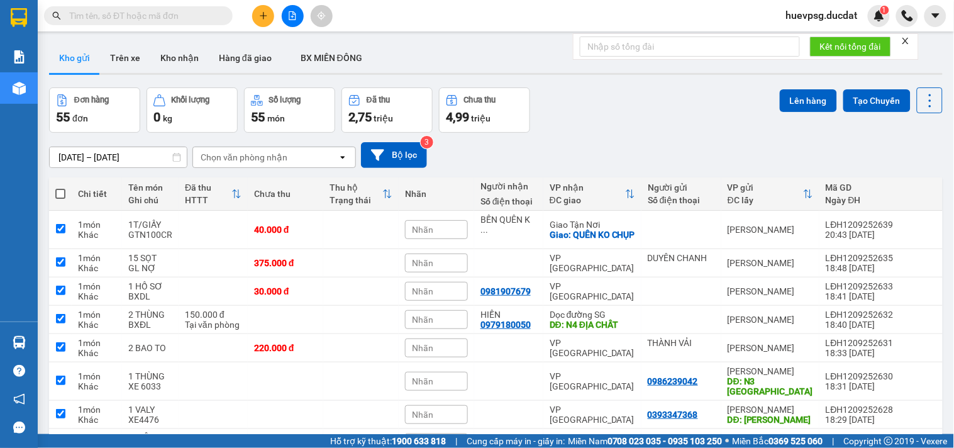
checkbox input "true"
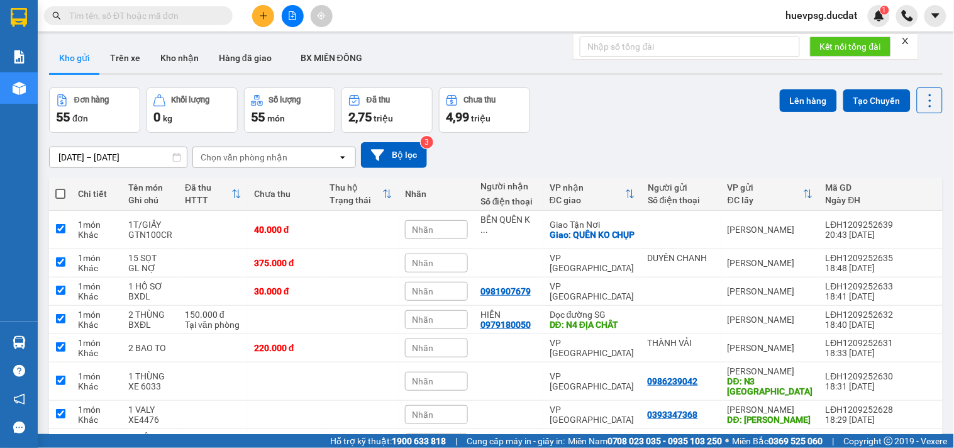
checkbox input "true"
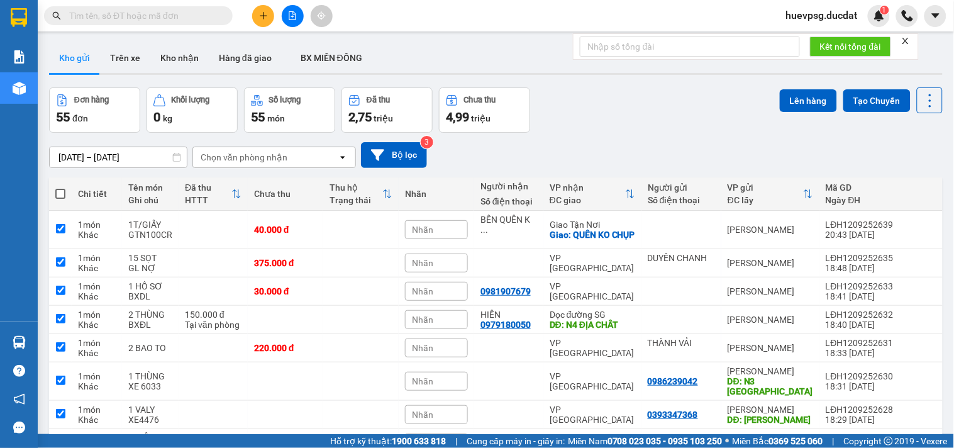
checkbox input "true"
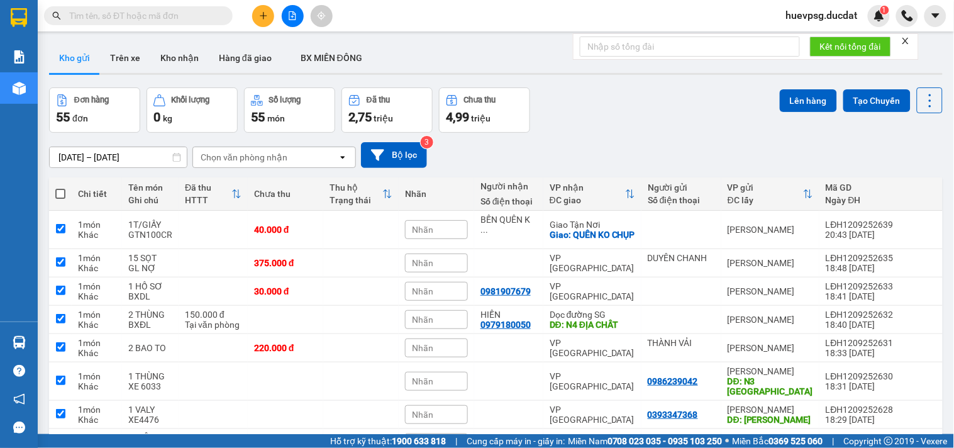
checkbox input "true"
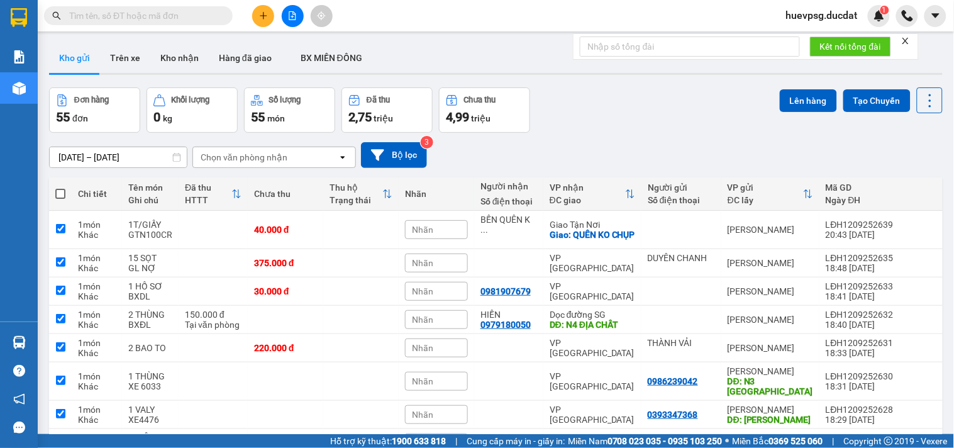
checkbox input "true"
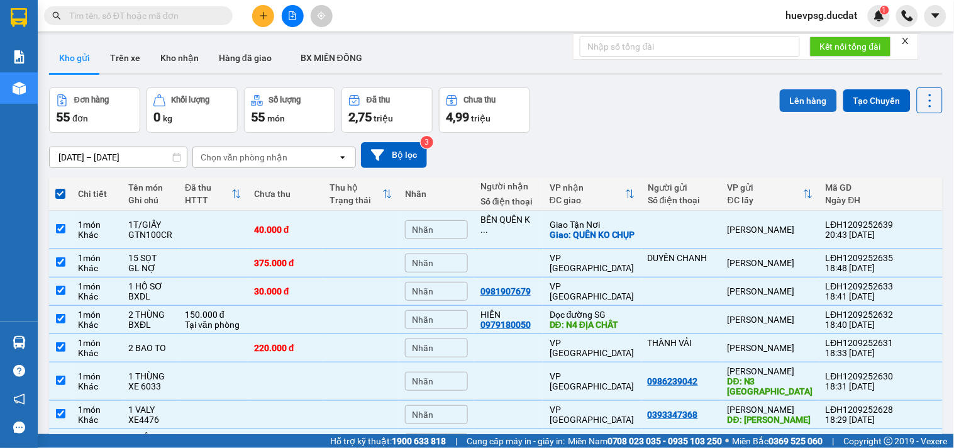
click at [790, 101] on button "Lên hàng" at bounding box center [808, 100] width 57 height 23
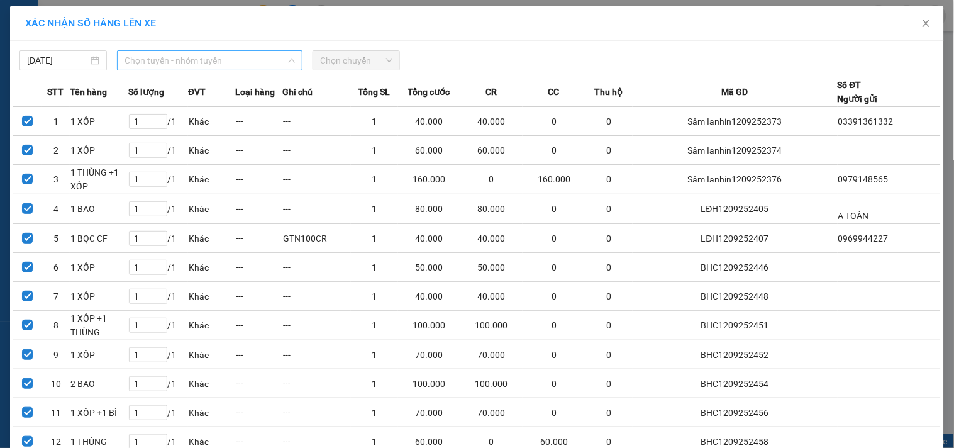
click at [265, 66] on span "Chọn tuyến - nhóm tuyến" at bounding box center [210, 60] width 170 height 19
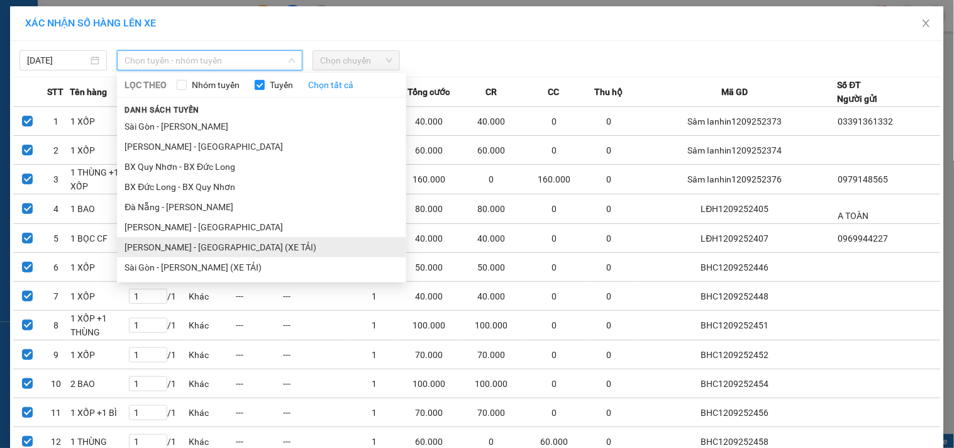
click at [192, 252] on li "[PERSON_NAME] - [GEOGRAPHIC_DATA] (XE TẢI)" at bounding box center [261, 247] width 289 height 20
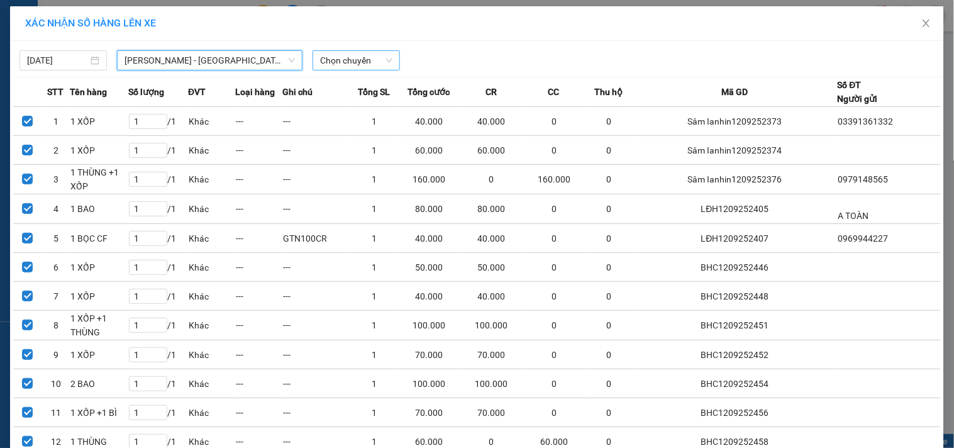
click at [335, 65] on span "Chọn chuyến" at bounding box center [356, 60] width 72 height 19
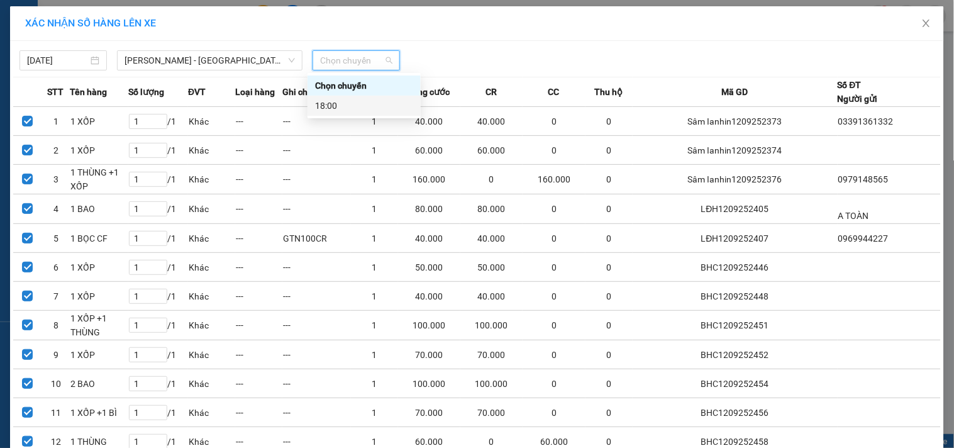
click at [341, 99] on div "18:00" at bounding box center [364, 106] width 98 height 14
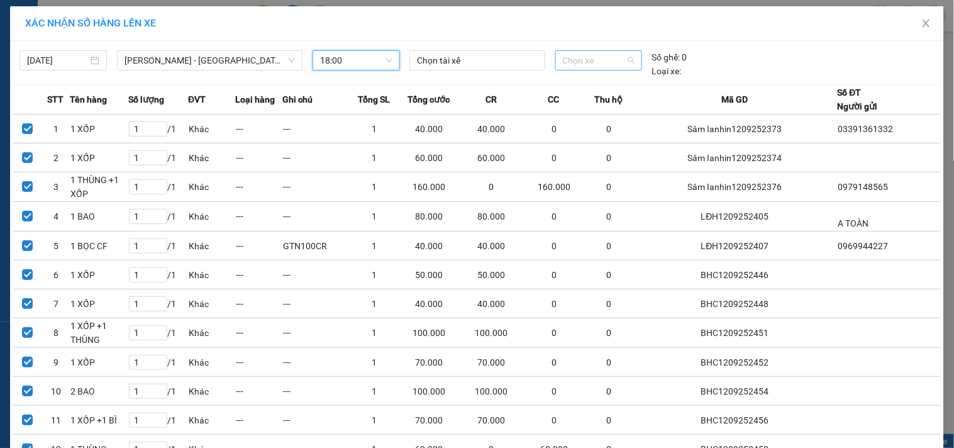
click at [575, 55] on span "Chọn xe" at bounding box center [599, 60] width 72 height 19
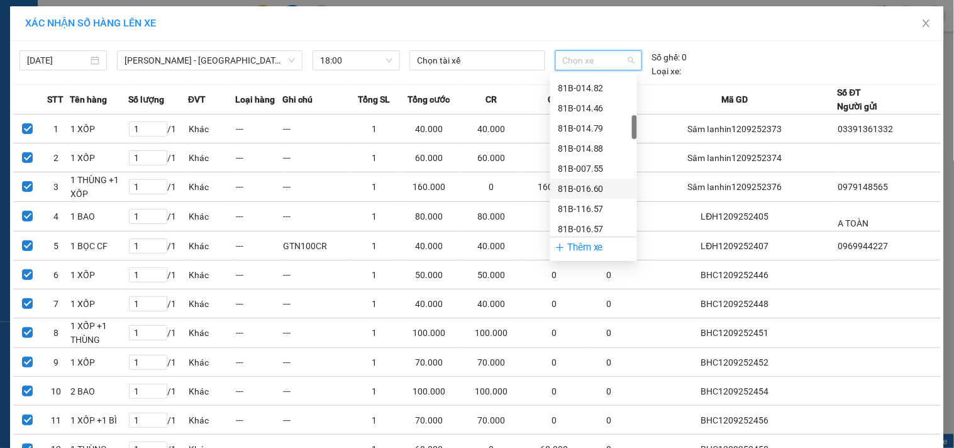
scroll to position [489, 0]
click at [592, 158] on div "81H-008.84" at bounding box center [594, 160] width 72 height 14
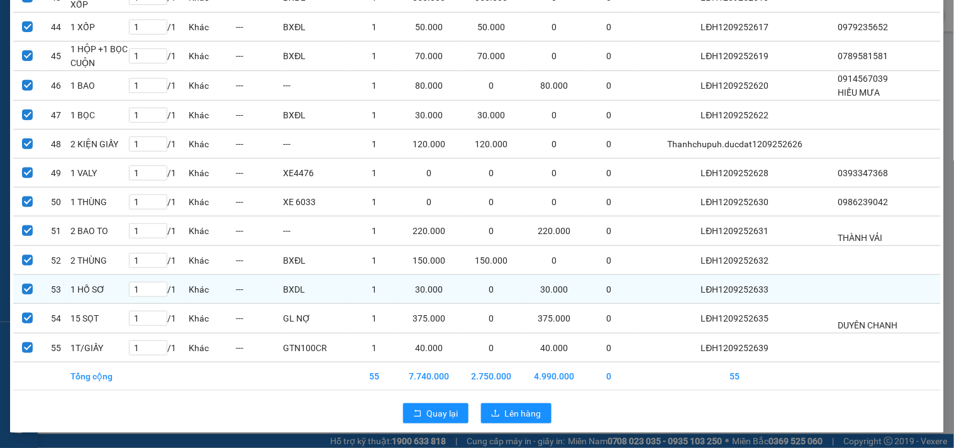
scroll to position [1363, 0]
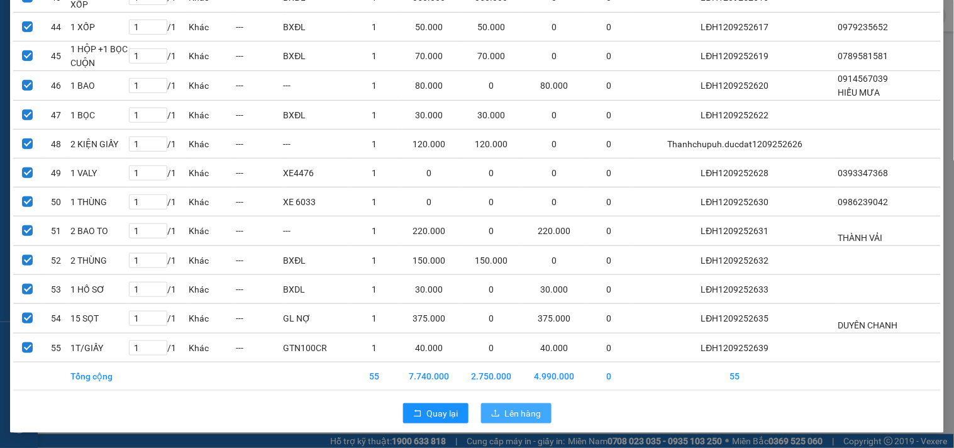
click at [511, 411] on span "Lên hàng" at bounding box center [523, 413] width 36 height 14
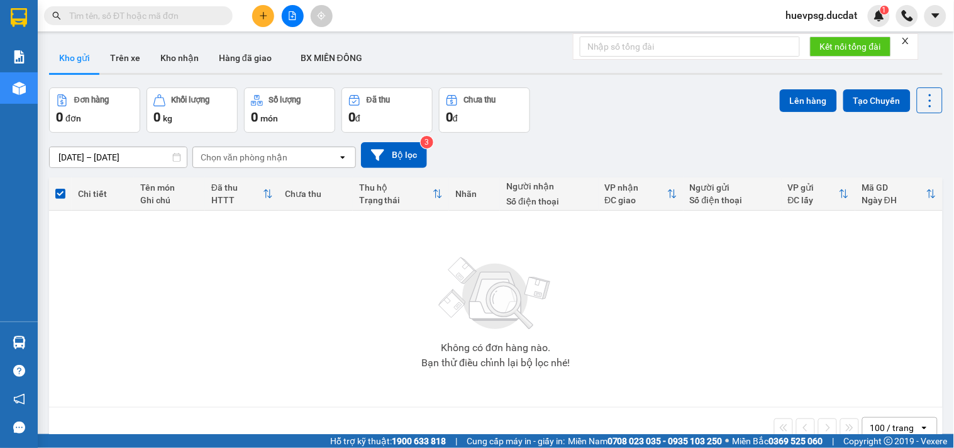
click at [165, 17] on input "text" at bounding box center [143, 16] width 148 height 14
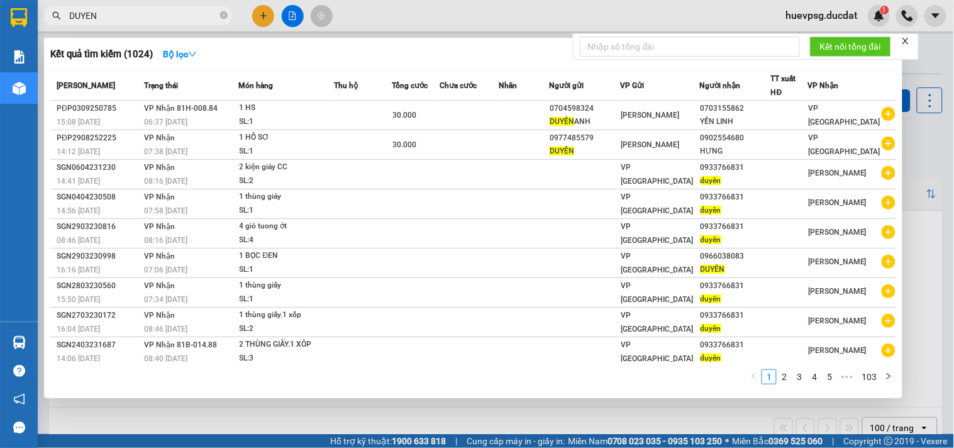
type input "DUYEN"
click at [262, 19] on div at bounding box center [477, 224] width 954 height 448
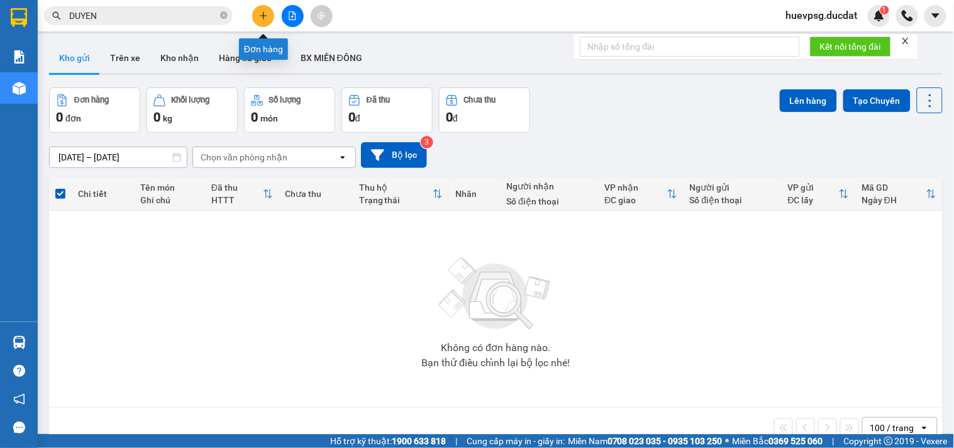
click at [262, 19] on icon "plus" at bounding box center [263, 15] width 9 height 9
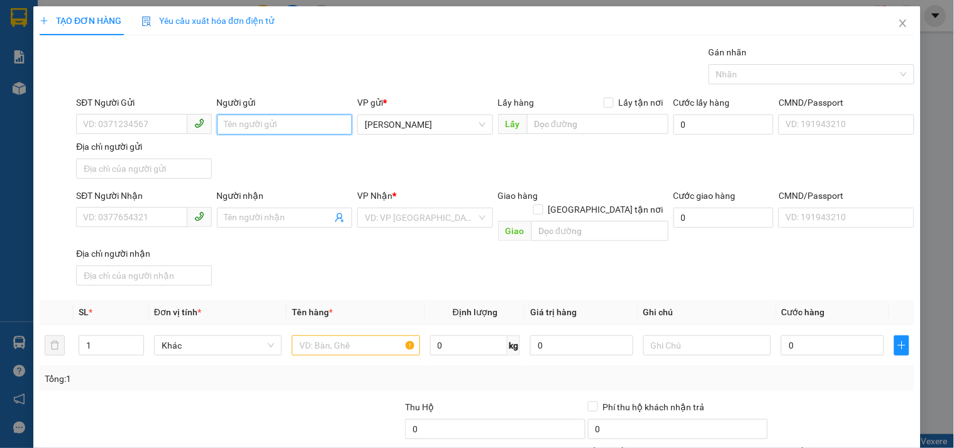
click at [246, 123] on input "Người gửi" at bounding box center [284, 124] width 135 height 20
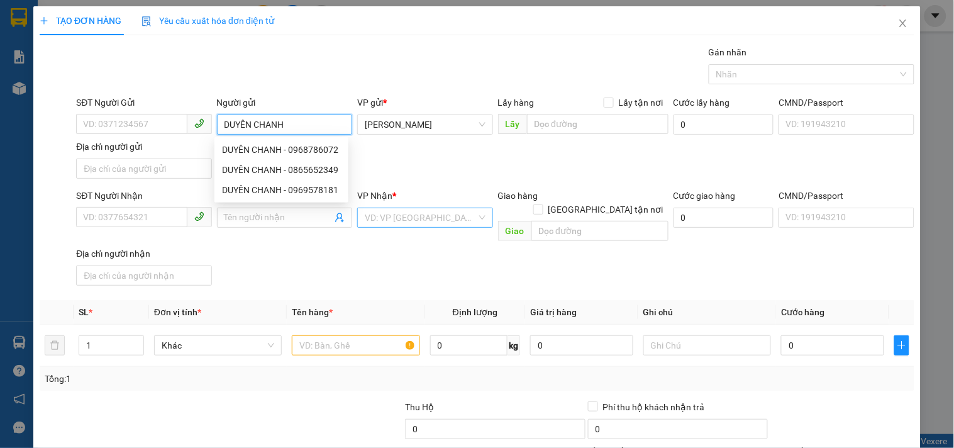
type input "DUYÊN CHANH"
click at [460, 216] on input "search" at bounding box center [420, 217] width 111 height 19
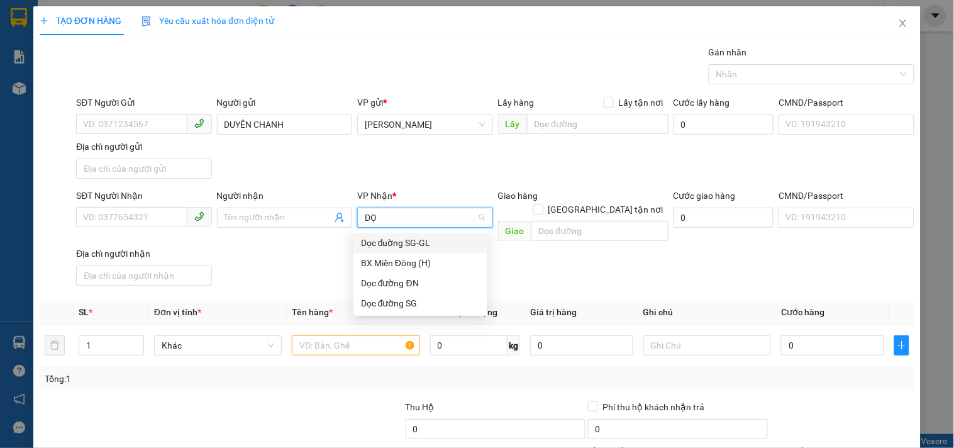
type input "DỌC"
click at [423, 290] on div "Dọc đường SG" at bounding box center [420, 283] width 134 height 20
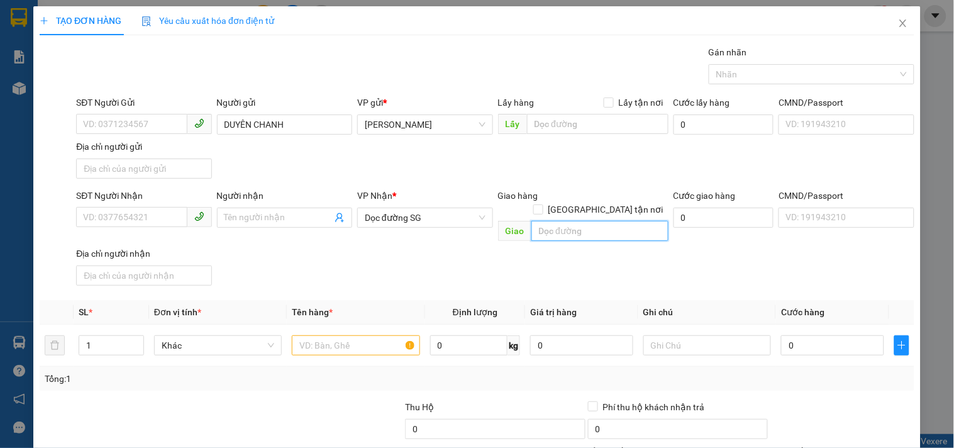
click at [547, 221] on input "text" at bounding box center [599, 231] width 137 height 20
type input "CX THU HÀ"
click at [393, 335] on input "text" at bounding box center [356, 345] width 128 height 20
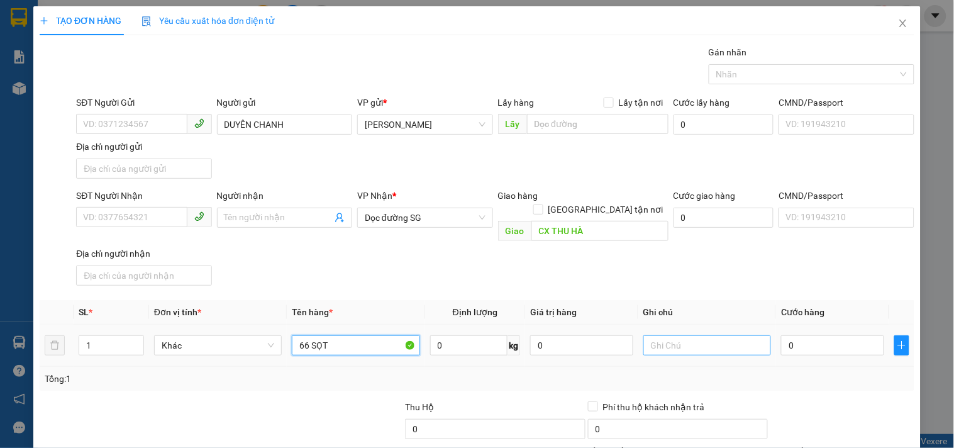
type input "66 SỌT"
click at [663, 340] on input "text" at bounding box center [707, 345] width 128 height 20
type input "GL NỢ CƯỚC"
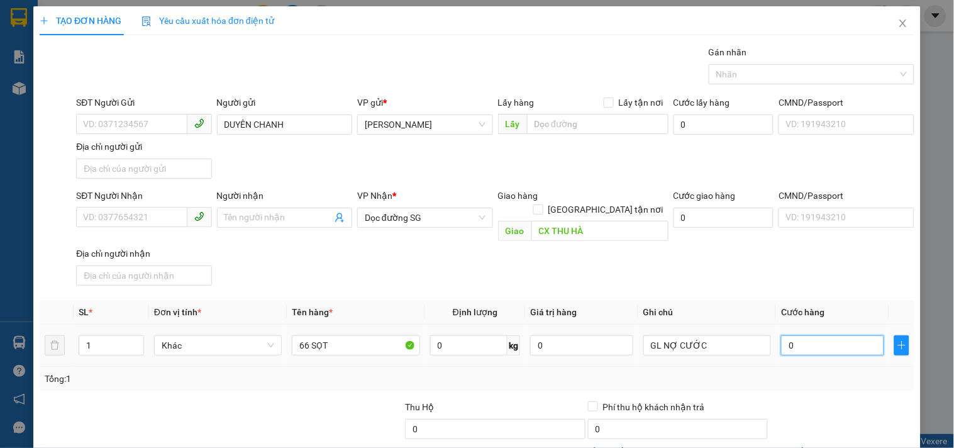
click at [829, 335] on input "0" at bounding box center [832, 345] width 103 height 20
type input "1"
type input "16"
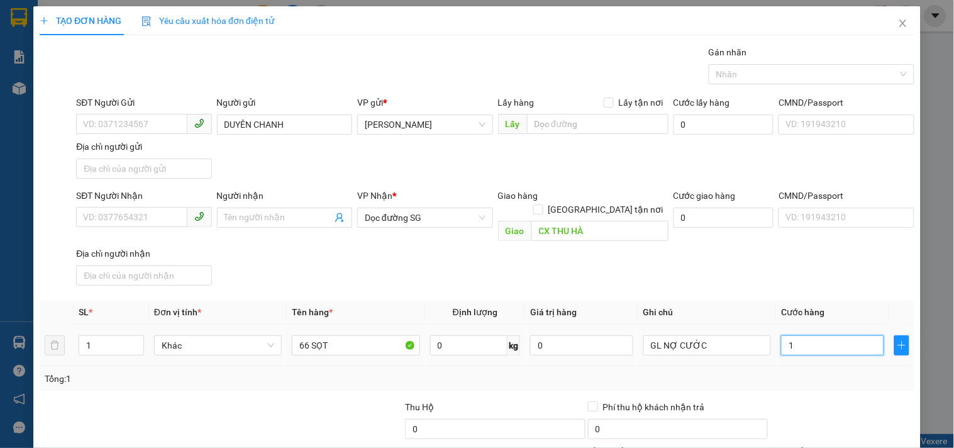
type input "16"
type input "165"
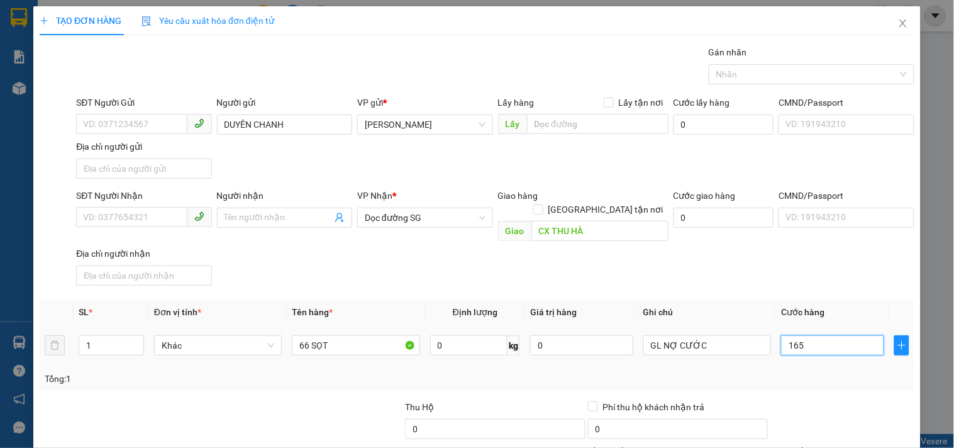
type input "1.650"
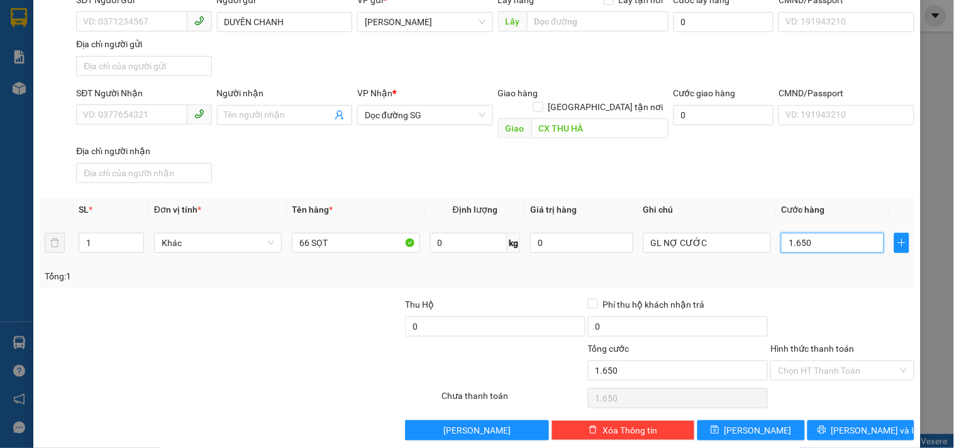
scroll to position [105, 0]
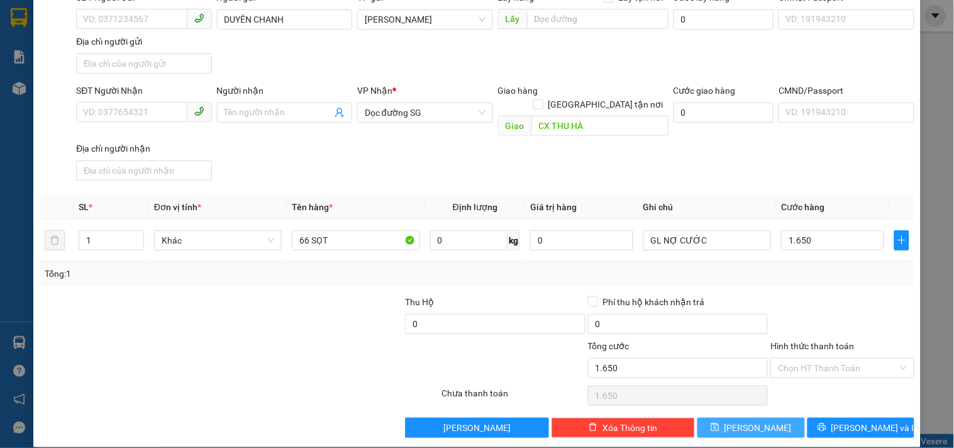
type input "1.650.000"
click at [763, 418] on button "[PERSON_NAME]" at bounding box center [750, 428] width 107 height 20
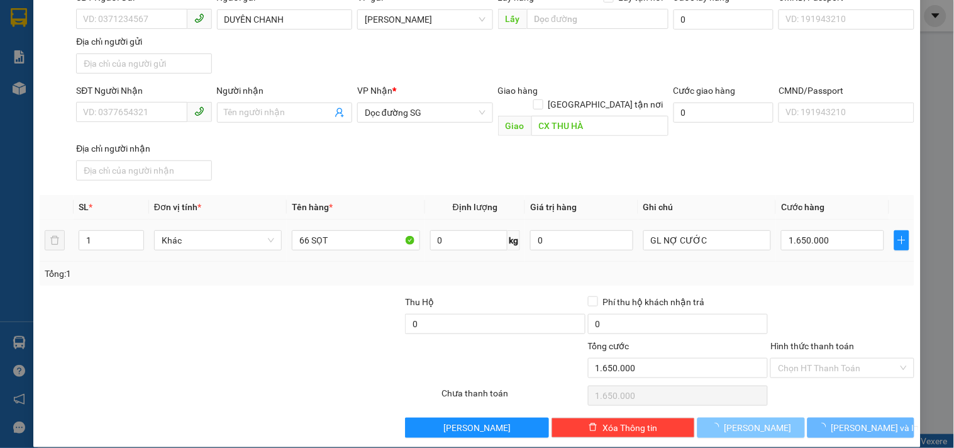
type input "0"
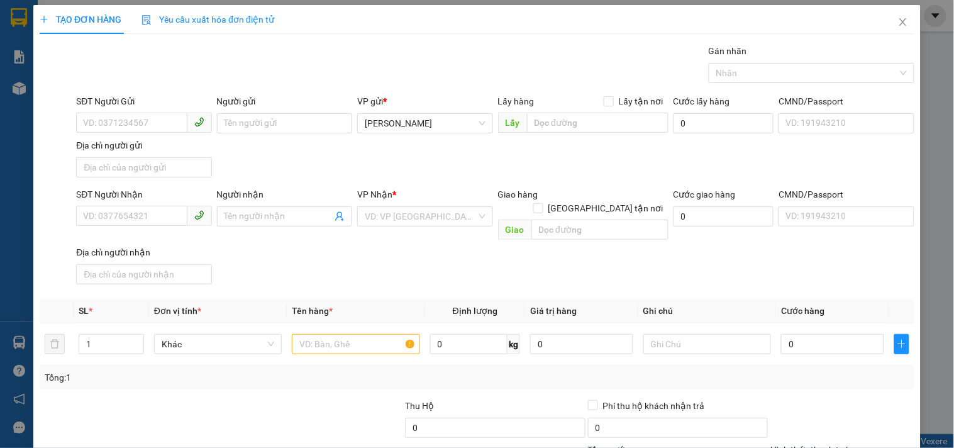
scroll to position [0, 0]
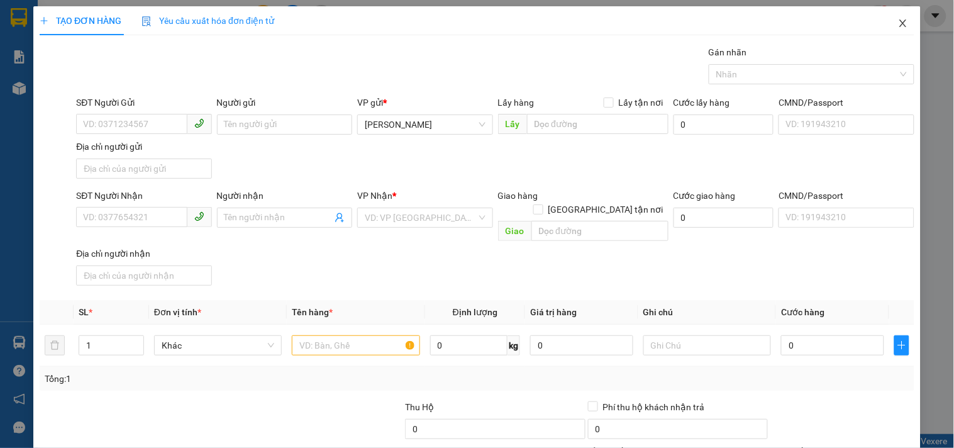
click at [898, 20] on icon "close" at bounding box center [903, 23] width 10 height 10
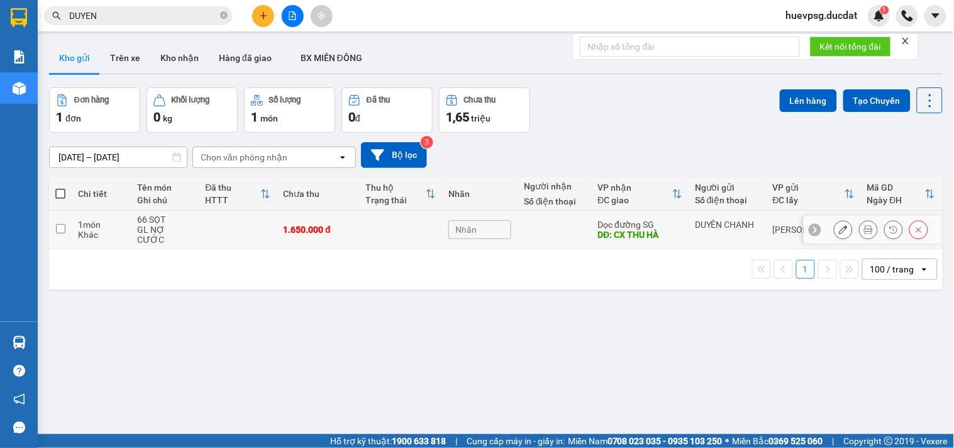
click at [56, 224] on input "checkbox" at bounding box center [60, 228] width 9 height 9
checkbox input "true"
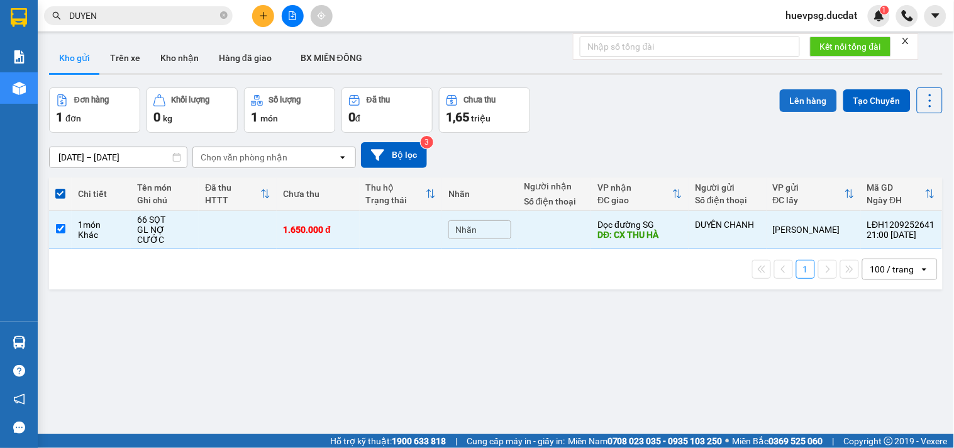
click at [786, 108] on button "Lên hàng" at bounding box center [808, 100] width 57 height 23
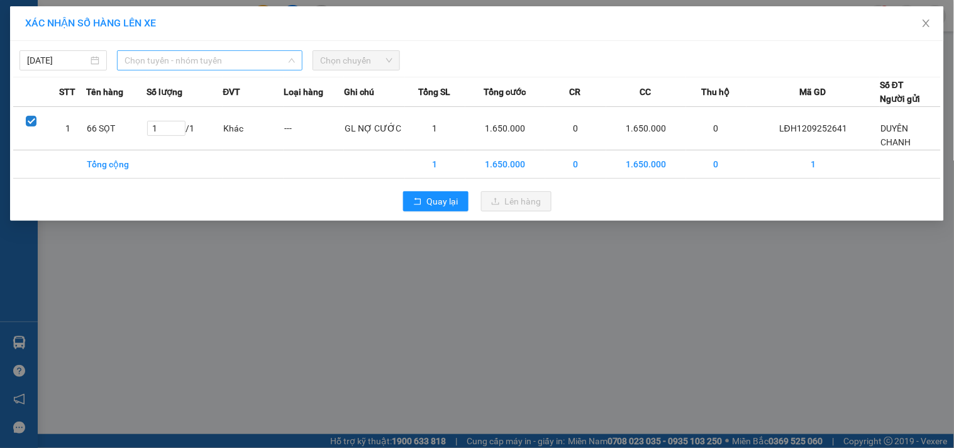
click at [244, 62] on span "Chọn tuyến - nhóm tuyến" at bounding box center [210, 60] width 170 height 19
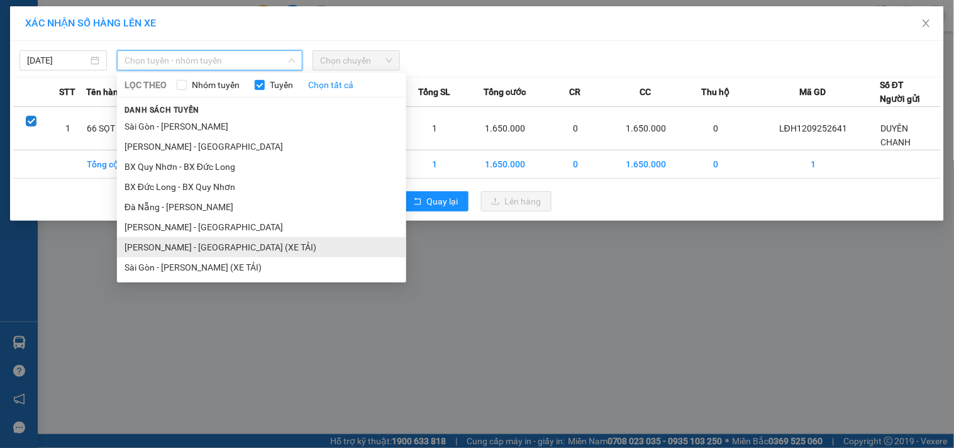
click at [178, 255] on li "[PERSON_NAME] - [GEOGRAPHIC_DATA] (XE TẢI)" at bounding box center [261, 247] width 289 height 20
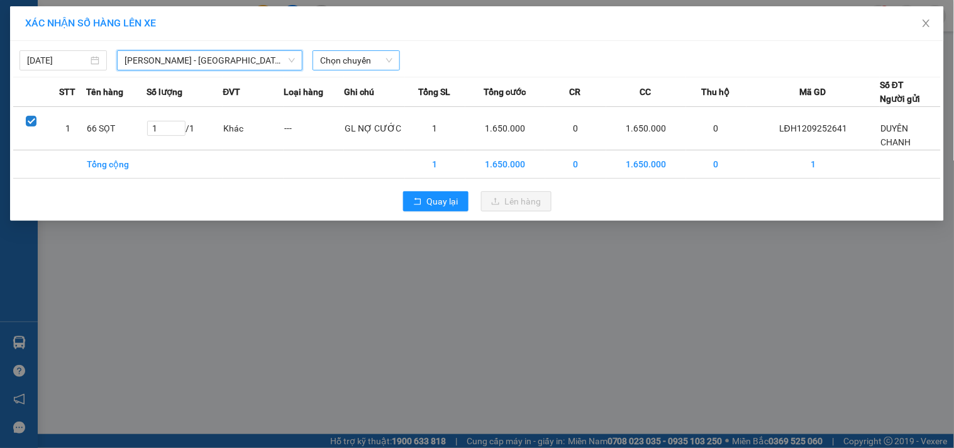
click at [349, 64] on span "Chọn chuyến" at bounding box center [356, 60] width 72 height 19
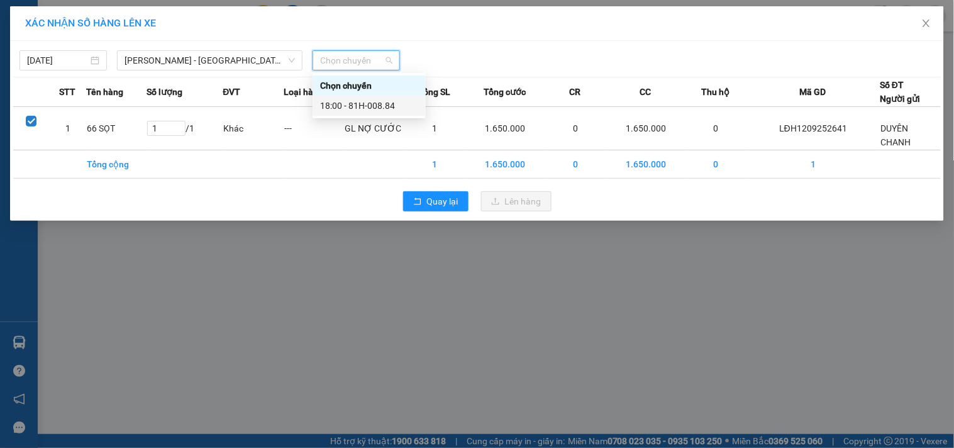
click at [358, 99] on div "18:00 - 81H-008.84" at bounding box center [369, 106] width 98 height 14
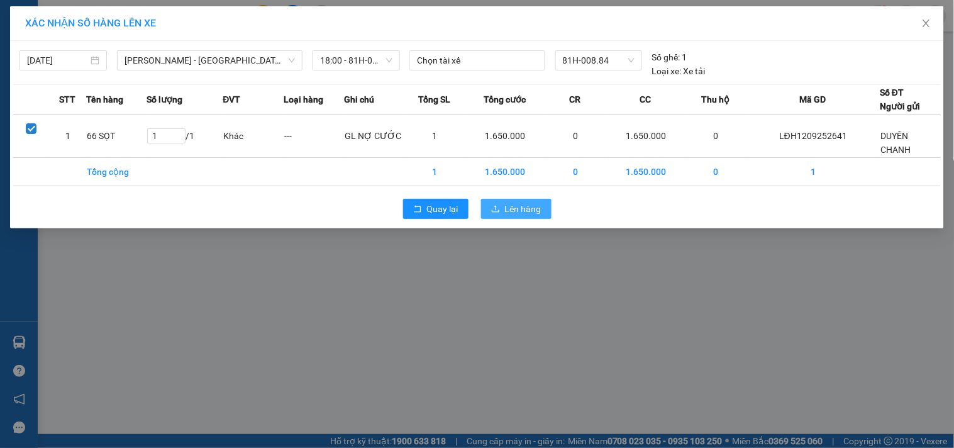
click at [511, 214] on span "Lên hàng" at bounding box center [523, 209] width 36 height 14
